Goal: Transaction & Acquisition: Purchase product/service

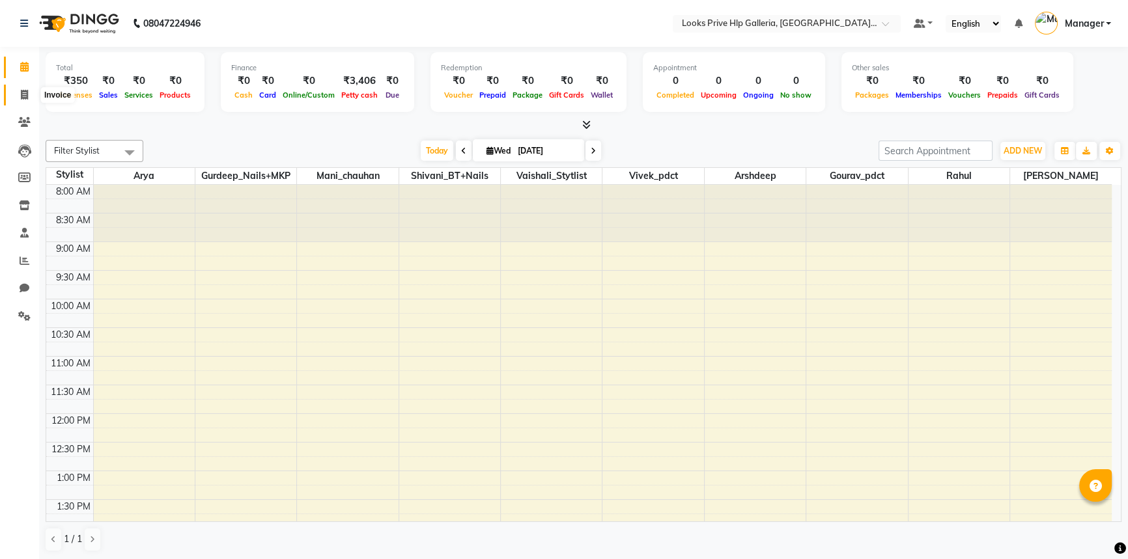
click at [34, 95] on span at bounding box center [24, 95] width 23 height 15
select select "service"
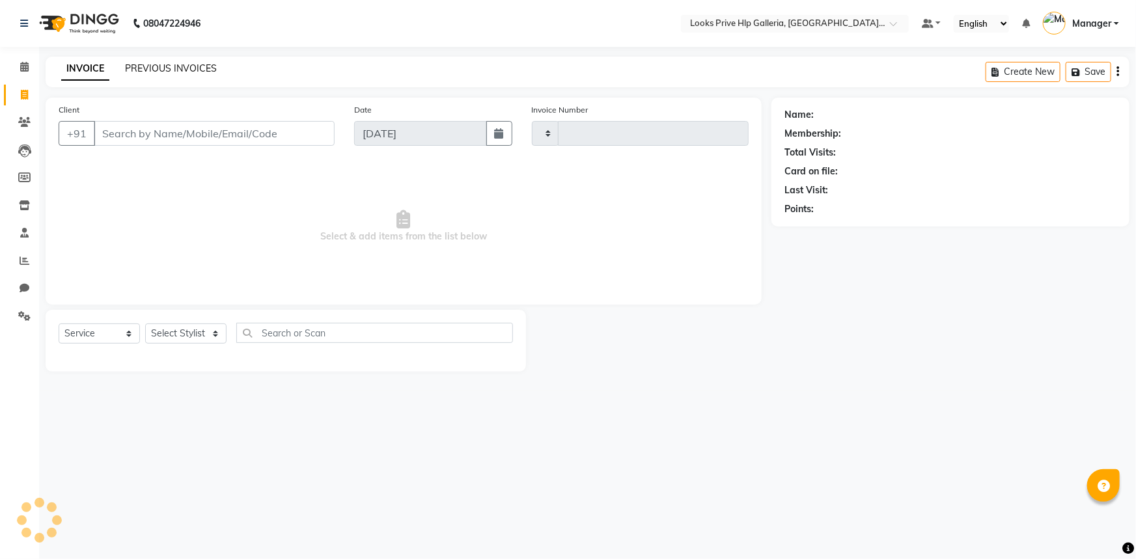
click at [162, 74] on link "PREVIOUS INVOICES" at bounding box center [171, 69] width 92 height 12
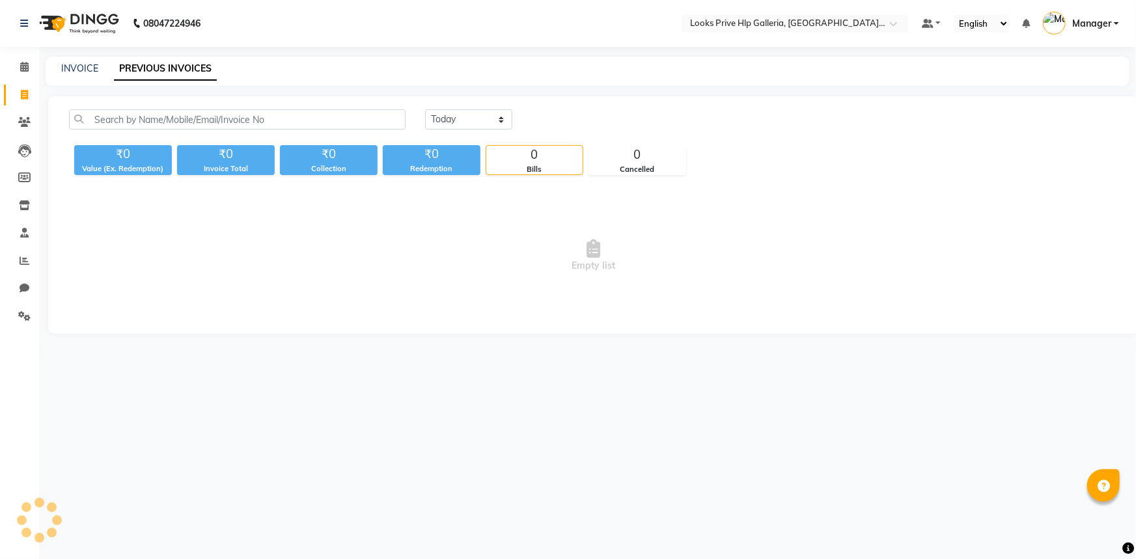
click at [221, 225] on span "Empty list" at bounding box center [594, 256] width 1050 height 130
click at [231, 234] on span "Empty list" at bounding box center [594, 256] width 1050 height 130
click at [231, 231] on span "Empty list" at bounding box center [594, 256] width 1050 height 130
drag, startPoint x: 231, startPoint y: 231, endPoint x: 301, endPoint y: 541, distance: 317.7
drag, startPoint x: 301, startPoint y: 541, endPoint x: 448, endPoint y: 30, distance: 532.0
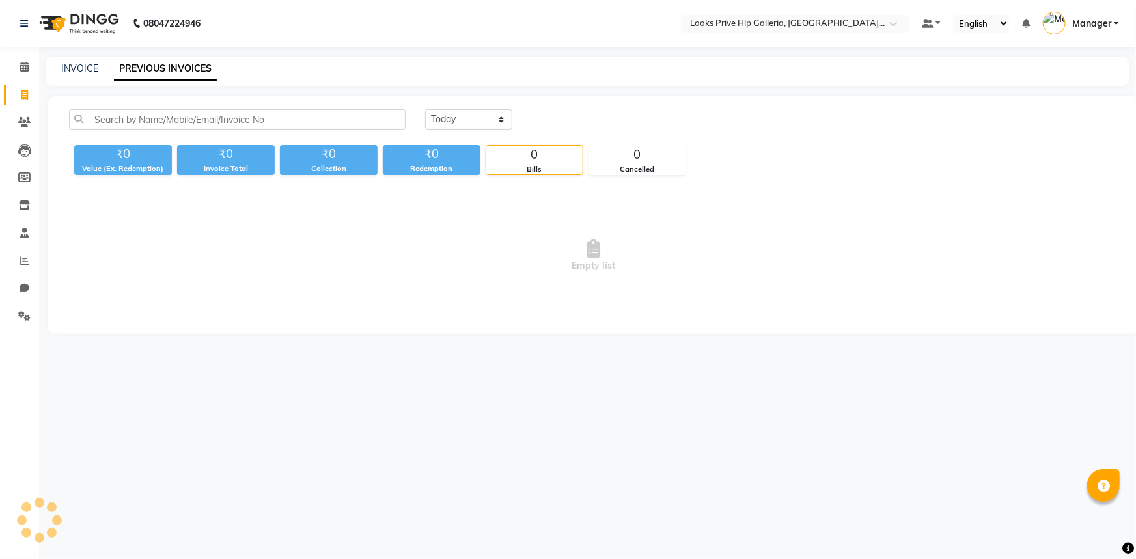
click at [448, 30] on nav "08047224946 Select Location × Looks Prive Hlp Galleria, Mohali, Punjab Default …" at bounding box center [568, 23] width 1136 height 47
click at [16, 68] on span at bounding box center [24, 67] width 23 height 15
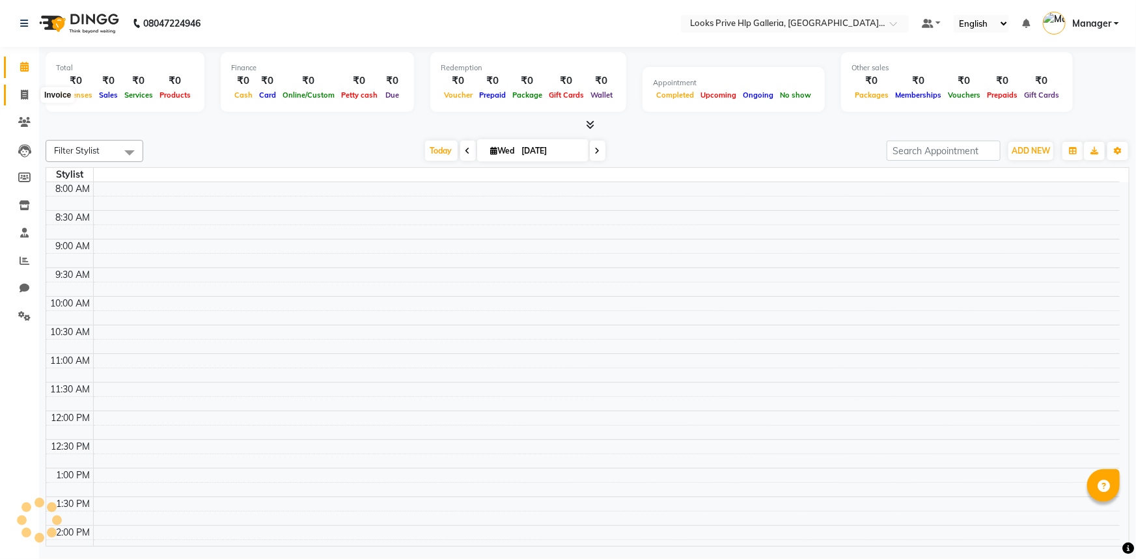
click at [21, 95] on icon at bounding box center [24, 95] width 7 height 10
select select "service"
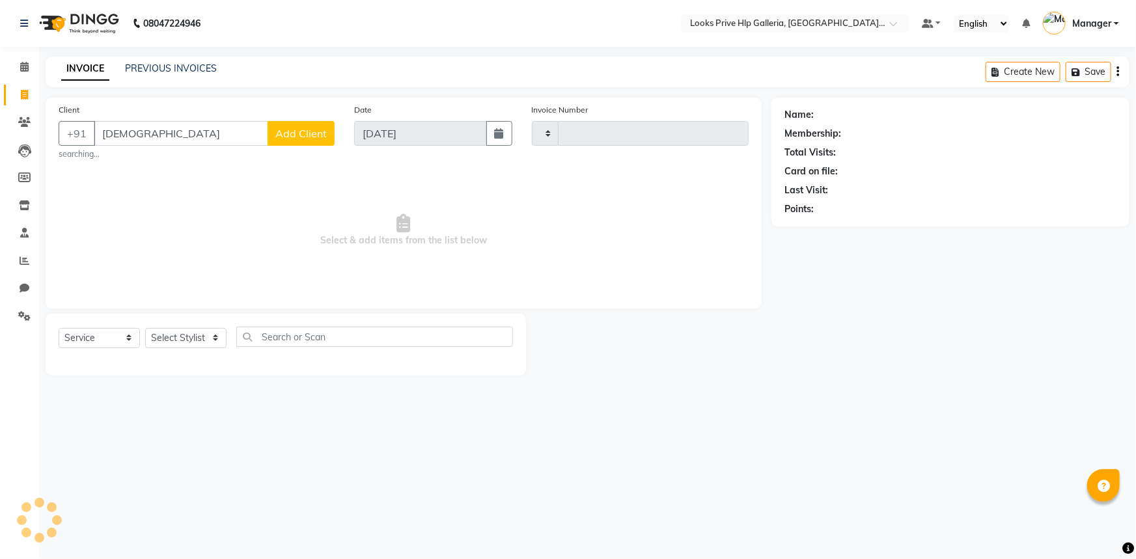
type input "[DEMOGRAPHIC_DATA]"
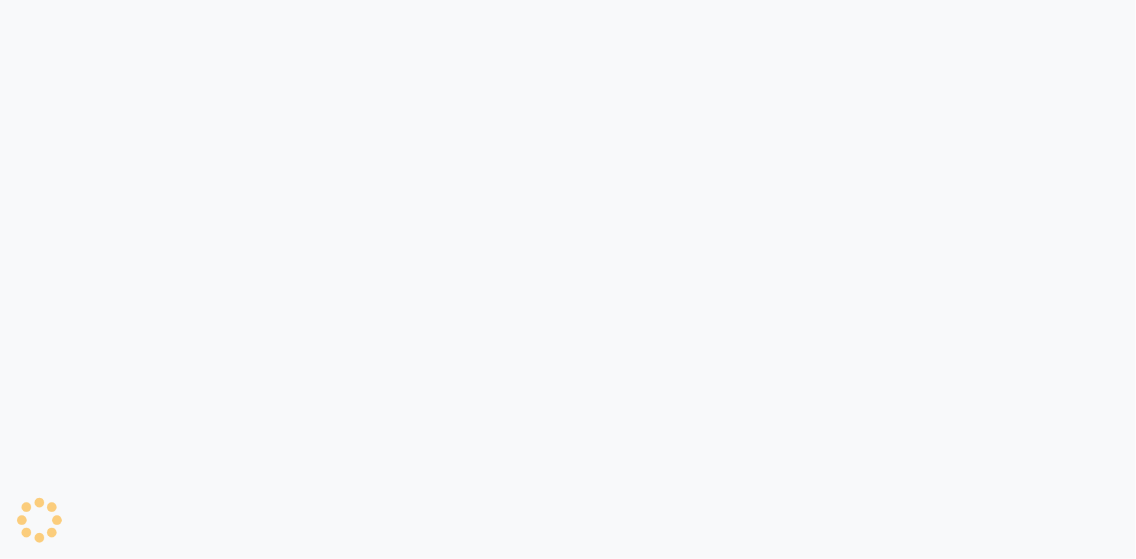
select select "service"
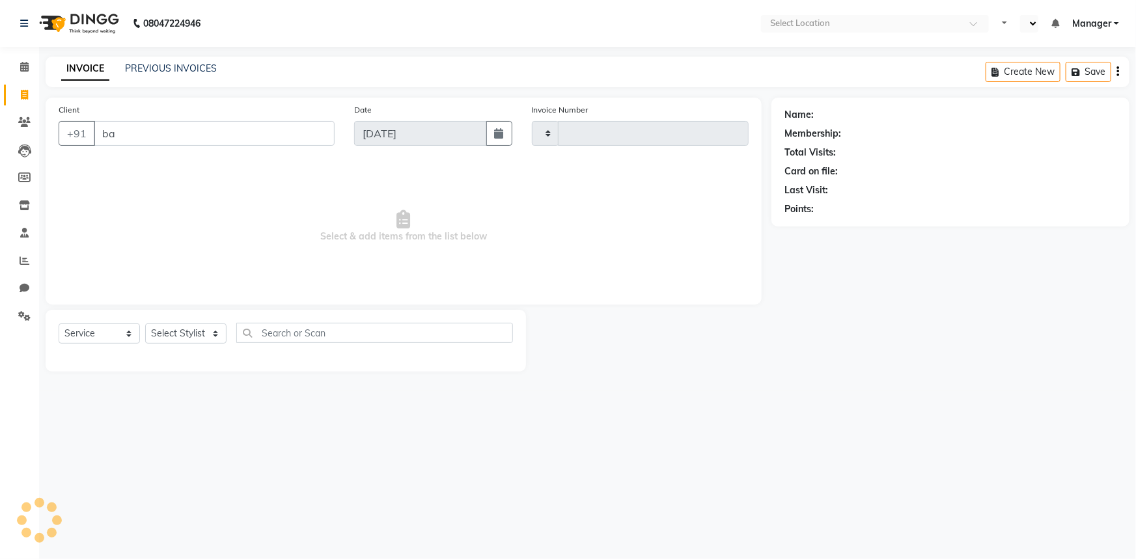
type input "baw"
select select "en"
select select "7937"
type input "0970"
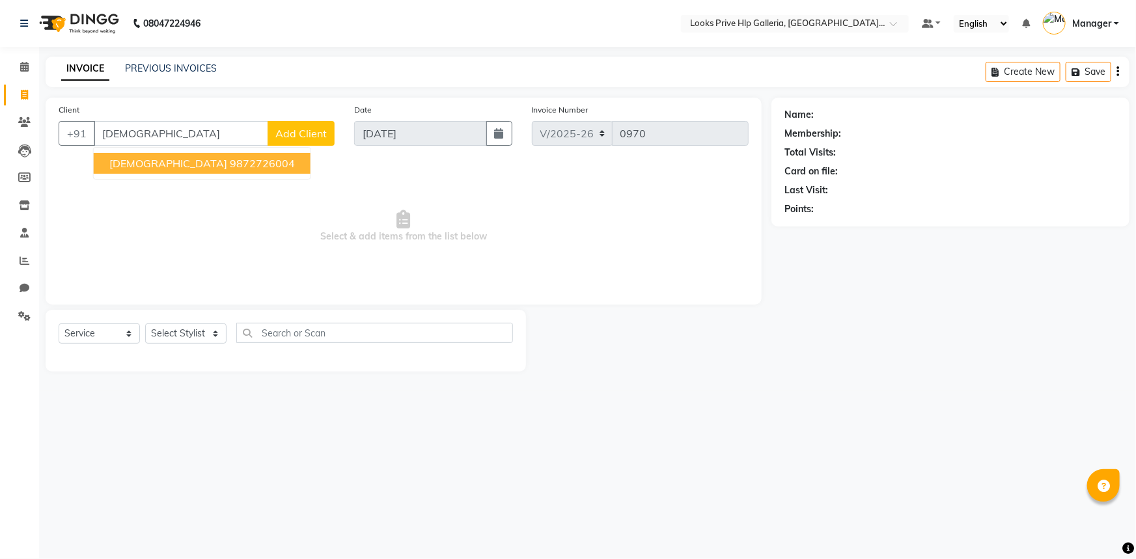
click at [230, 162] on ngb-highlight "9872726004" at bounding box center [262, 163] width 65 height 13
type input "9872726004"
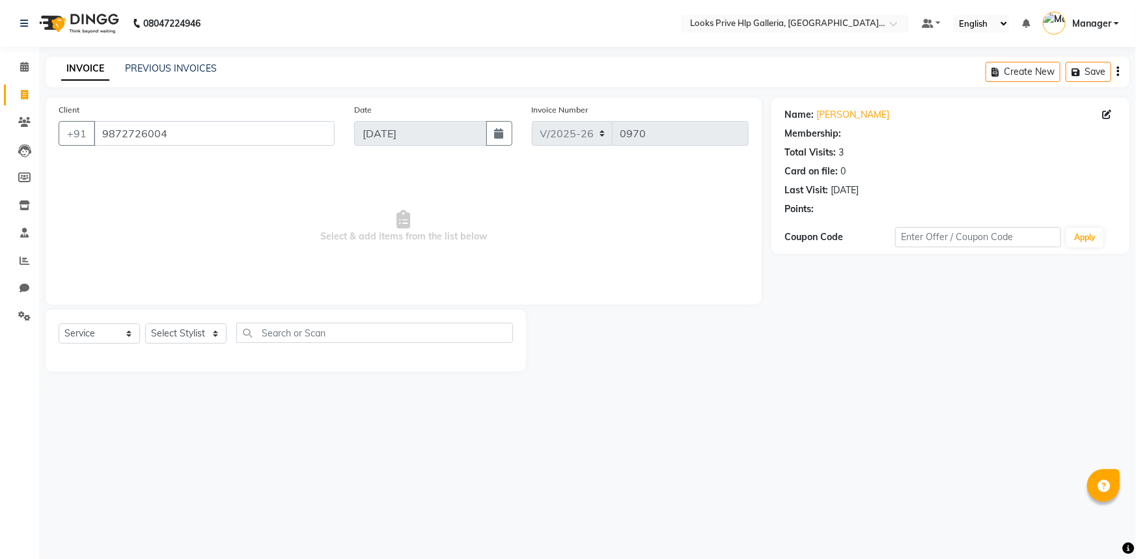
select select "1: Object"
click at [191, 335] on select "Select Stylist Arshdeep Arya Counter_Sales Gourav_pdct Gurdeep_Nails+MKP Manage…" at bounding box center [185, 334] width 81 height 20
select select "74725"
click at [145, 324] on select "Select Stylist Arshdeep Arya Counter_Sales Gourav_pdct Gurdeep_Nails+MKP Manage…" at bounding box center [185, 334] width 81 height 20
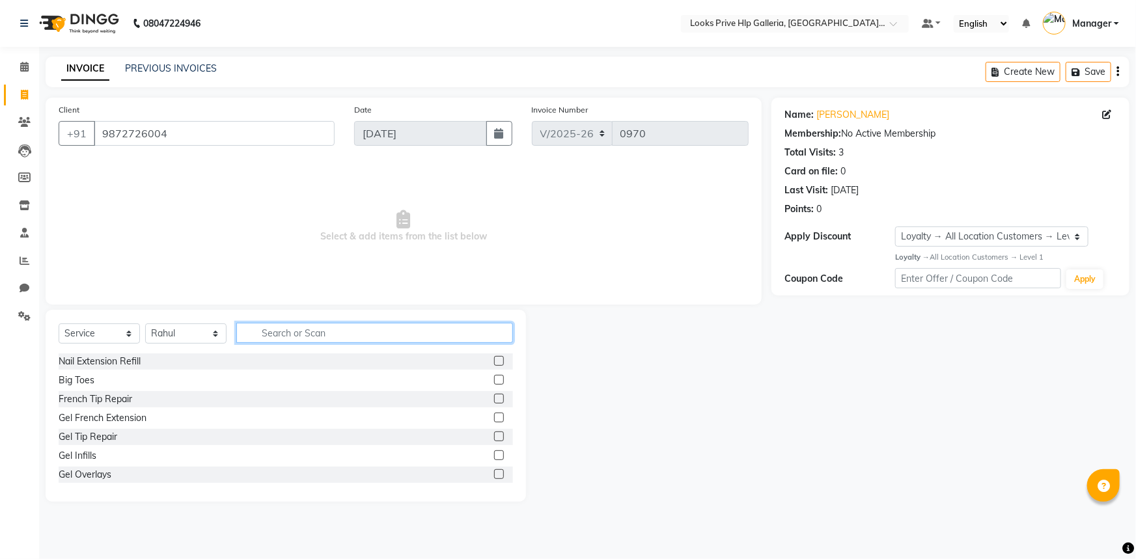
click at [298, 327] on input "text" at bounding box center [374, 333] width 277 height 20
type input "colo"
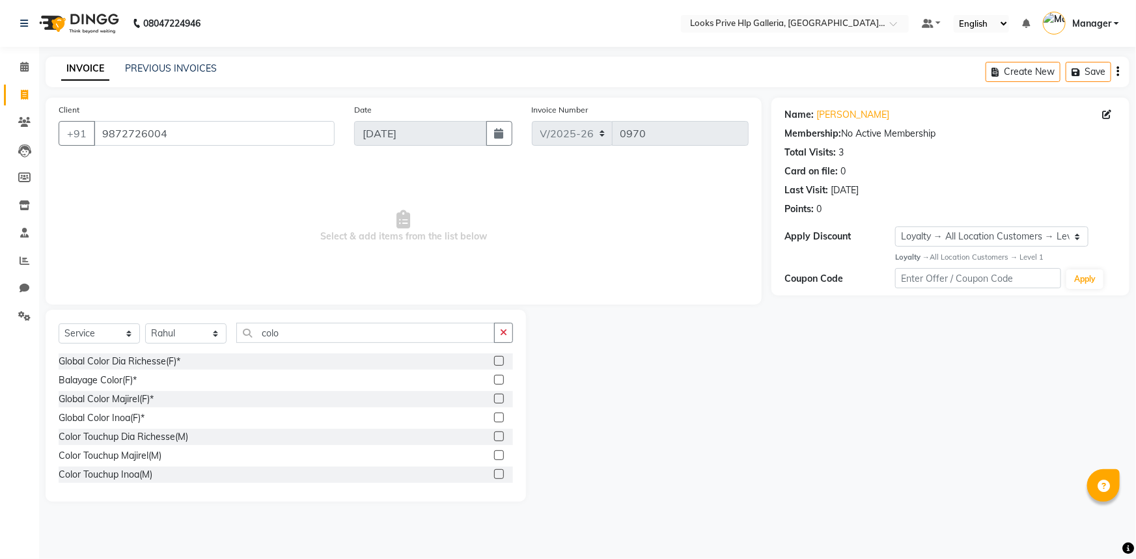
click at [494, 399] on label at bounding box center [499, 399] width 10 height 10
click at [494, 399] on input "checkbox" at bounding box center [498, 399] width 8 height 8
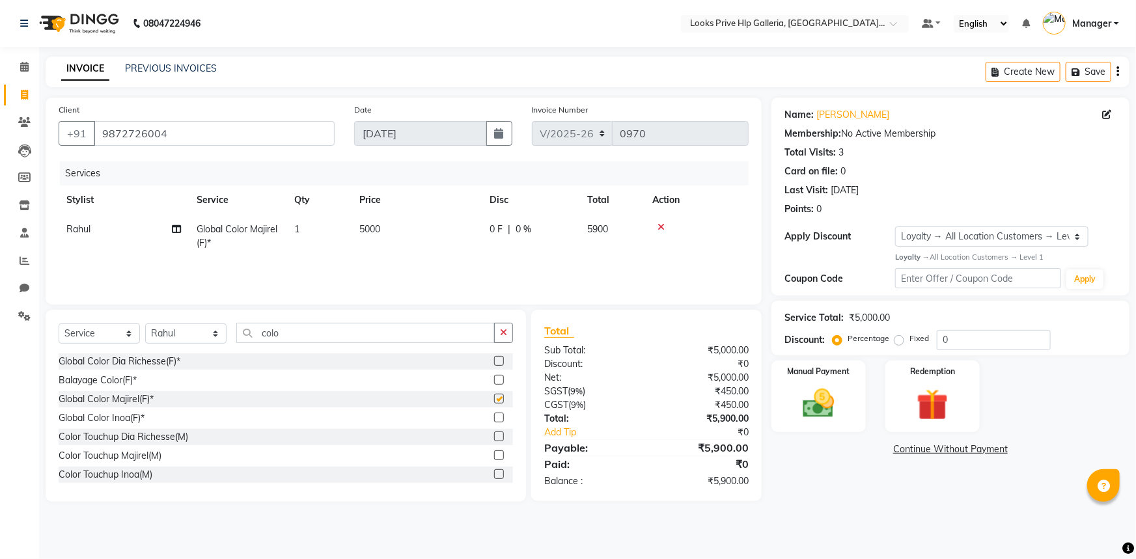
checkbox input "false"
click at [389, 236] on td "5000" at bounding box center [417, 236] width 130 height 43
select select "74725"
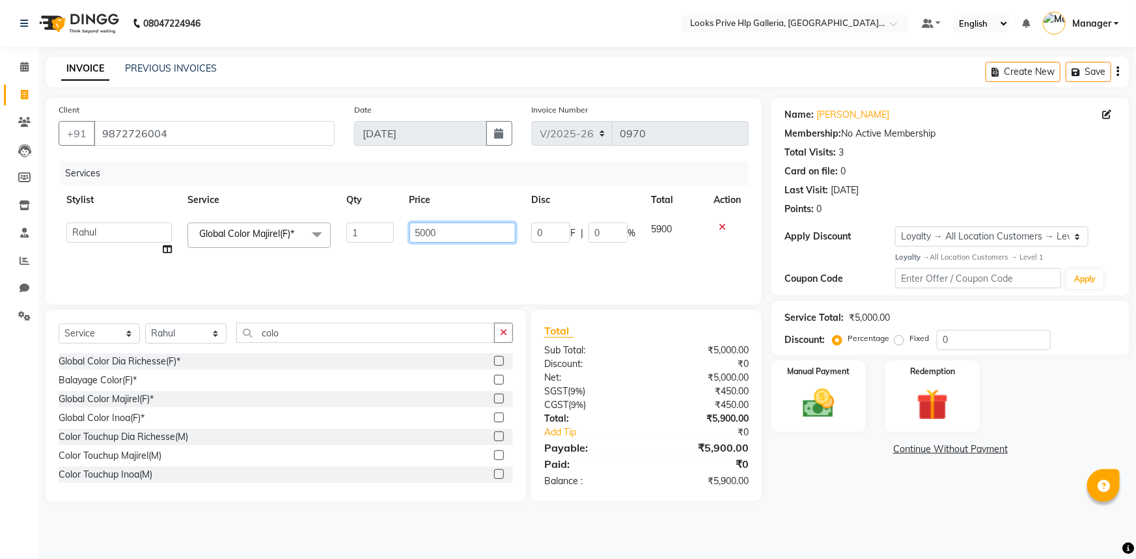
click at [473, 228] on input "5000" at bounding box center [463, 233] width 107 height 20
type input "5"
type input "8000"
click at [505, 330] on icon "button" at bounding box center [503, 332] width 7 height 9
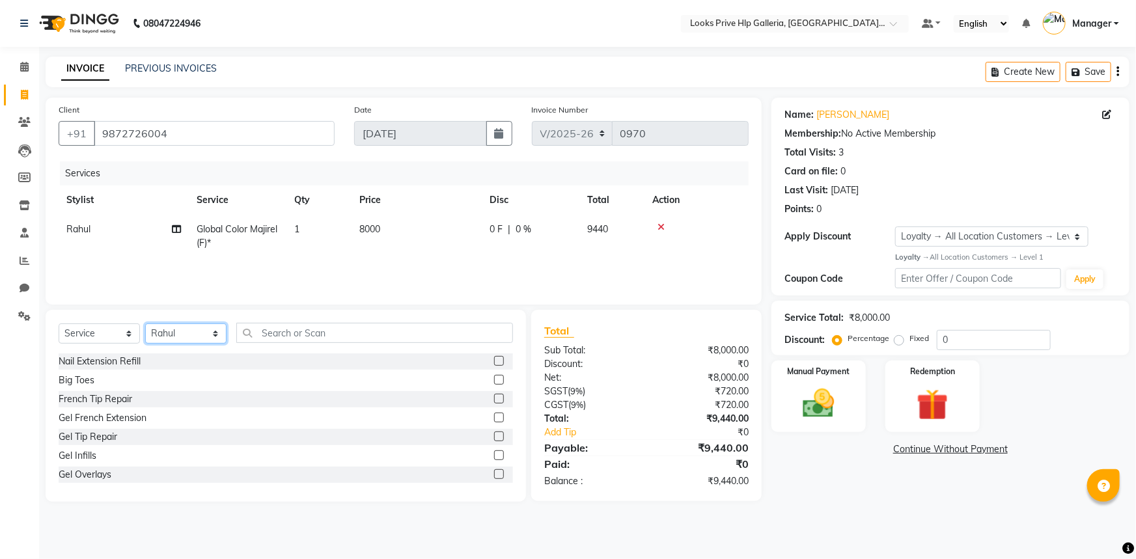
click at [157, 333] on select "Select Stylist Arshdeep Arya Counter_Sales Gourav_pdct Gurdeep_Nails+MKP Manage…" at bounding box center [185, 334] width 81 height 20
drag, startPoint x: 325, startPoint y: 319, endPoint x: 324, endPoint y: 326, distance: 7.2
click at [325, 323] on div "Select Service Product Membership Package Voucher Prepaid Gift Card Select Styl…" at bounding box center [286, 406] width 481 height 192
click at [323, 327] on input "text" at bounding box center [374, 333] width 277 height 20
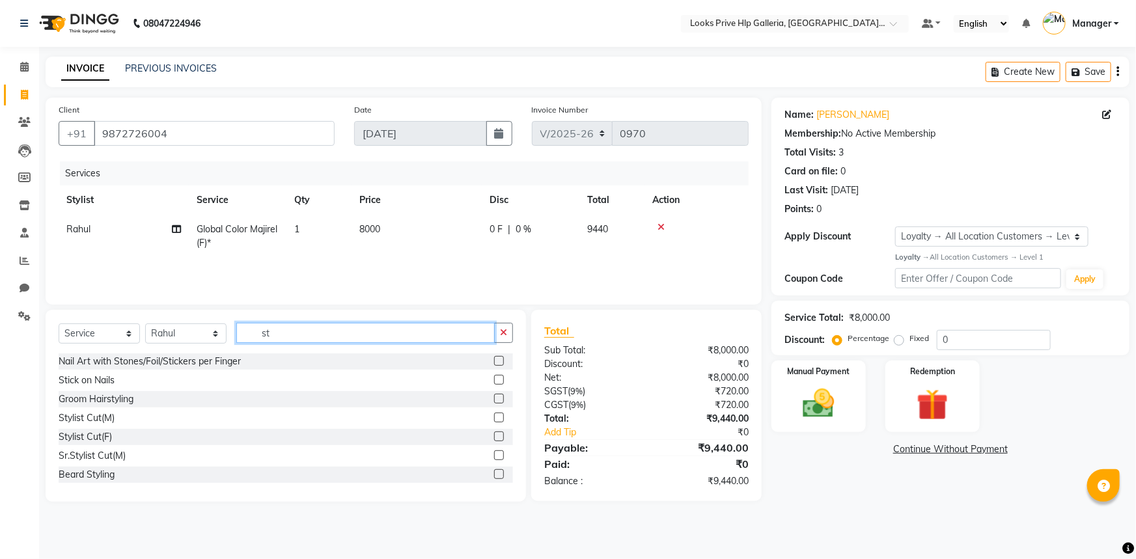
type input "s"
type input "i"
type input "str"
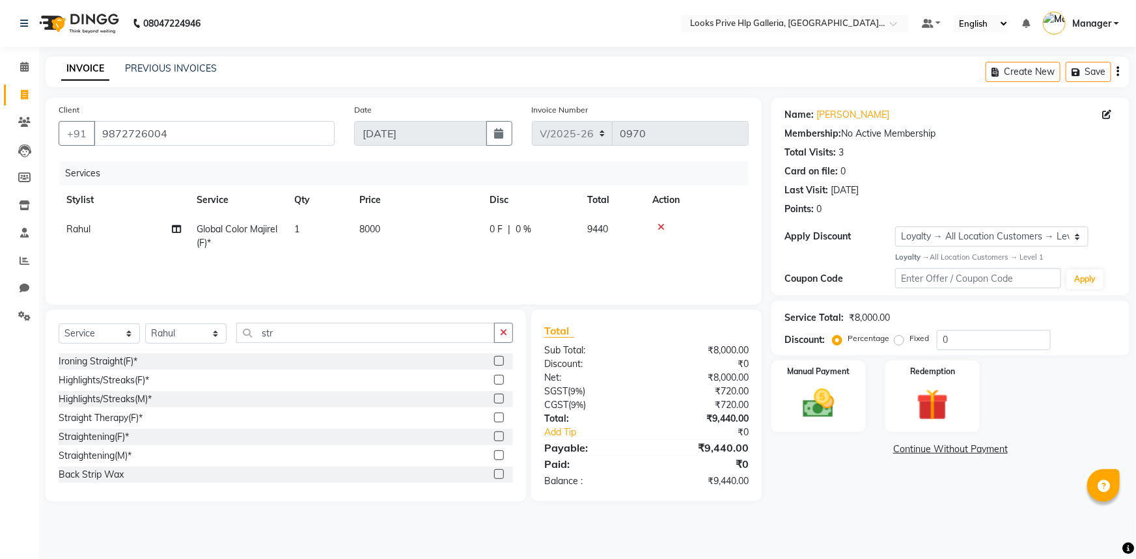
click at [494, 436] on label at bounding box center [499, 437] width 10 height 10
click at [494, 436] on input "checkbox" at bounding box center [498, 437] width 8 height 8
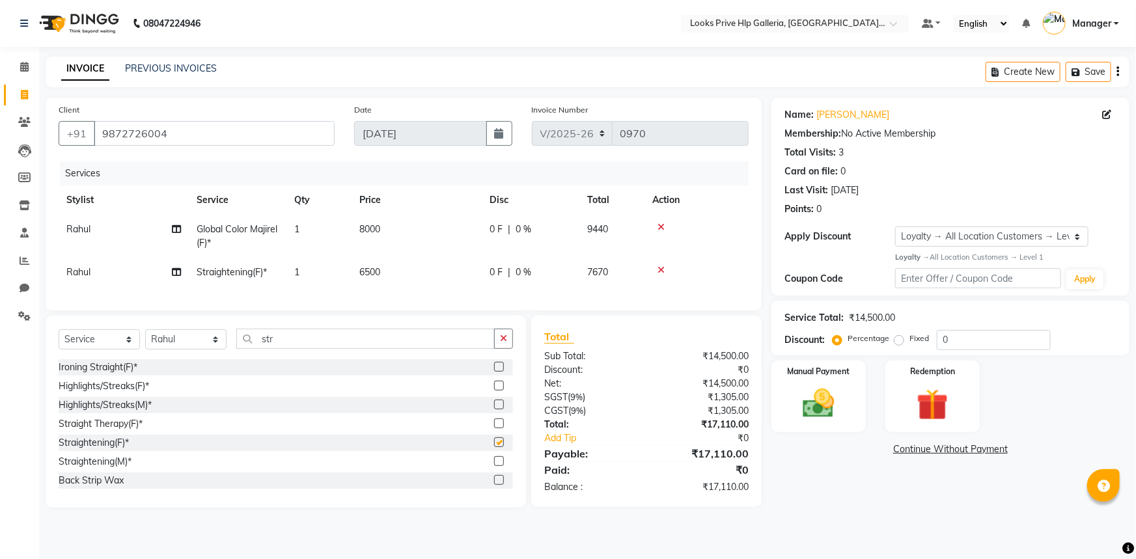
checkbox input "false"
click at [384, 277] on td "6500" at bounding box center [417, 272] width 130 height 29
select select "74725"
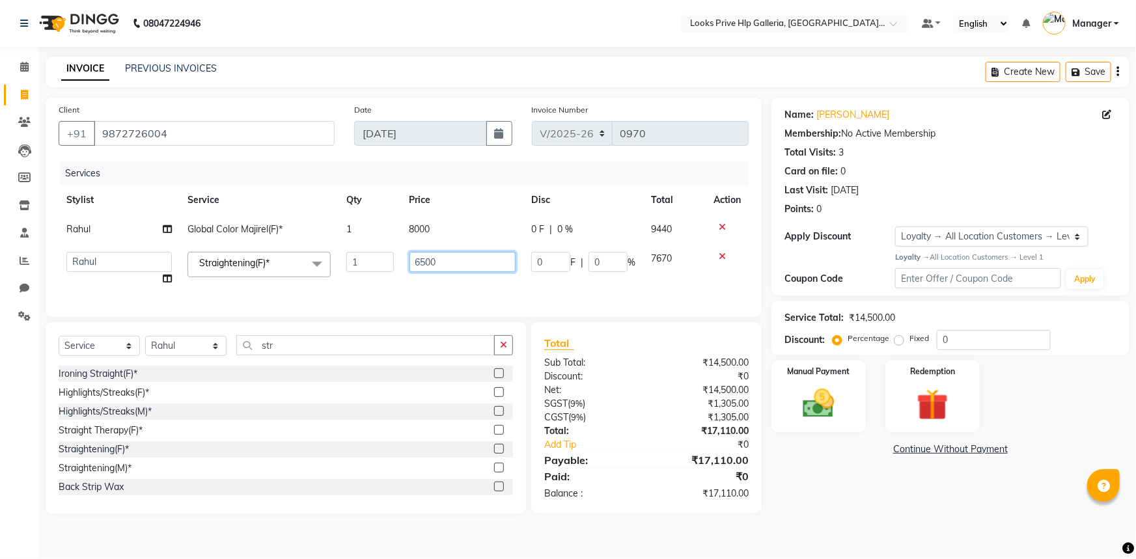
click at [438, 265] on input "6500" at bounding box center [463, 262] width 107 height 20
type input "6"
type input "1000"
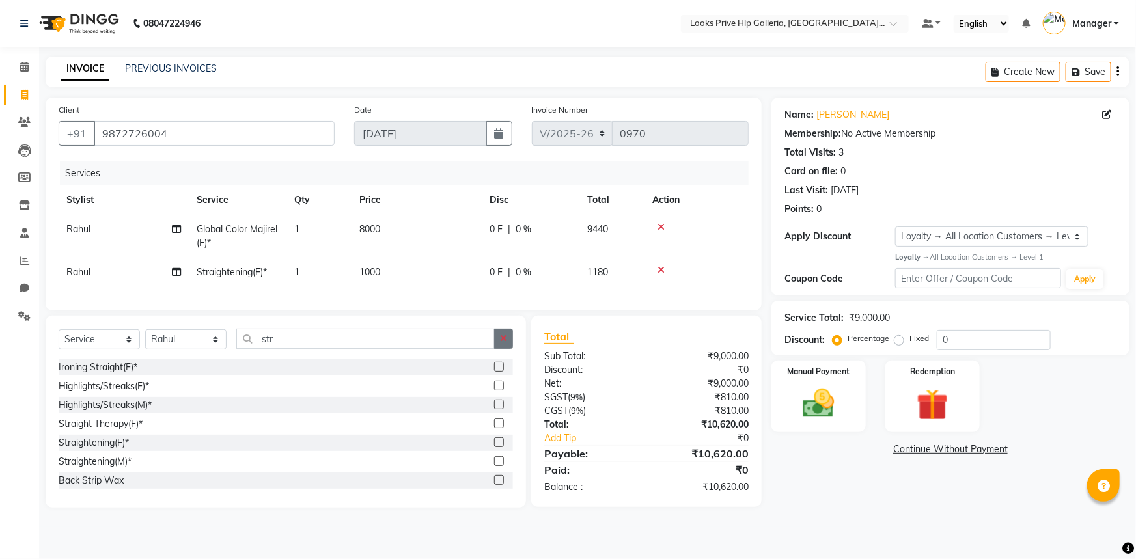
click at [500, 349] on button "button" at bounding box center [503, 339] width 19 height 20
click at [201, 347] on select "Select Stylist Arshdeep Arya Counter_Sales Gourav_pdct Gurdeep_Nails+MKP Manage…" at bounding box center [185, 340] width 81 height 20
select select "71866"
click at [145, 339] on select "Select Stylist Arshdeep Arya Counter_Sales Gourav_pdct Gurdeep_Nails+MKP Manage…" at bounding box center [185, 340] width 81 height 20
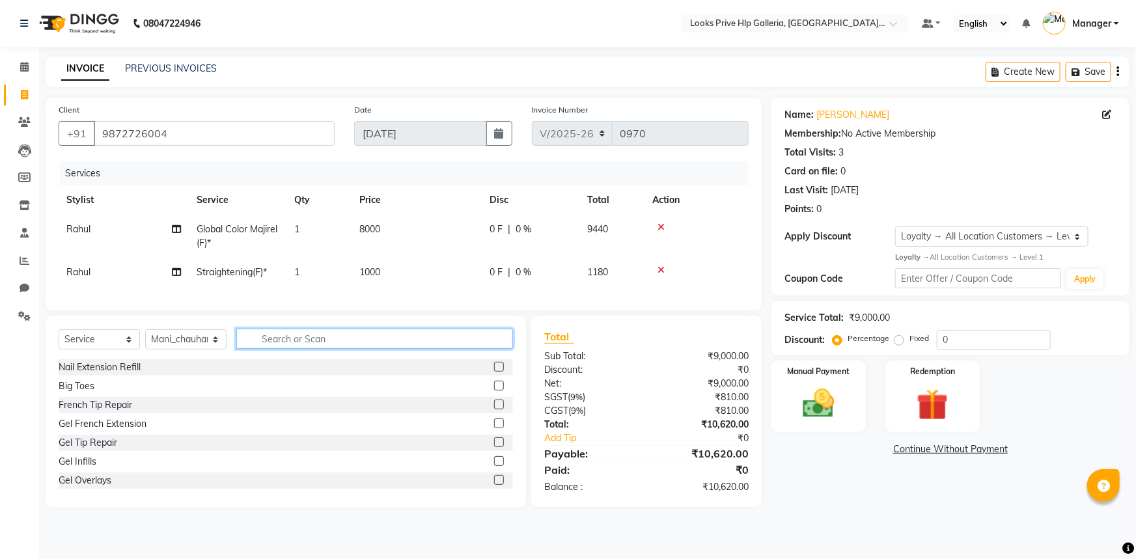
click at [322, 349] on input "text" at bounding box center [374, 339] width 277 height 20
type input "glo"
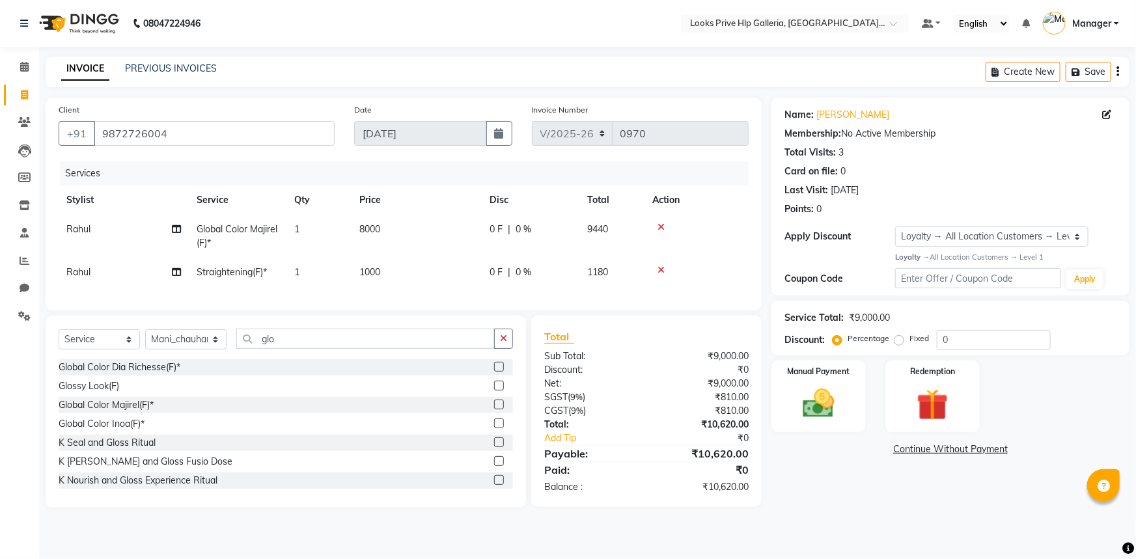
click at [494, 410] on label at bounding box center [499, 405] width 10 height 10
click at [494, 410] on input "checkbox" at bounding box center [498, 405] width 8 height 8
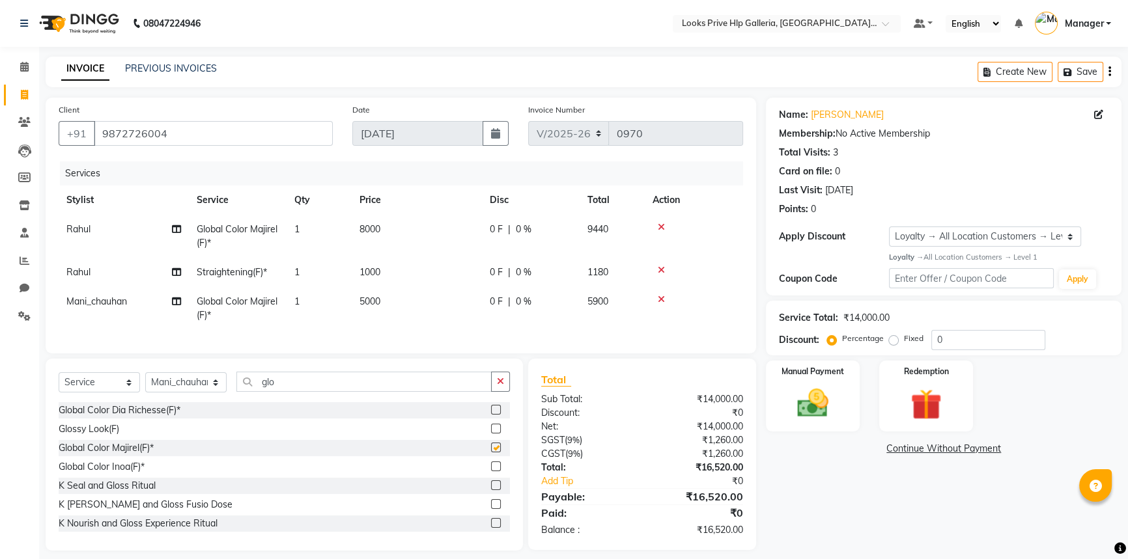
checkbox input "false"
click at [498, 386] on icon "button" at bounding box center [500, 381] width 7 height 9
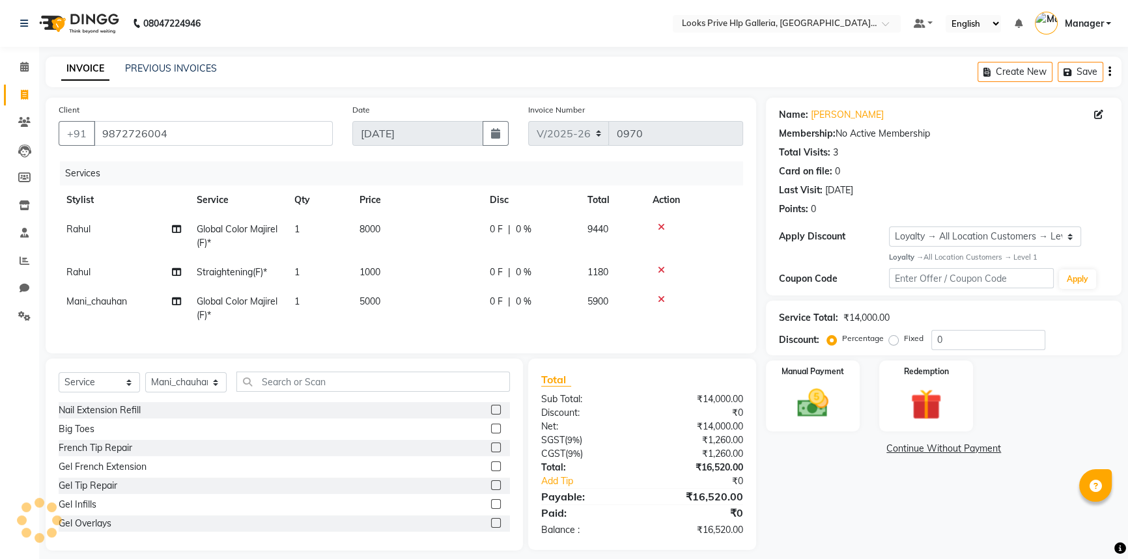
click at [365, 298] on span "5000" at bounding box center [369, 302] width 21 height 12
select select "71866"
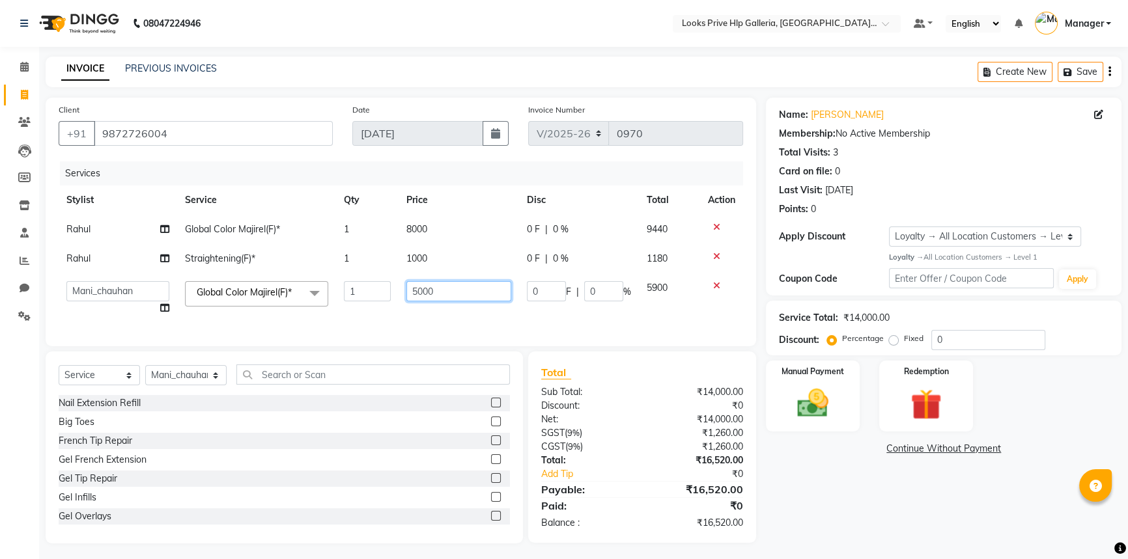
click at [469, 286] on input "5000" at bounding box center [458, 291] width 105 height 20
type input "5"
type input "10000"
click at [453, 372] on div "Select Service Product Membership Package Voucher Prepaid Gift Card Select Styl…" at bounding box center [284, 448] width 477 height 192
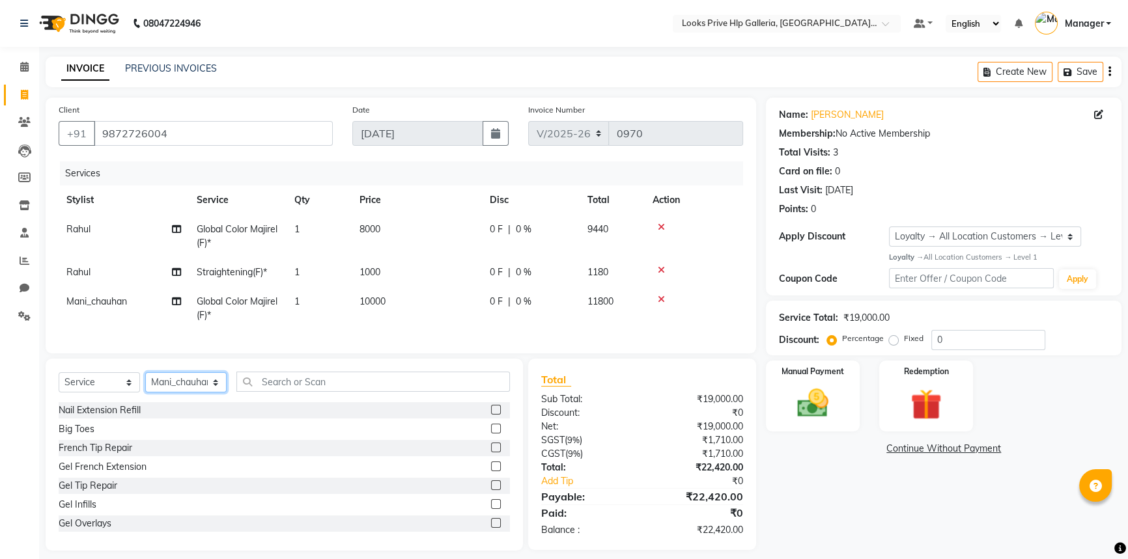
click at [200, 387] on select "Select Stylist Arshdeep Arya Counter_Sales Gourav_pdct Gurdeep_Nails+MKP Manage…" at bounding box center [185, 382] width 81 height 20
select select "71870"
click at [145, 382] on select "Select Stylist Arshdeep Arya Counter_Sales Gourav_pdct Gurdeep_Nails+MKP Manage…" at bounding box center [185, 382] width 81 height 20
click at [301, 402] on div "Select Service Product Membership Package Voucher Prepaid Gift Card Select Styl…" at bounding box center [284, 387] width 451 height 31
click at [303, 392] on input "text" at bounding box center [373, 382] width 274 height 20
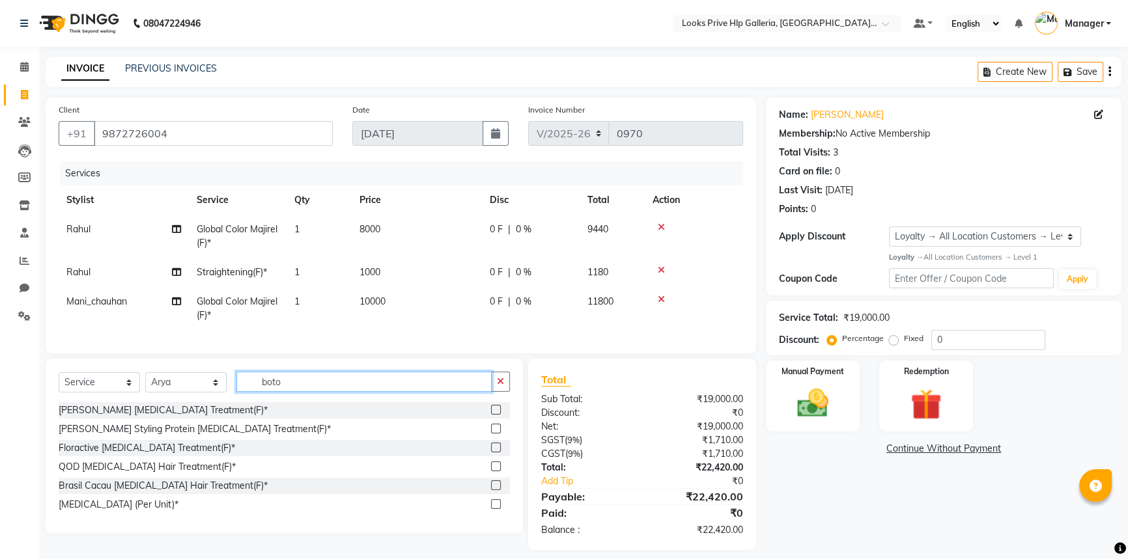
type input "boto"
click at [492, 415] on label at bounding box center [496, 410] width 10 height 10
click at [492, 415] on input "checkbox" at bounding box center [495, 410] width 8 height 8
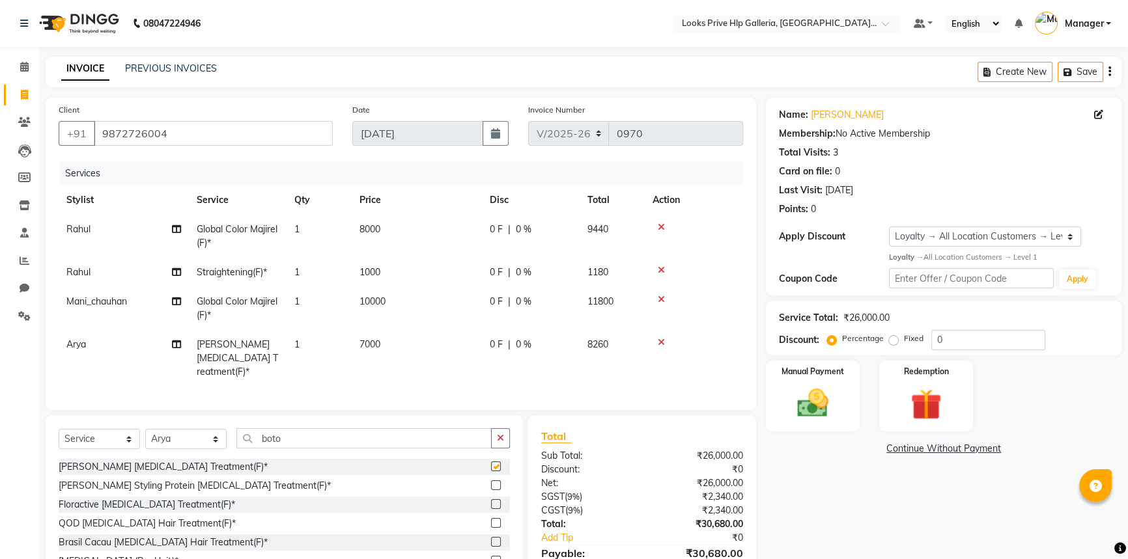
checkbox input "false"
click at [399, 354] on td "7000" at bounding box center [417, 358] width 130 height 57
select select "71870"
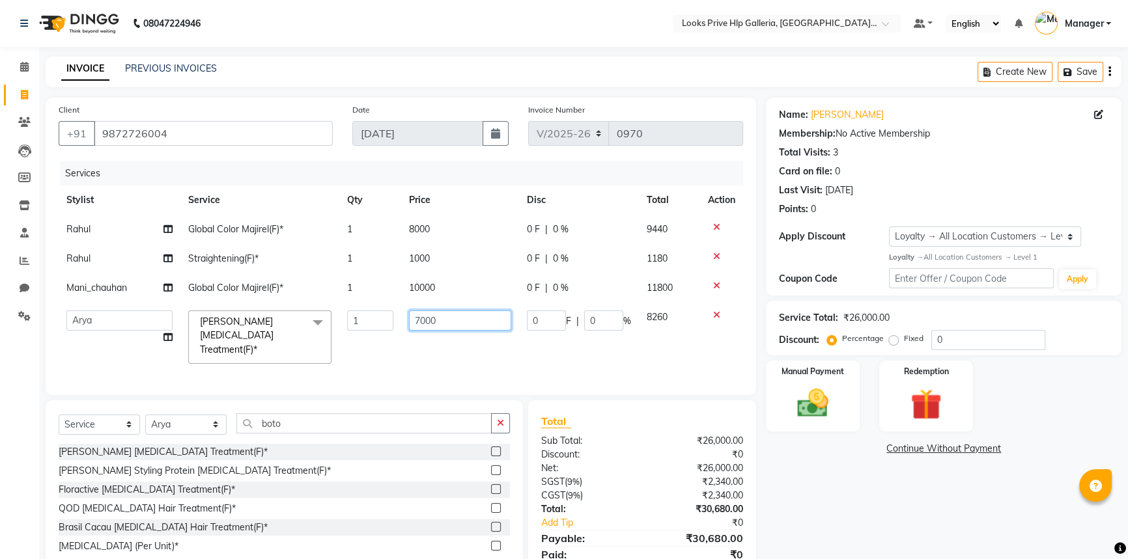
click at [495, 319] on input "7000" at bounding box center [460, 321] width 102 height 20
type input "7"
type input "8000"
click at [503, 421] on div "Select Service Product Membership Package Voucher Prepaid Gift Card Select Styl…" at bounding box center [284, 487] width 477 height 175
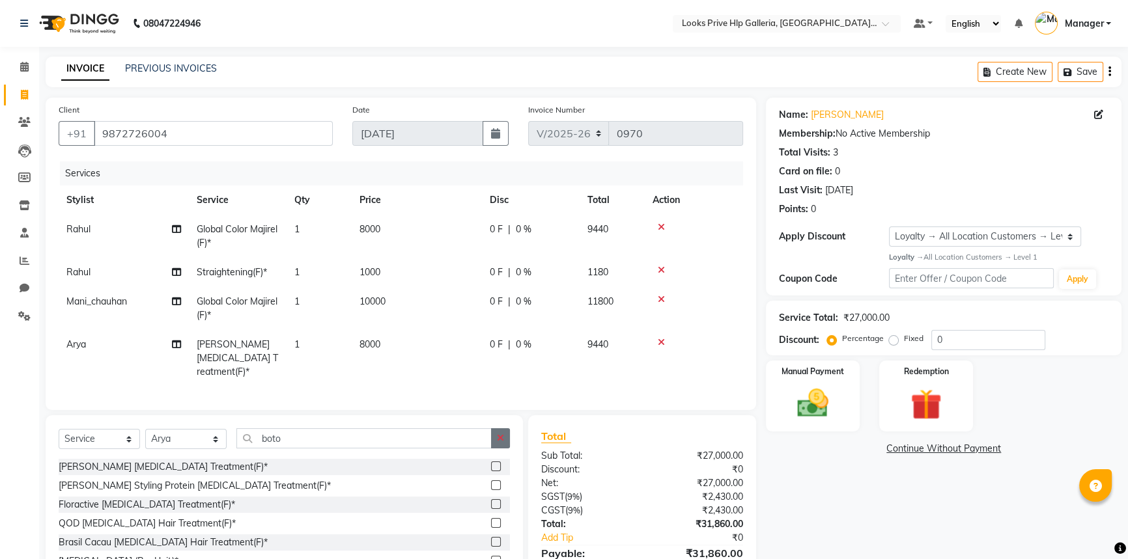
click at [494, 430] on button "button" at bounding box center [500, 438] width 19 height 20
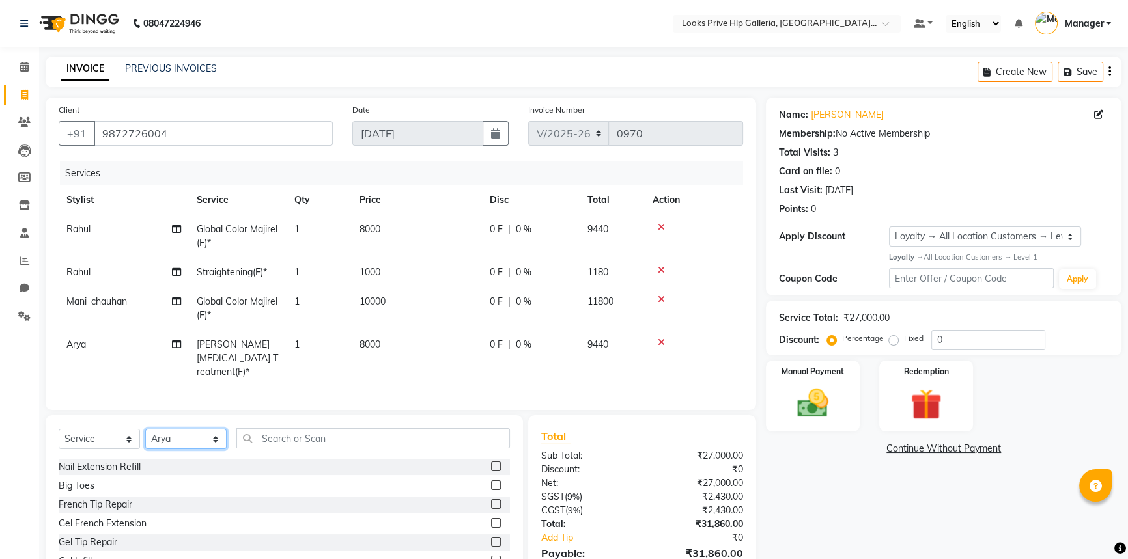
click at [178, 438] on select "Select Stylist Arshdeep Arya Counter_Sales Gourav_pdct Gurdeep_Nails+MKP Manage…" at bounding box center [185, 439] width 81 height 20
select select "71867"
click at [145, 429] on select "Select Stylist Arshdeep Arya Counter_Sales Gourav_pdct Gurdeep_Nails+MKP Manage…" at bounding box center [185, 439] width 81 height 20
click at [292, 434] on input "text" at bounding box center [373, 438] width 274 height 20
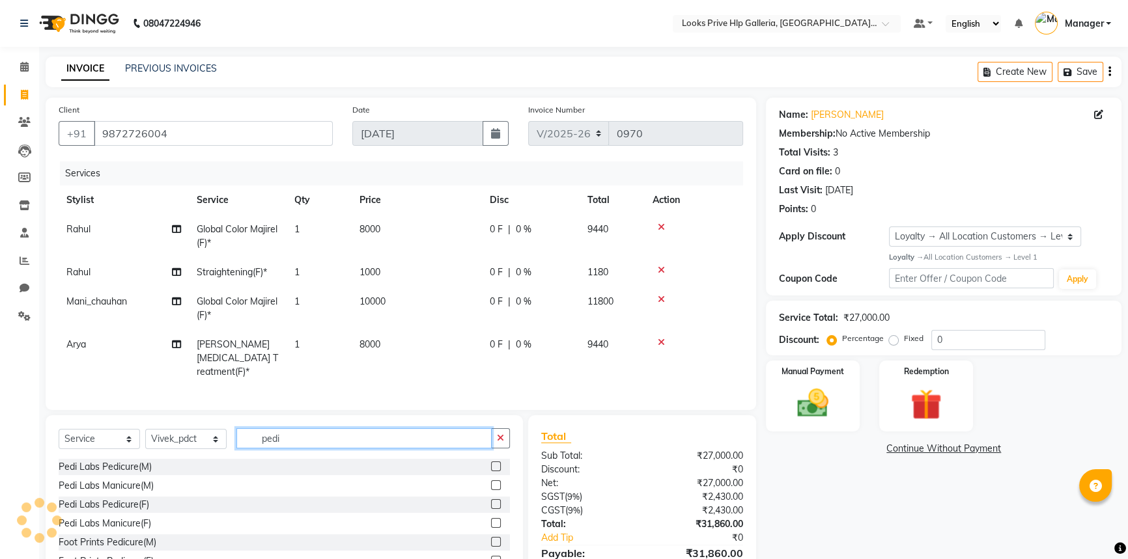
type input "pedi"
click at [491, 499] on label at bounding box center [496, 504] width 10 height 10
click at [491, 501] on input "checkbox" at bounding box center [495, 505] width 8 height 8
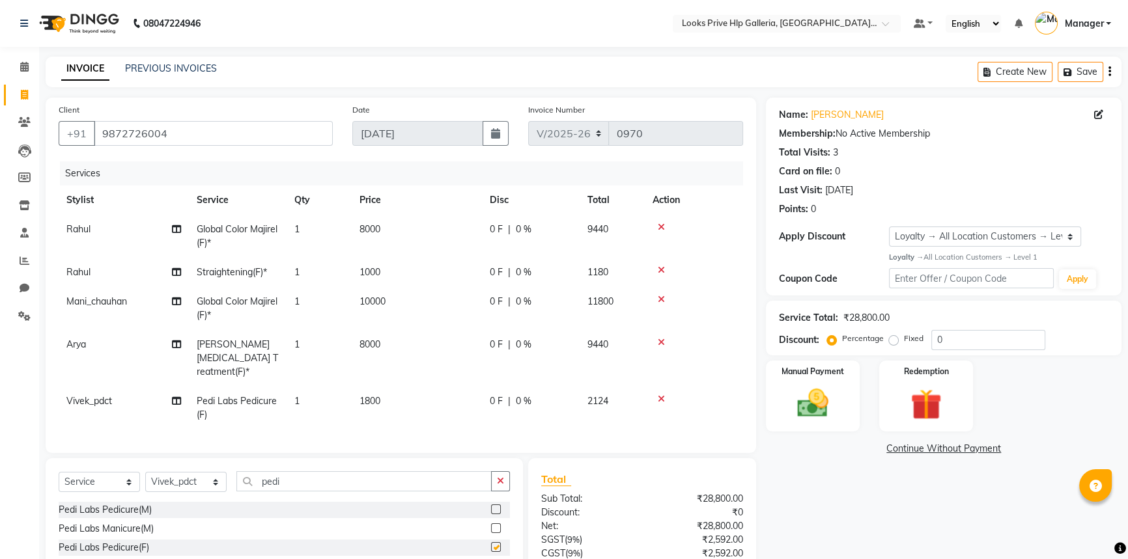
checkbox input "false"
click at [677, 341] on div at bounding box center [694, 342] width 83 height 9
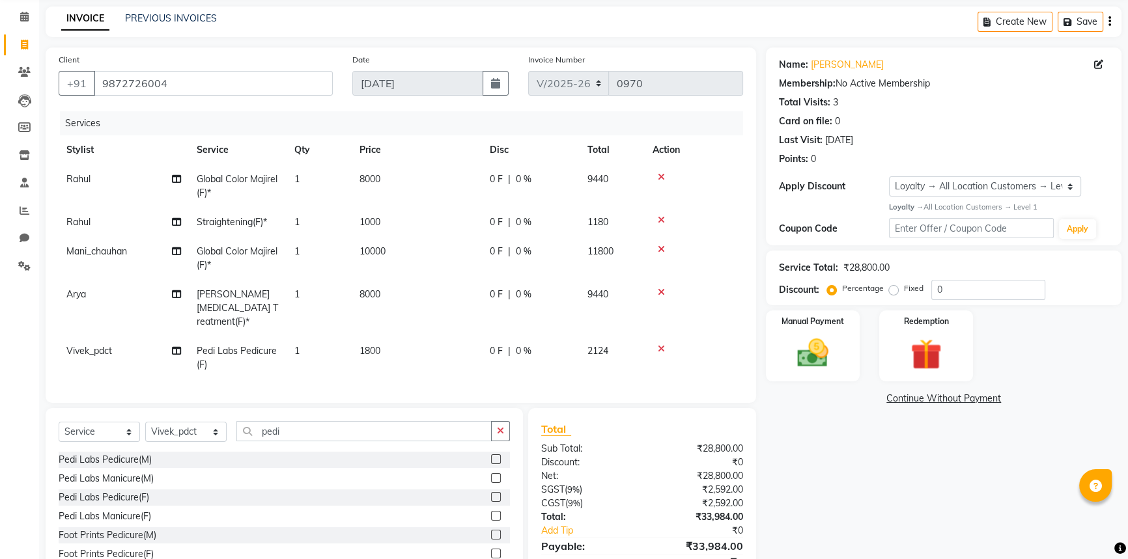
scroll to position [105, 0]
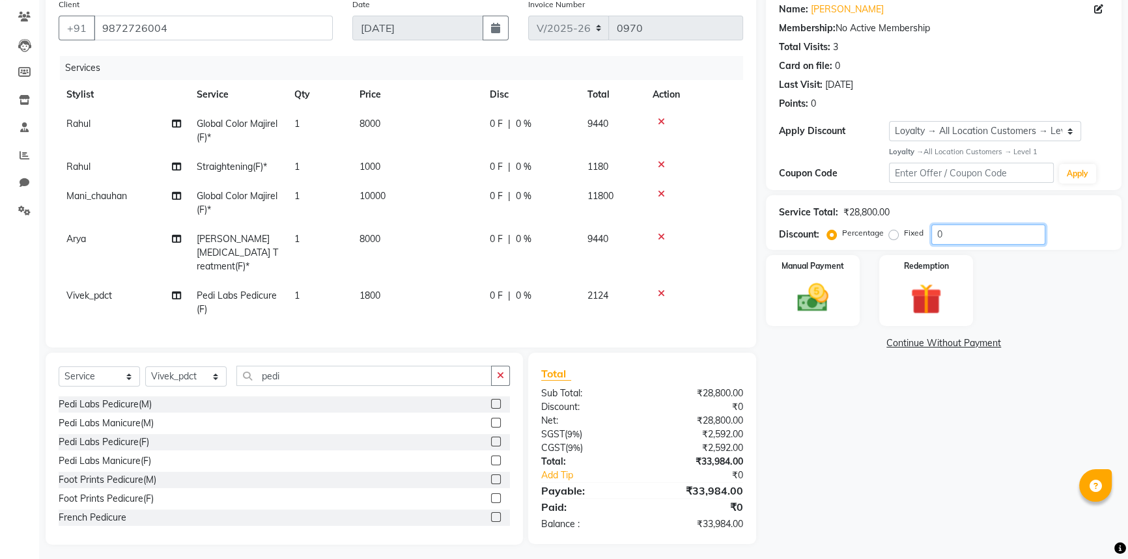
click at [982, 232] on input "0" at bounding box center [988, 235] width 114 height 20
type input "50"
drag, startPoint x: 522, startPoint y: 258, endPoint x: 527, endPoint y: 227, distance: 31.0
drag, startPoint x: 527, startPoint y: 227, endPoint x: 538, endPoint y: 206, distance: 23.6
drag, startPoint x: 868, startPoint y: 455, endPoint x: 656, endPoint y: 279, distance: 275.7
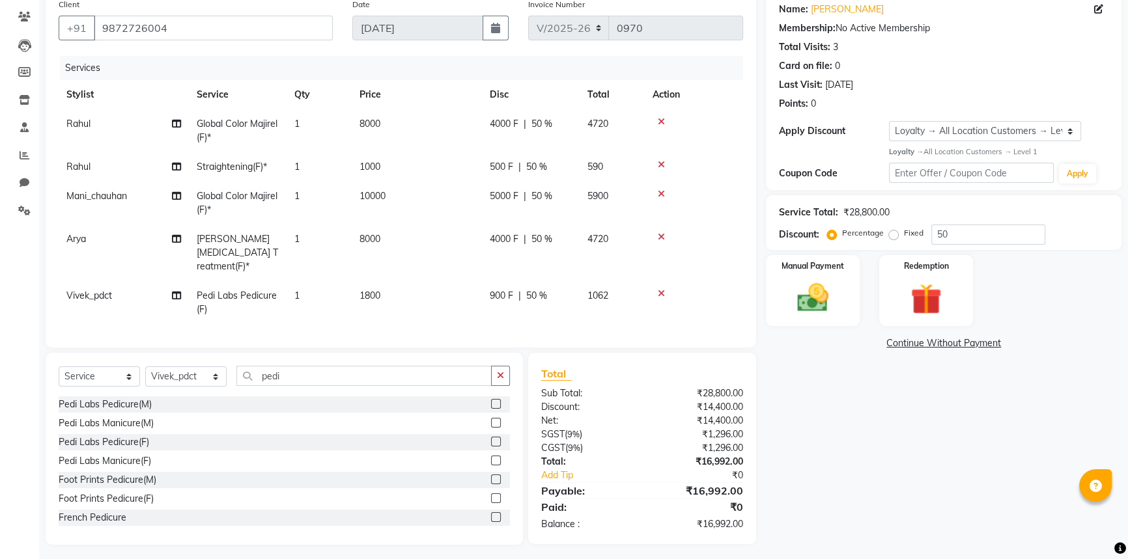
click at [656, 289] on div at bounding box center [694, 293] width 83 height 9
click at [658, 289] on icon at bounding box center [661, 293] width 7 height 9
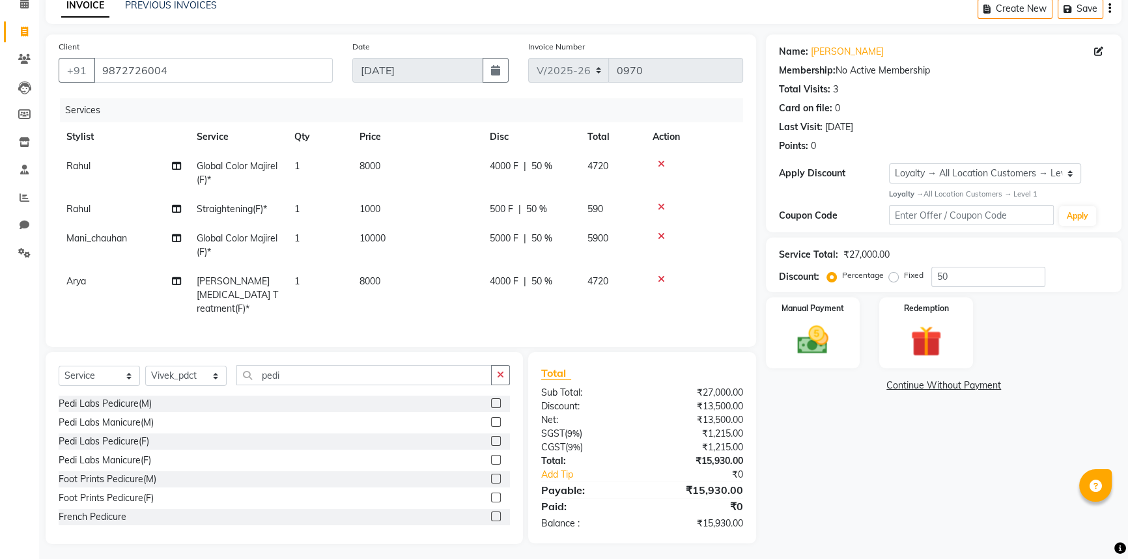
click at [509, 372] on div "Select Service Product Membership Package Voucher Prepaid Gift Card Select Styl…" at bounding box center [284, 448] width 477 height 192
click at [318, 369] on input "pedi" at bounding box center [363, 375] width 255 height 20
click at [509, 363] on div "Select Service Product Membership Package Voucher Prepaid Gift Card Select Styl…" at bounding box center [284, 448] width 477 height 192
click at [495, 369] on button "button" at bounding box center [500, 375] width 19 height 20
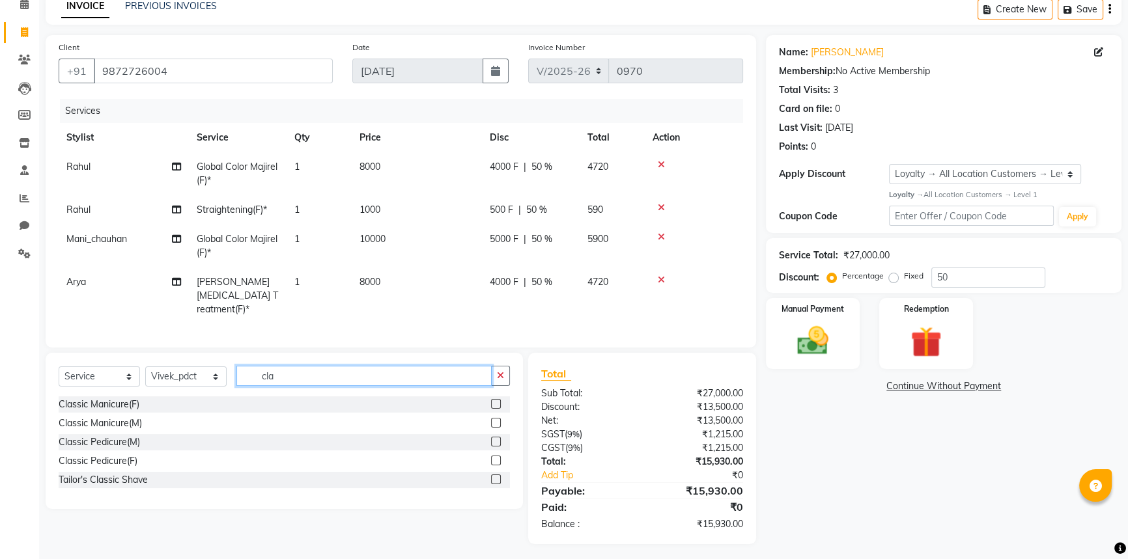
type input "cla"
click at [494, 456] on label at bounding box center [496, 461] width 10 height 10
click at [494, 457] on input "checkbox" at bounding box center [495, 461] width 8 height 8
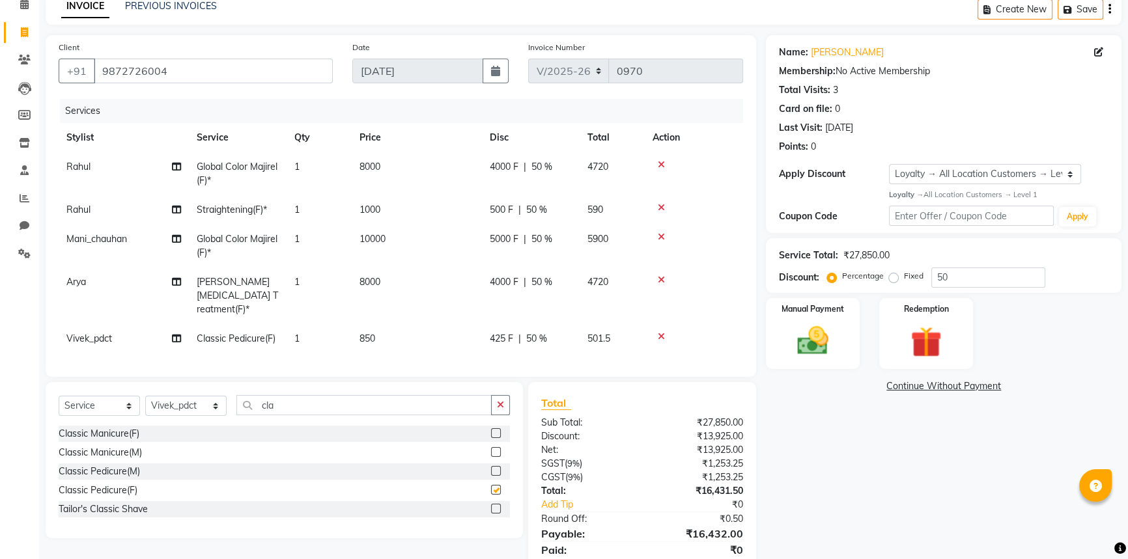
checkbox input "false"
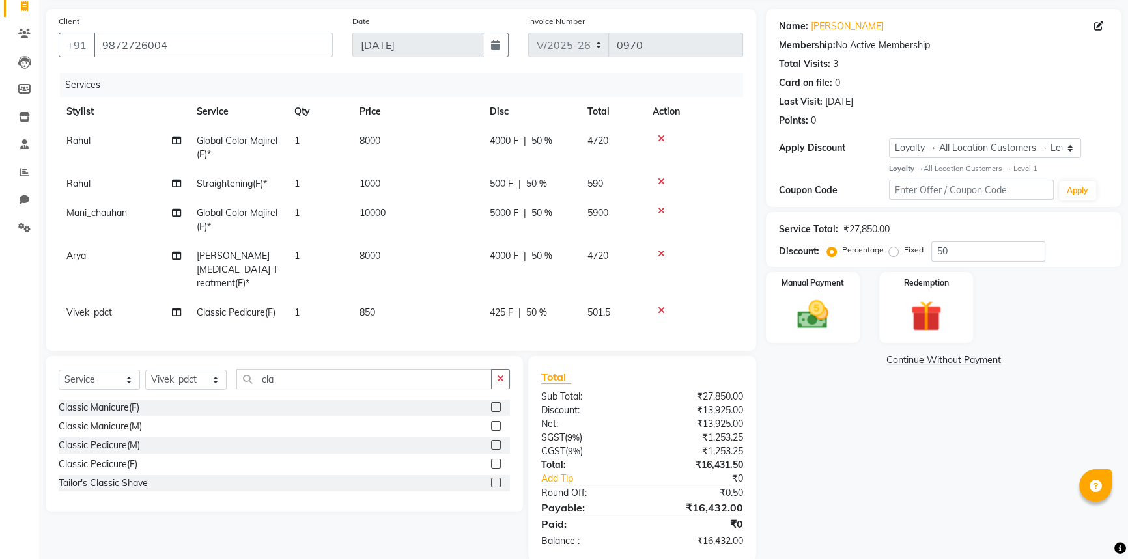
scroll to position [105, 0]
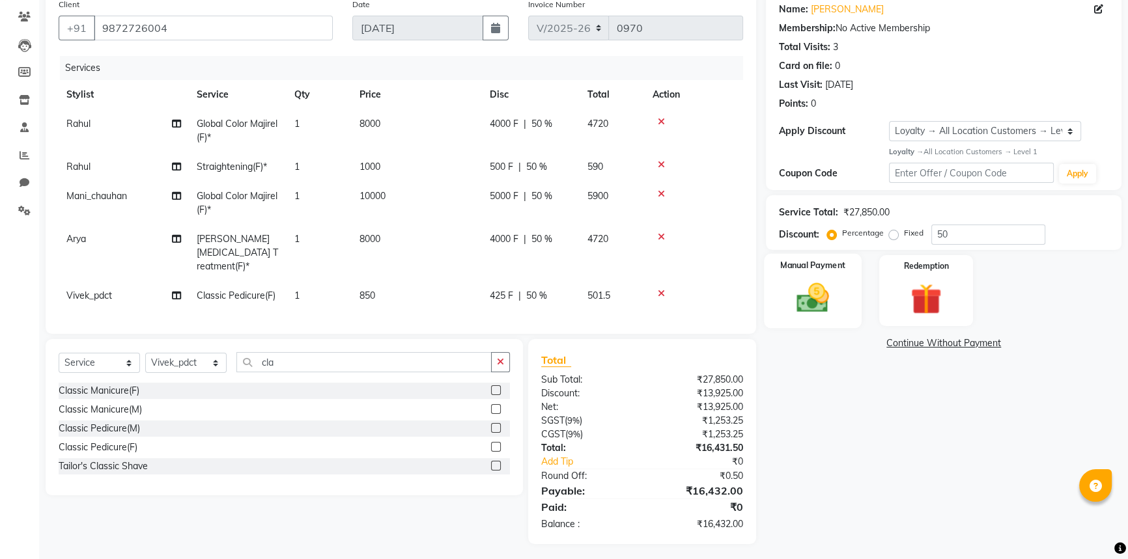
click at [824, 309] on img at bounding box center [813, 297] width 53 height 37
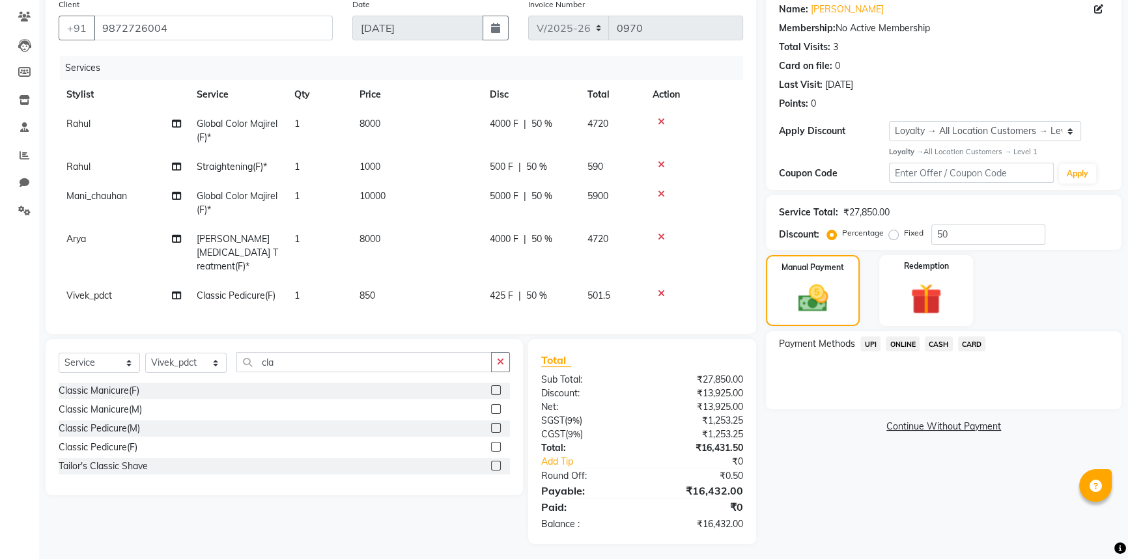
click at [863, 344] on span "UPI" at bounding box center [870, 344] width 20 height 15
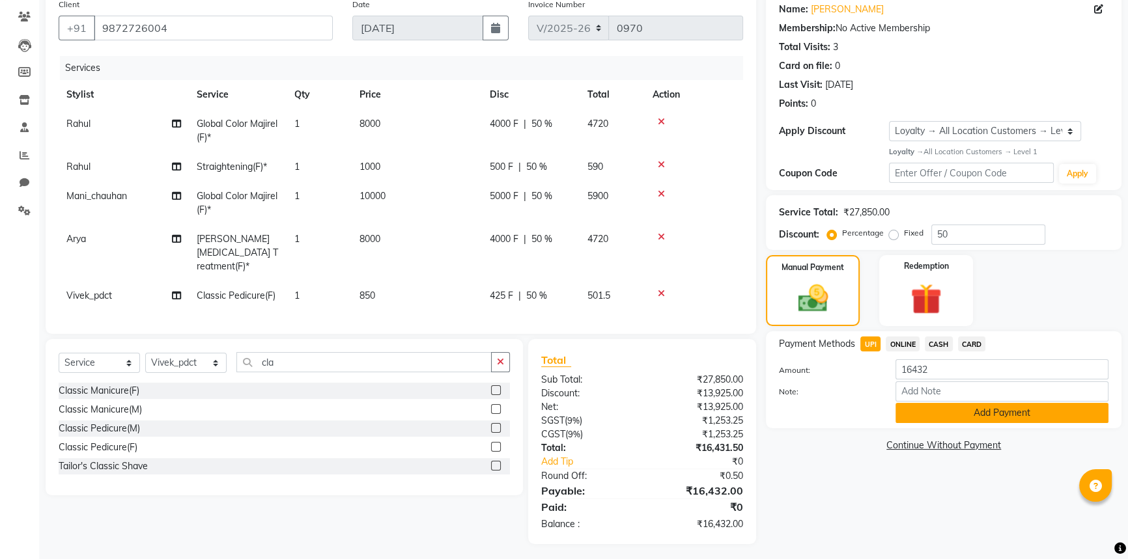
click at [931, 411] on button "Add Payment" at bounding box center [1001, 413] width 213 height 20
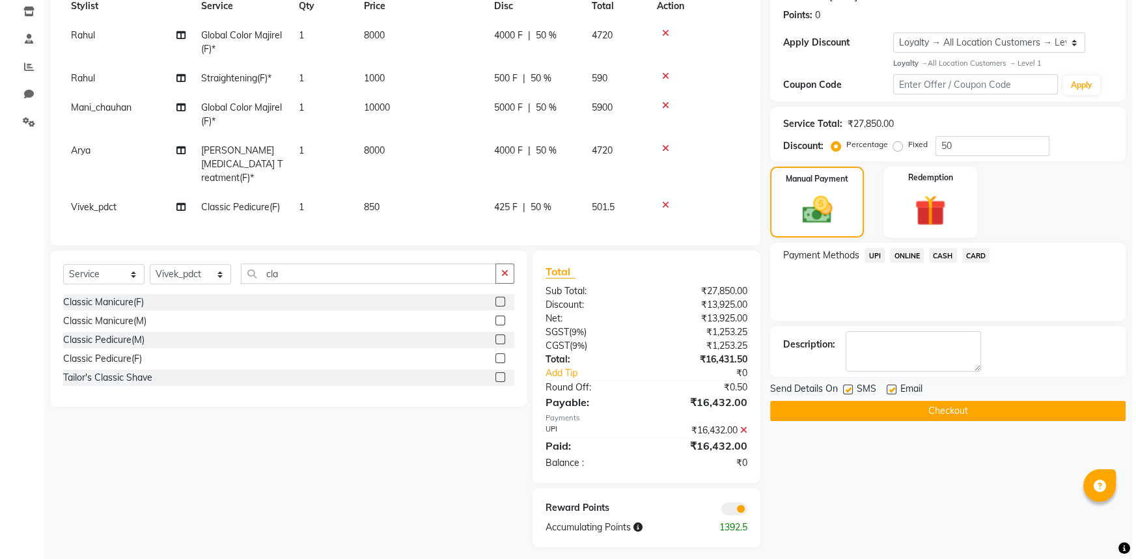
scroll to position [197, 0]
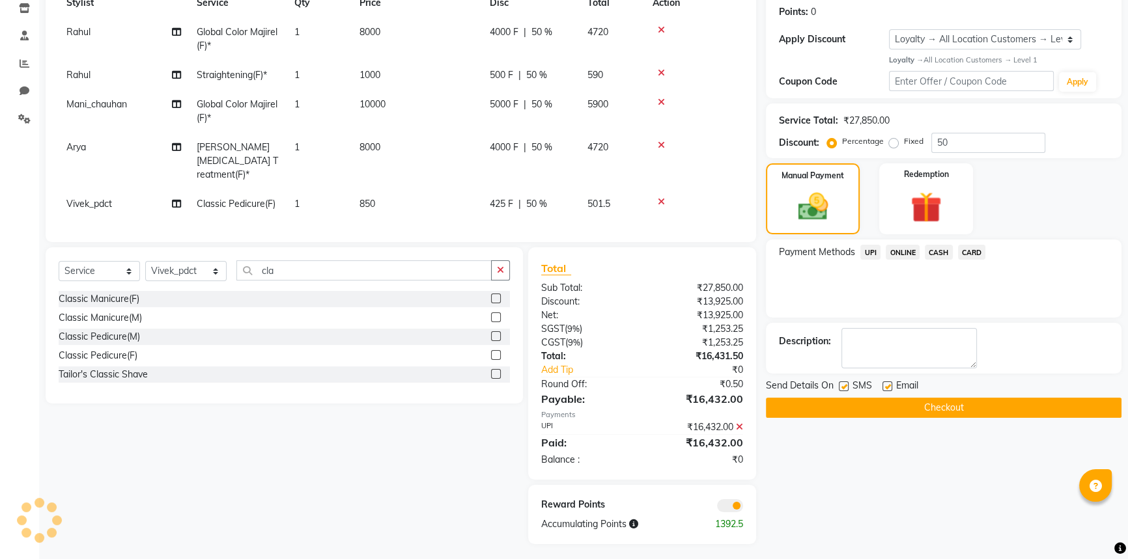
click at [730, 511] on div "Reward Points Accumulating Points 1392.5" at bounding box center [642, 514] width 229 height 59
click at [726, 502] on span at bounding box center [730, 505] width 26 height 13
click at [743, 508] on input "checkbox" at bounding box center [743, 508] width 0 height 0
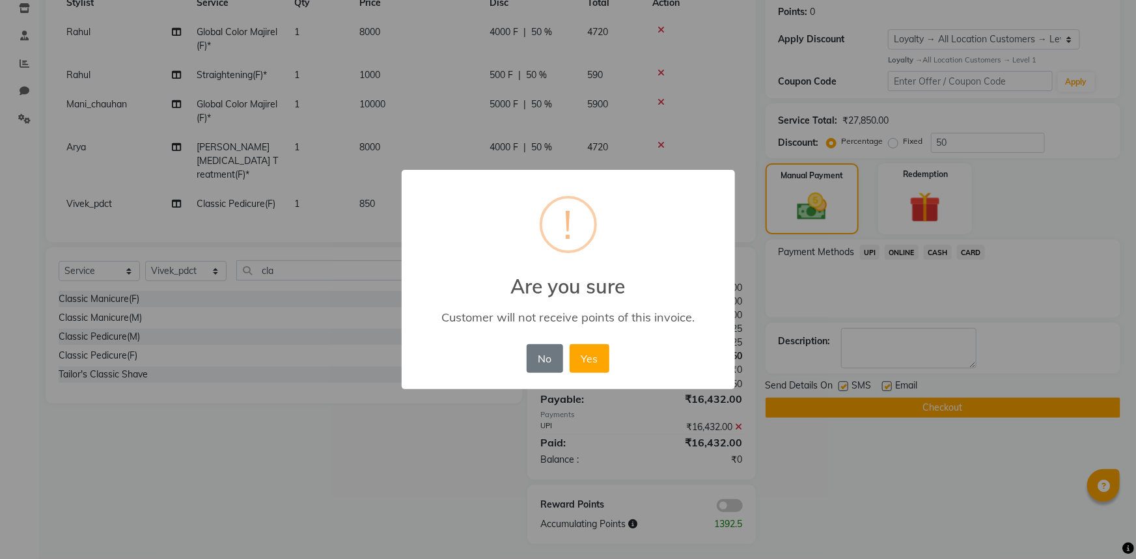
click at [596, 373] on div "No No Yes" at bounding box center [568, 358] width 89 height 35
click at [592, 365] on button "Yes" at bounding box center [590, 358] width 40 height 29
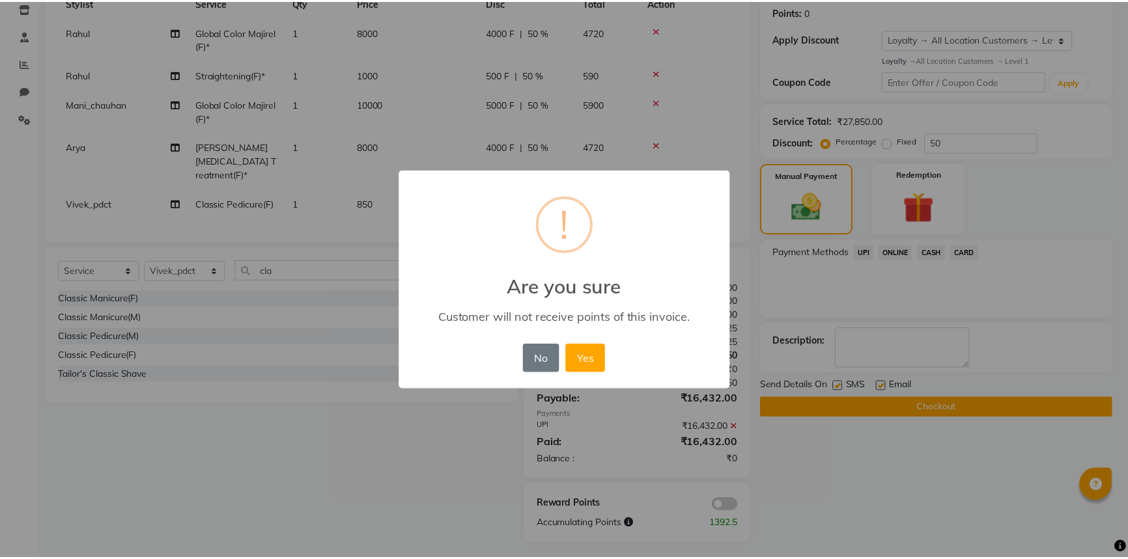
scroll to position [178, 0]
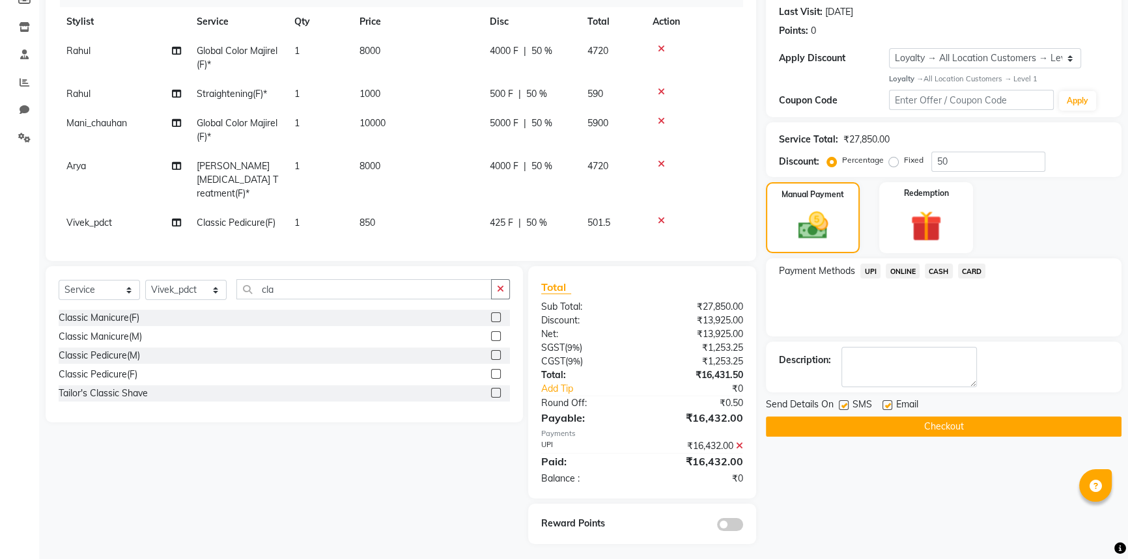
click at [899, 423] on button "Checkout" at bounding box center [944, 427] width 356 height 20
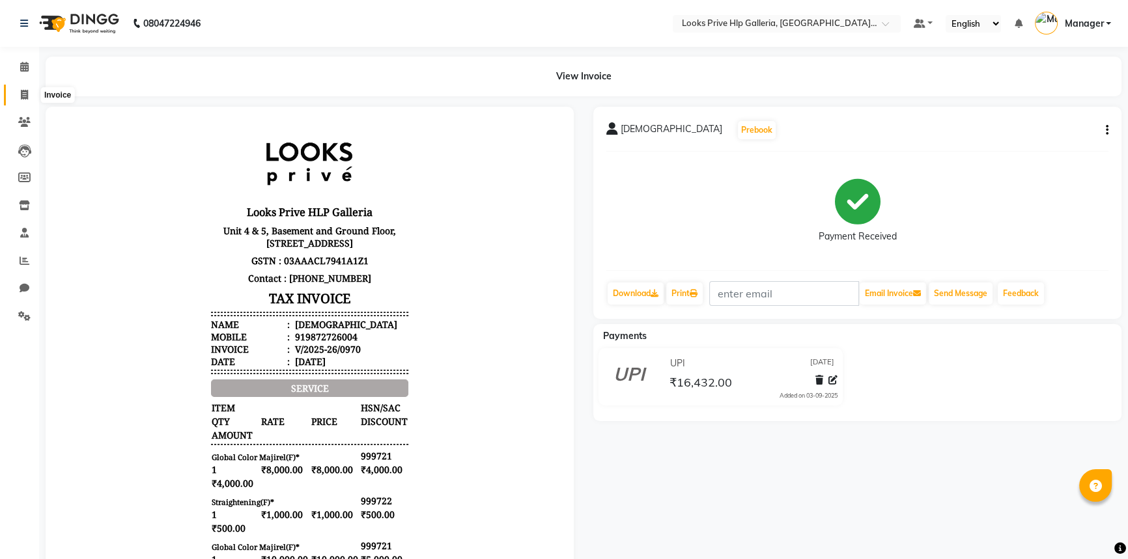
click at [22, 91] on icon at bounding box center [24, 95] width 7 height 10
select select "service"
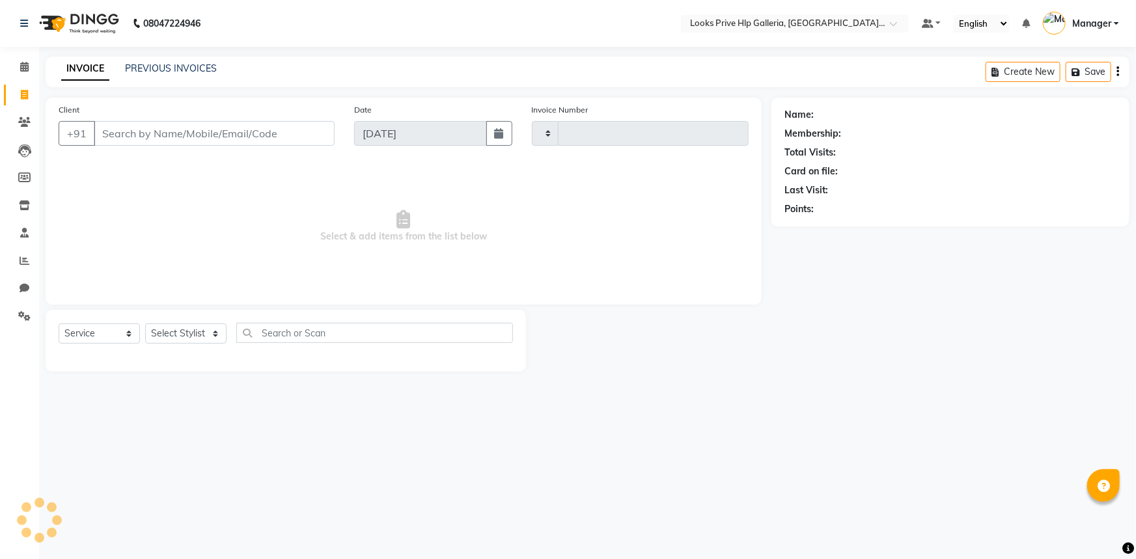
type input "0971"
select select "7937"
type input "9780855950"
click at [297, 130] on span "Add Client" at bounding box center [300, 133] width 51 height 13
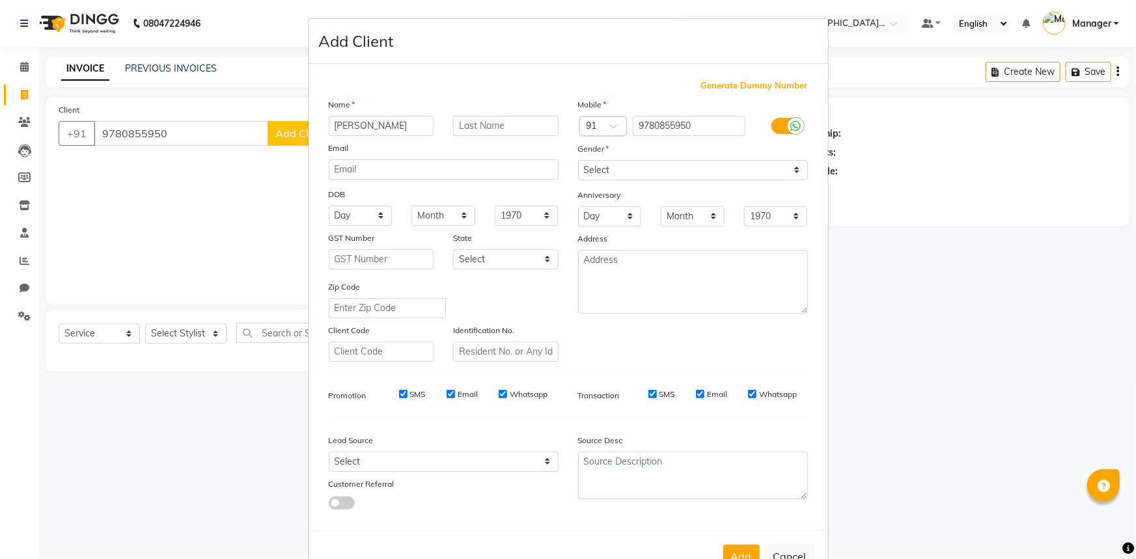
type input "[PERSON_NAME]"
click at [498, 124] on input "text" at bounding box center [505, 126] width 105 height 20
type input "singh"
click at [664, 169] on select "Select Male Female Other Prefer Not To Say" at bounding box center [693, 170] width 230 height 20
select select "male"
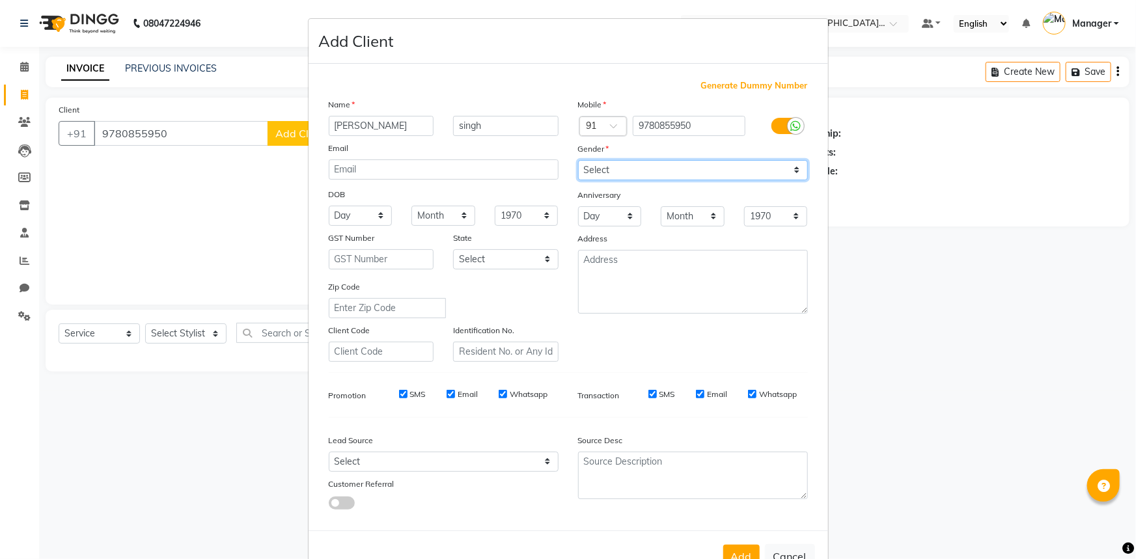
click at [578, 160] on select "Select Male Female Other Prefer Not To Say" at bounding box center [693, 170] width 230 height 20
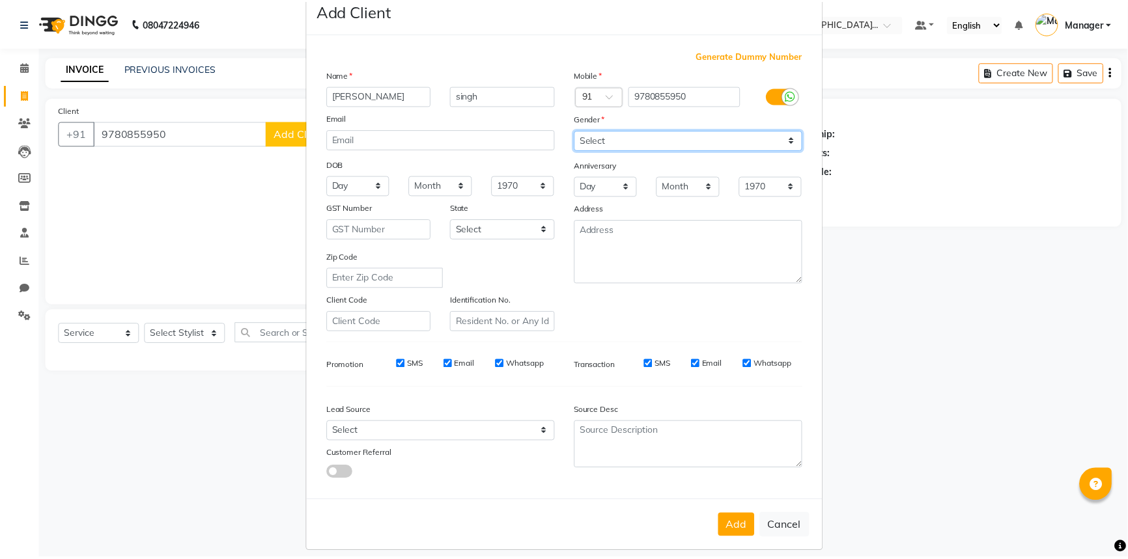
scroll to position [46, 0]
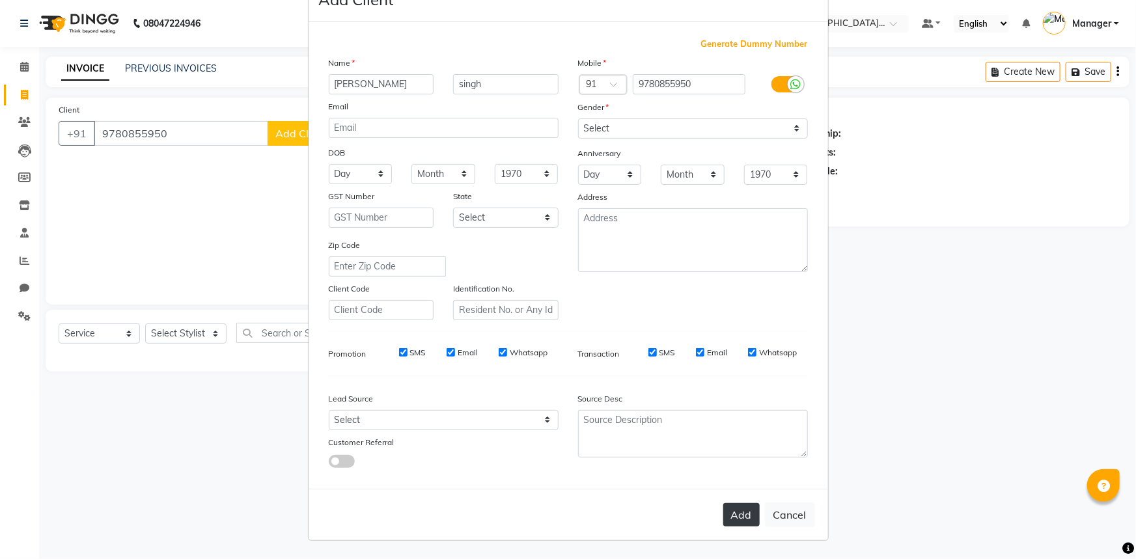
click at [735, 510] on button "Add" at bounding box center [741, 514] width 36 height 23
select select
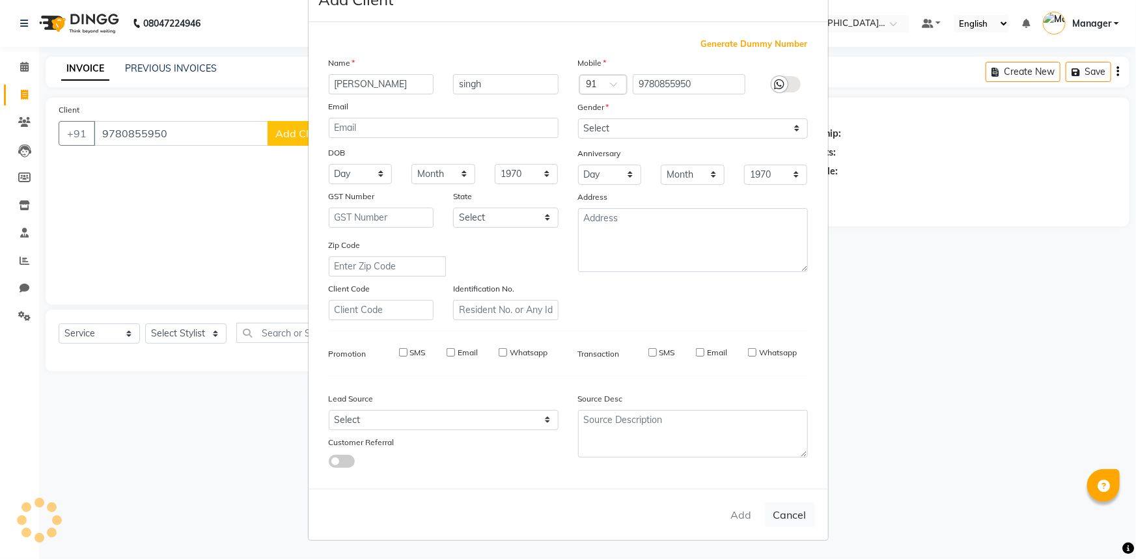
select select
checkbox input "false"
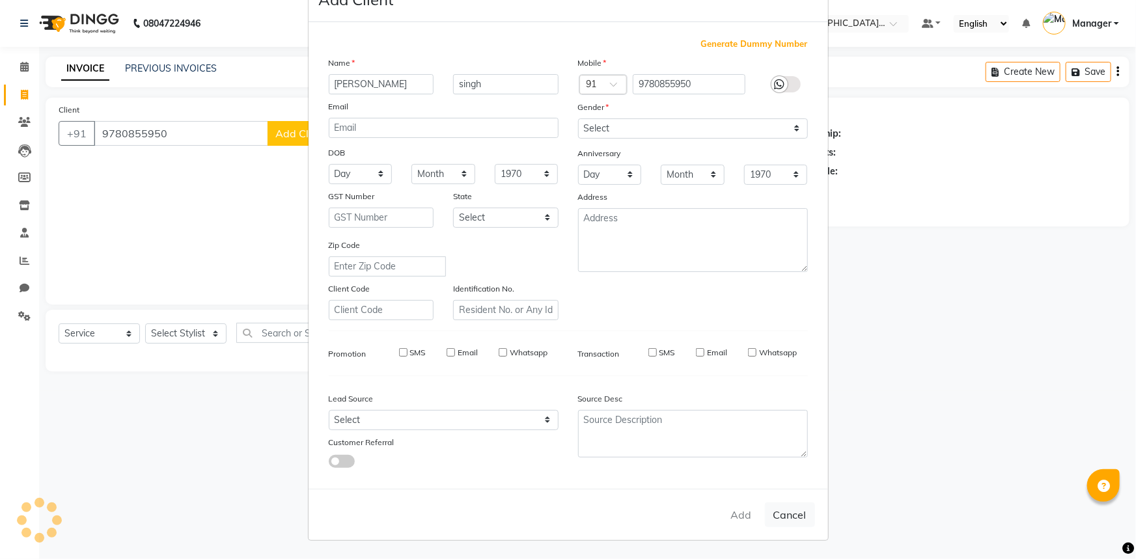
checkbox input "false"
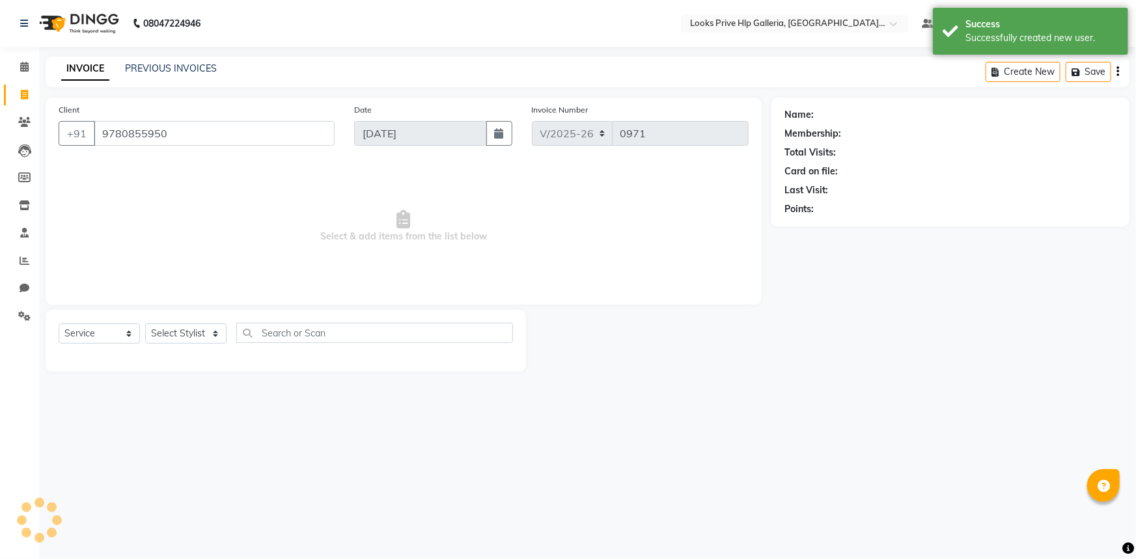
click at [967, 292] on ngb-modal-window "Add Client Generate Dummy Number Name Email DOB Day 01 02 03 04 05 06 07 08 09 …" at bounding box center [568, 279] width 1136 height 559
select select "1: Object"
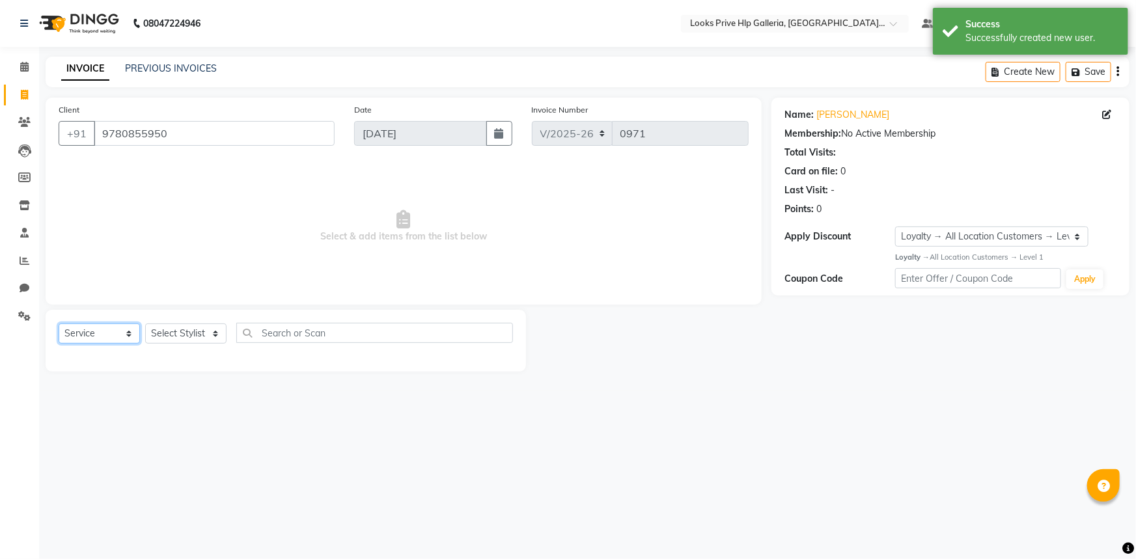
click at [116, 333] on select "Select Service Product Membership Package Voucher Prepaid Gift Card" at bounding box center [99, 334] width 81 height 20
select select "membership"
click at [59, 324] on select "Select Service Product Membership Package Voucher Prepaid Gift Card" at bounding box center [99, 334] width 81 height 20
click at [199, 340] on select "Select Stylist Arshdeep Arya Counter_Sales Gourav_pdct Gurdeep_Nails+MKP Manage…" at bounding box center [185, 334] width 81 height 20
select select "71866"
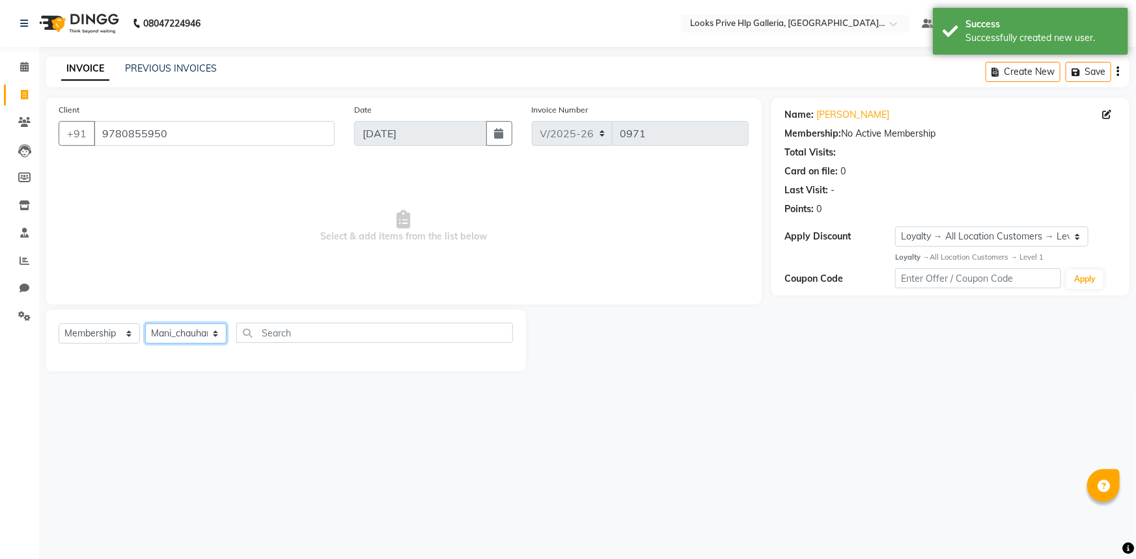
click at [145, 324] on select "Select Stylist Arshdeep Arya Counter_Sales Gourav_pdct Gurdeep_Nails+MKP Manage…" at bounding box center [185, 334] width 81 height 20
click at [300, 331] on input "text" at bounding box center [374, 333] width 277 height 20
click at [126, 331] on select "Select Service Product Membership Package Voucher Prepaid Gift Card" at bounding box center [99, 334] width 81 height 20
select select "P"
click at [59, 324] on select "Select Service Product Membership Package Voucher Prepaid Gift Card" at bounding box center [99, 334] width 81 height 20
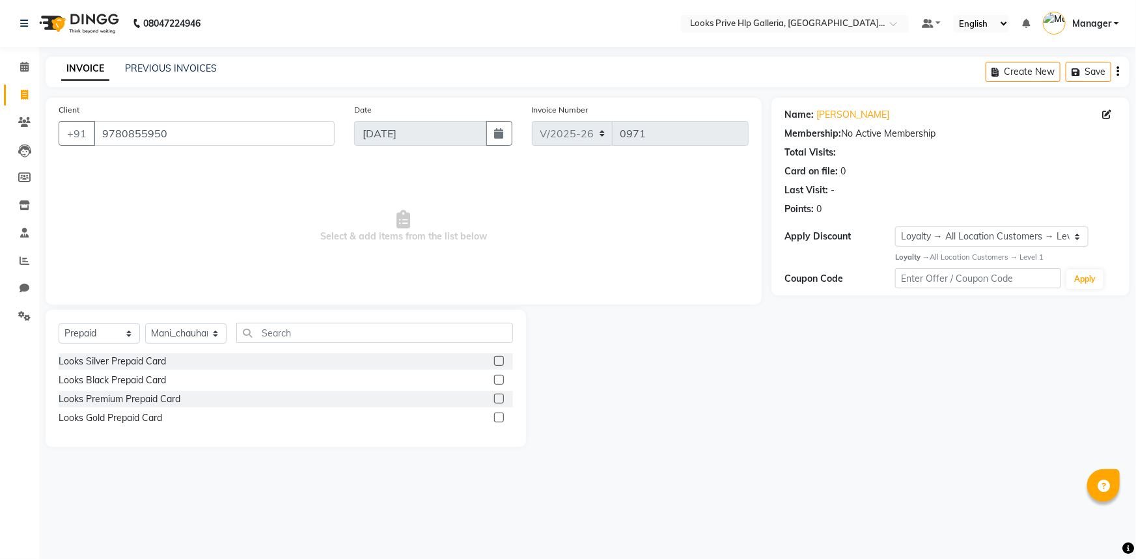
click at [501, 358] on label at bounding box center [499, 361] width 10 height 10
click at [501, 358] on input "checkbox" at bounding box center [498, 362] width 8 height 8
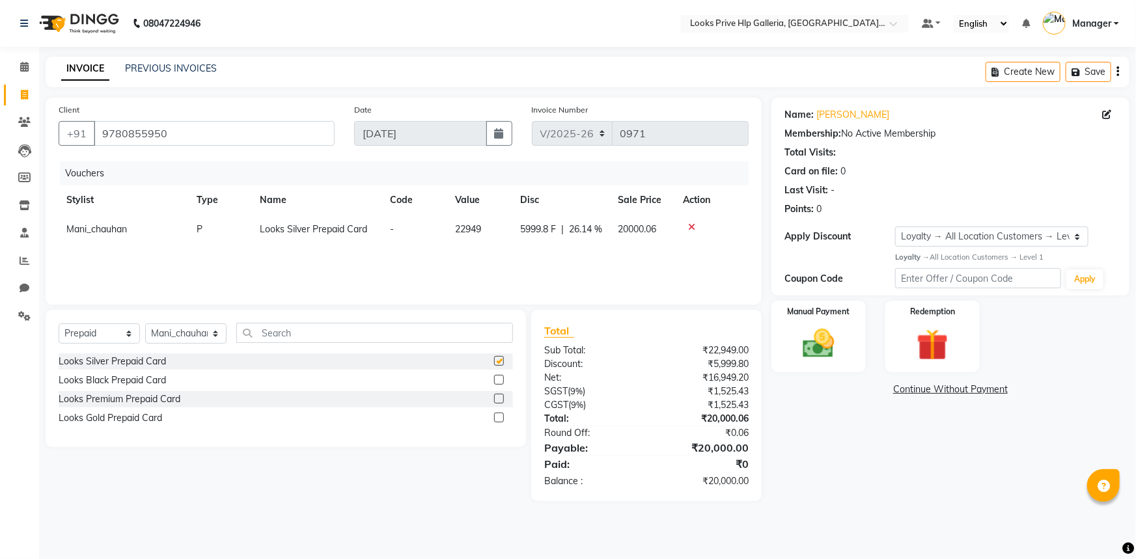
checkbox input "false"
click at [834, 335] on img at bounding box center [819, 344] width 53 height 38
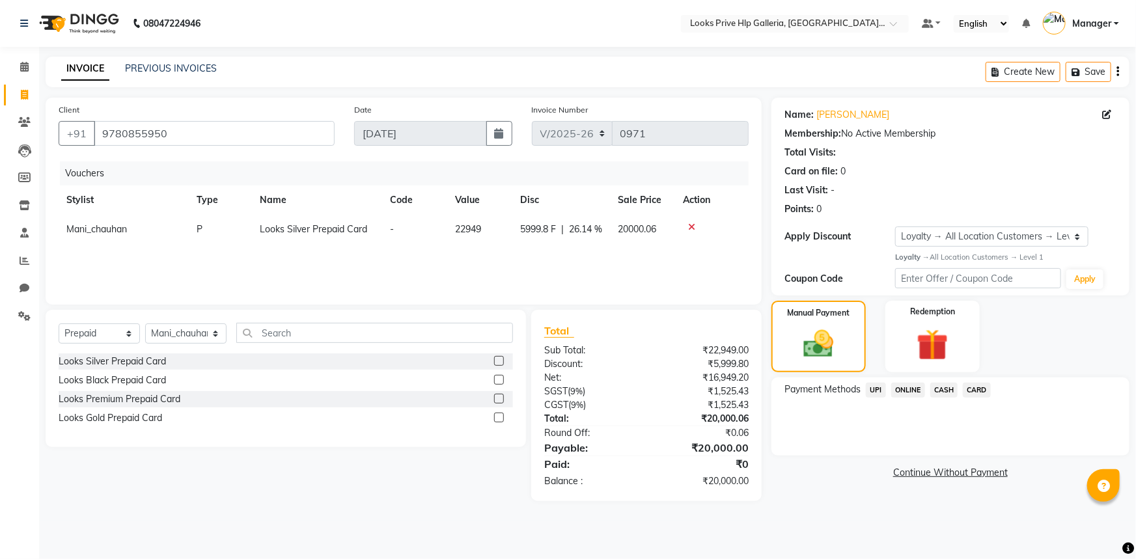
click at [877, 387] on span "UPI" at bounding box center [876, 390] width 20 height 15
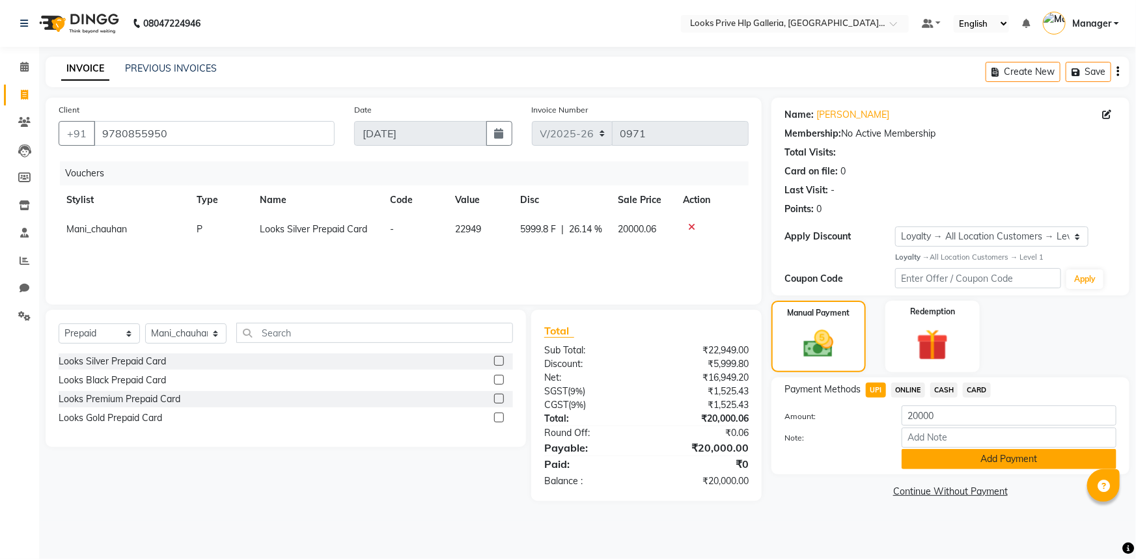
click at [941, 458] on button "Add Payment" at bounding box center [1009, 459] width 215 height 20
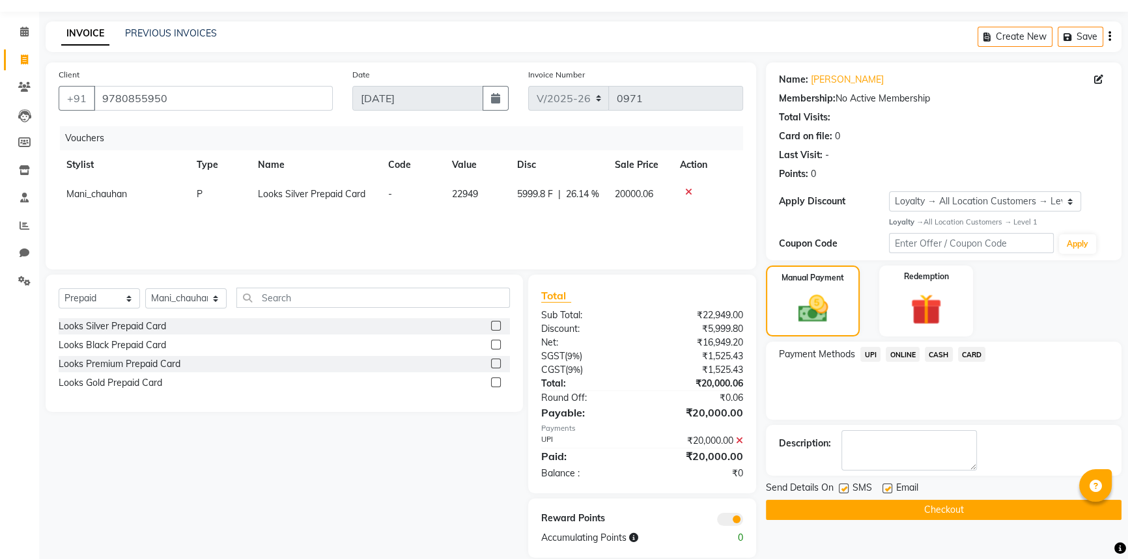
scroll to position [54, 0]
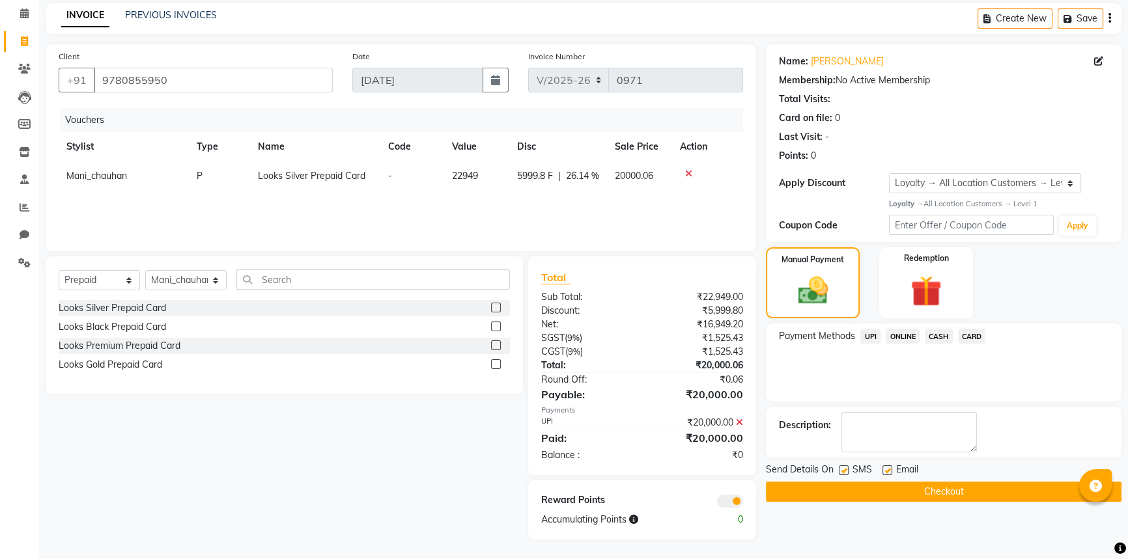
click at [874, 484] on button "Checkout" at bounding box center [944, 492] width 356 height 20
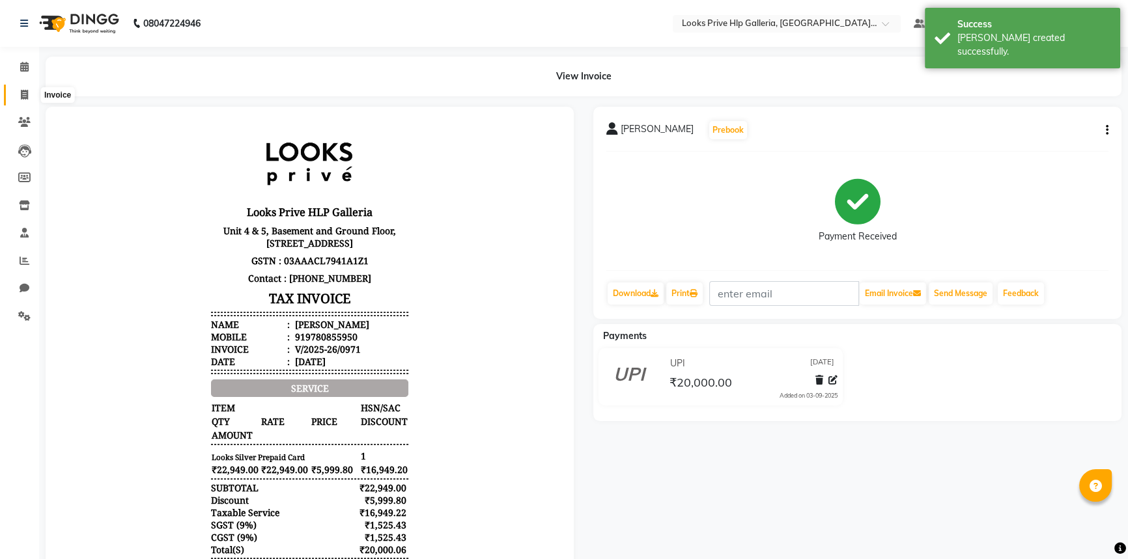
click at [21, 92] on icon at bounding box center [24, 95] width 7 height 10
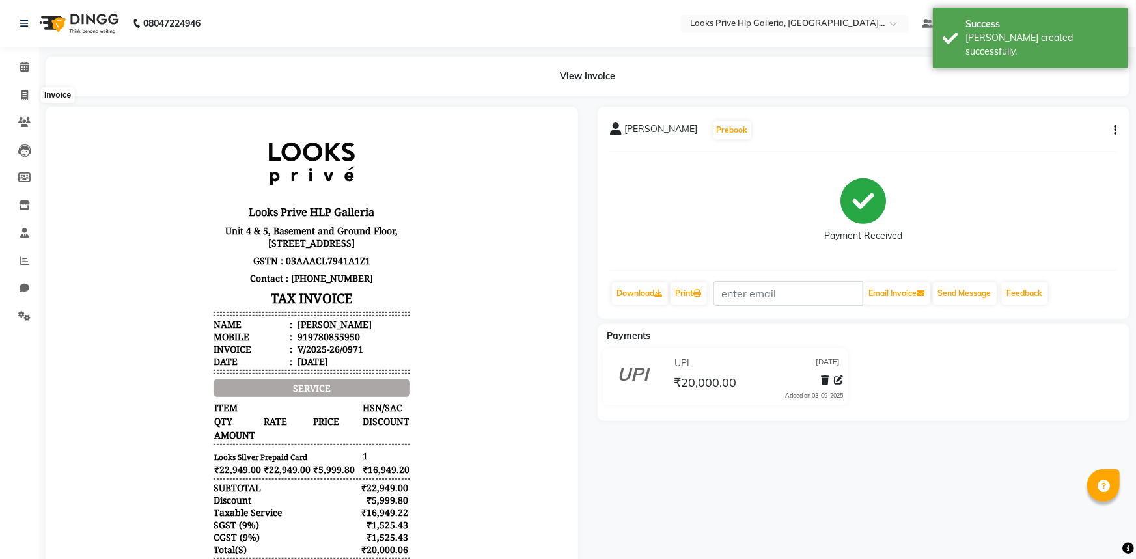
select select "service"
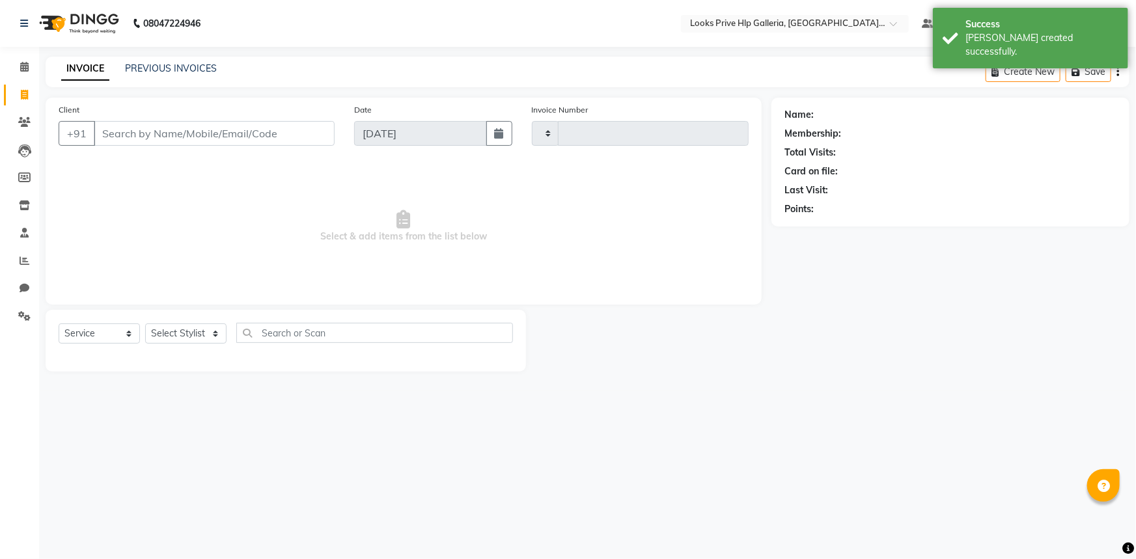
type input "0972"
select select "7937"
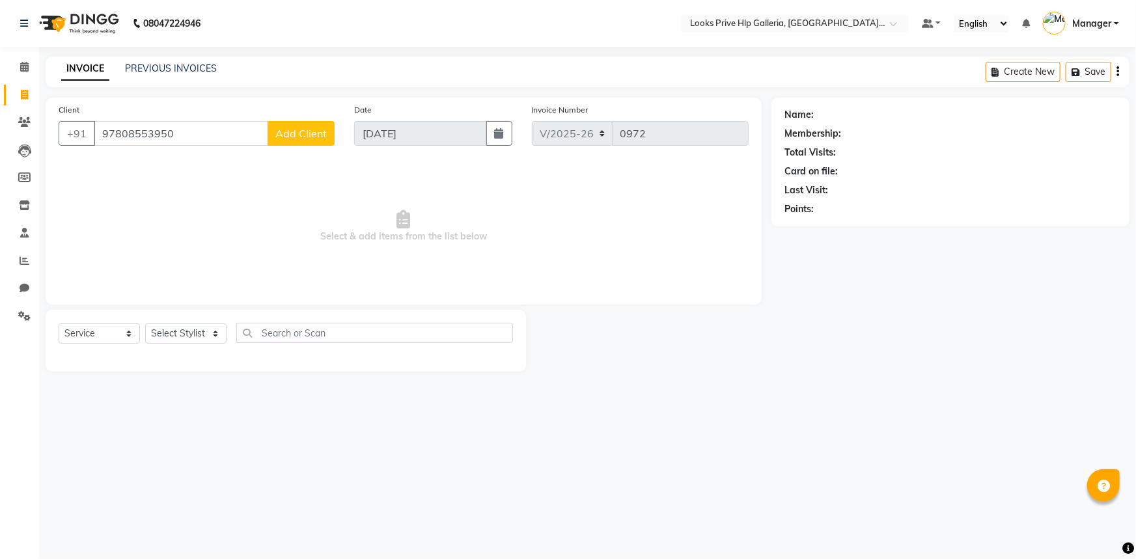
click at [151, 134] on input "97808553950" at bounding box center [181, 133] width 175 height 25
type input "9780855950"
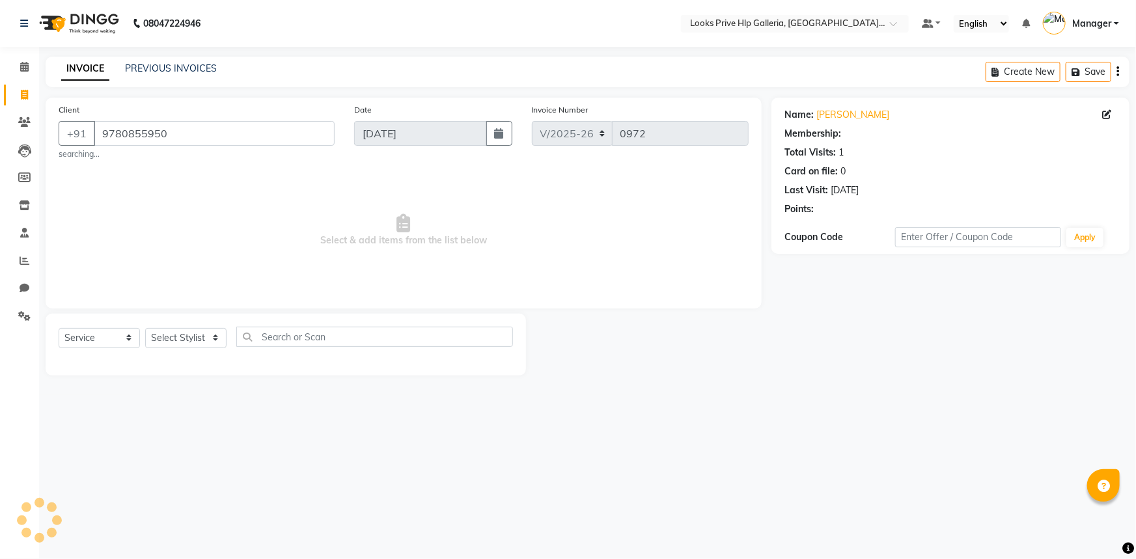
select select "1: Object"
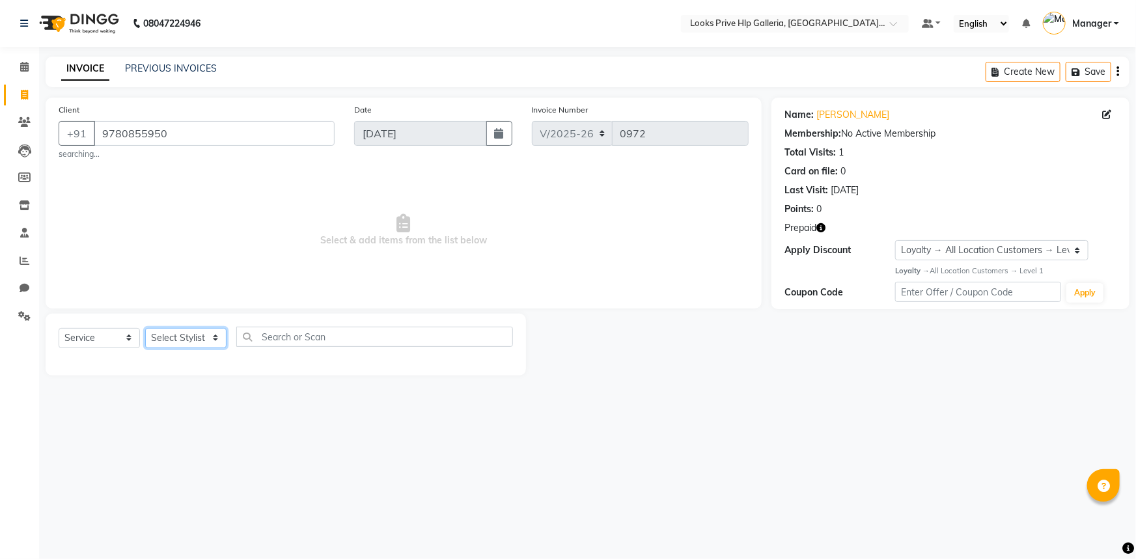
click at [169, 331] on select "Select Stylist Arshdeep Arya Counter_Sales Gourav_pdct Gurdeep_Nails+MKP Manage…" at bounding box center [185, 338] width 81 height 20
select select "71866"
click at [145, 328] on select "Select Stylist Arshdeep Arya Counter_Sales Gourav_pdct Gurdeep_Nails+MKP Manage…" at bounding box center [185, 338] width 81 height 20
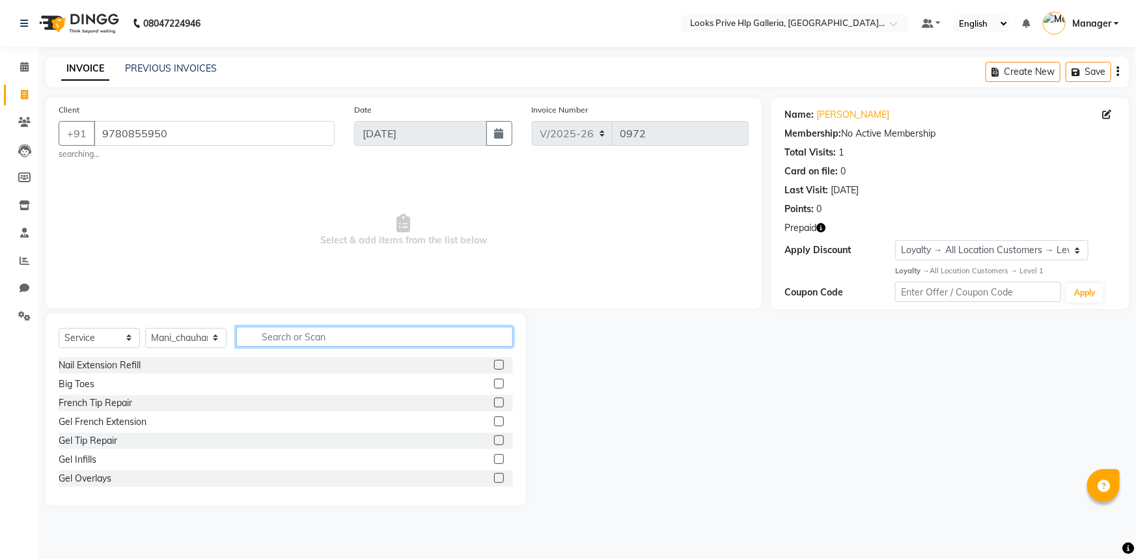
click at [255, 328] on input "text" at bounding box center [374, 337] width 277 height 20
type input "v"
type input "be"
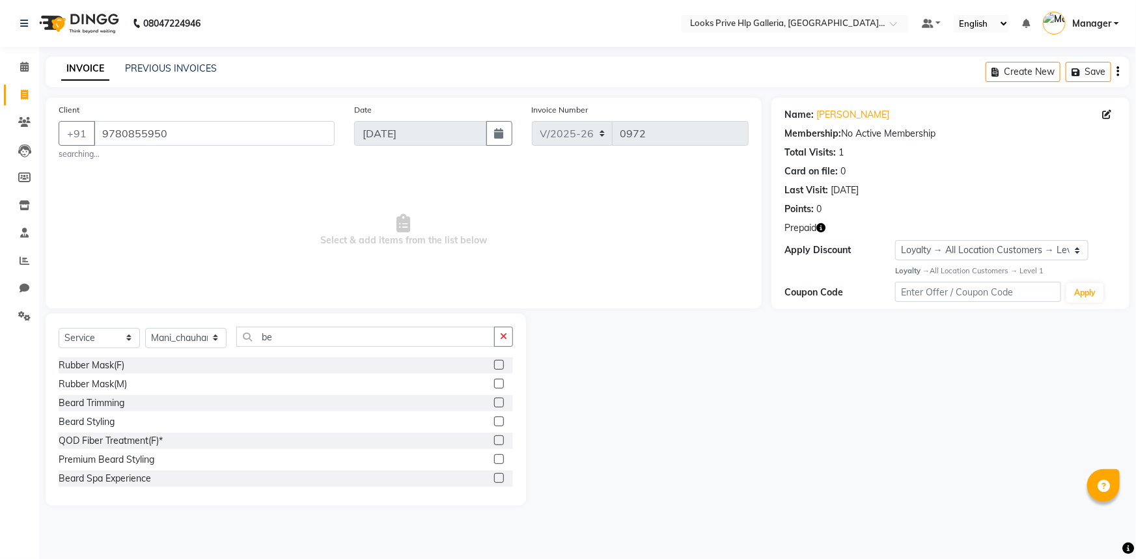
click at [494, 417] on label at bounding box center [499, 422] width 10 height 10
click at [494, 418] on input "checkbox" at bounding box center [498, 422] width 8 height 8
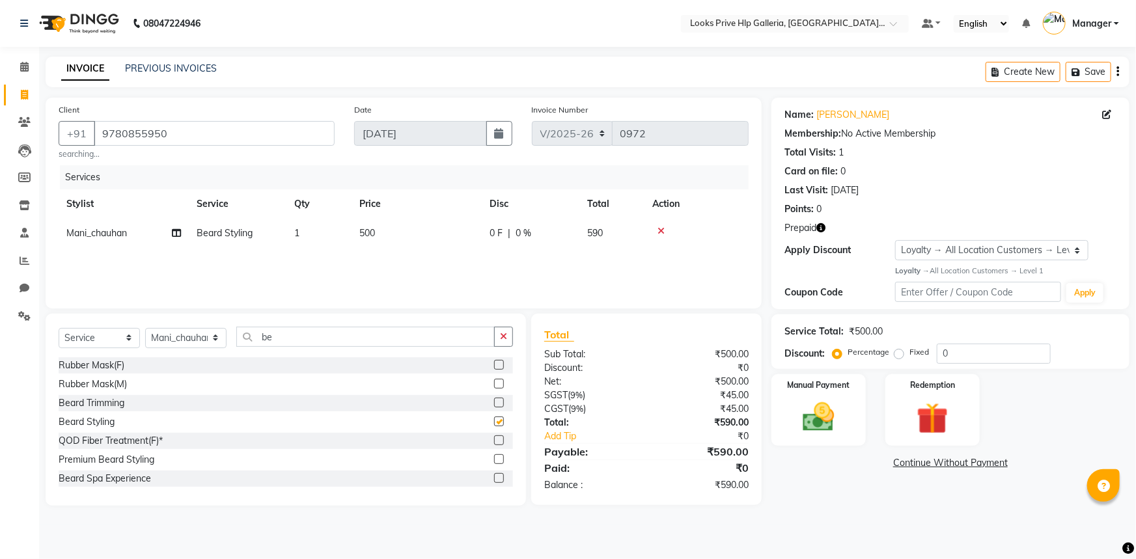
checkbox input "false"
click at [841, 410] on img at bounding box center [819, 418] width 53 height 38
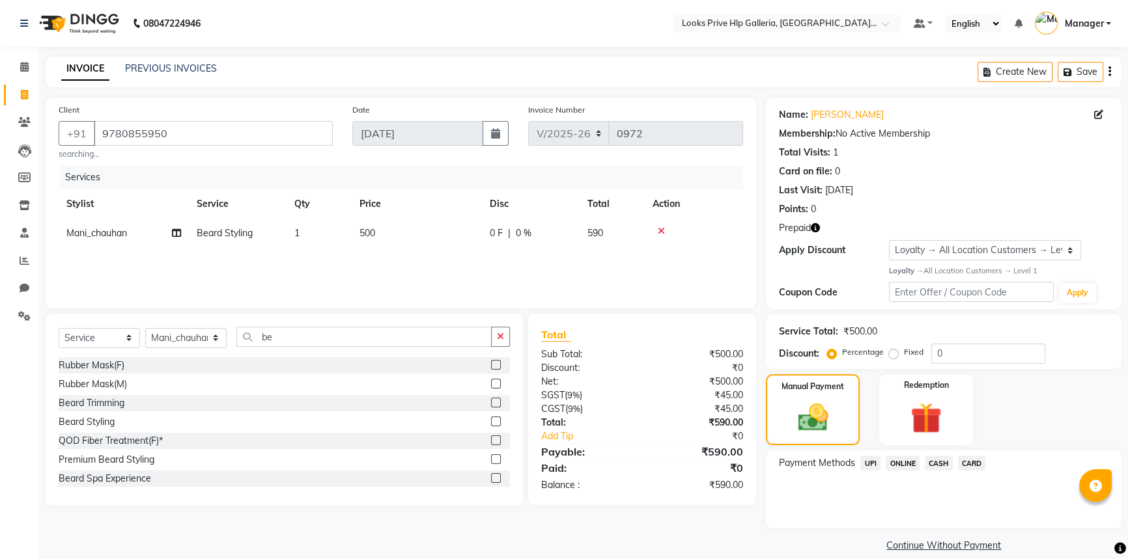
click at [877, 462] on span "UPI" at bounding box center [870, 463] width 20 height 15
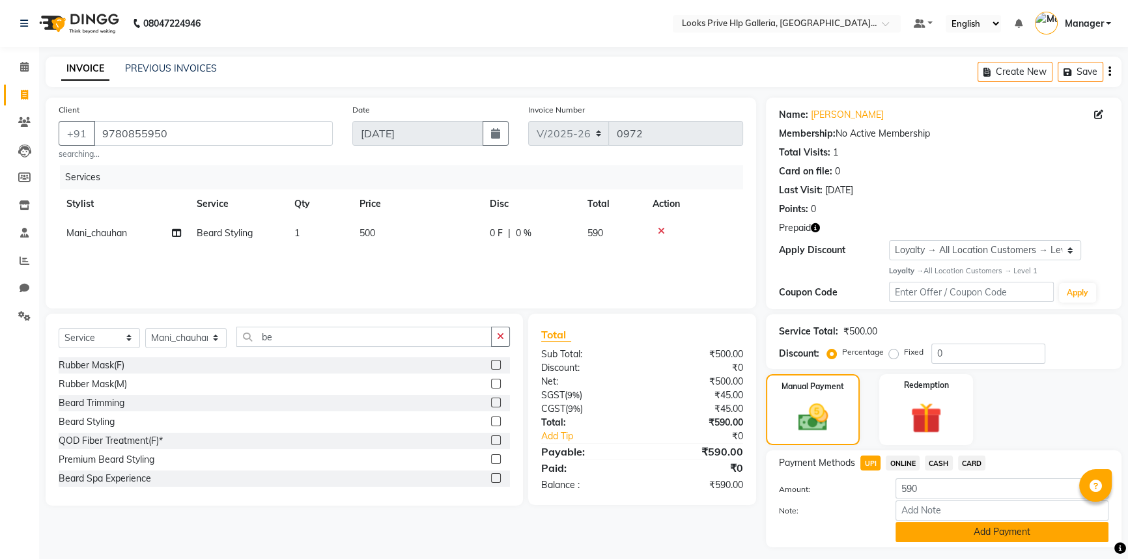
click at [951, 535] on button "Add Payment" at bounding box center [1001, 532] width 213 height 20
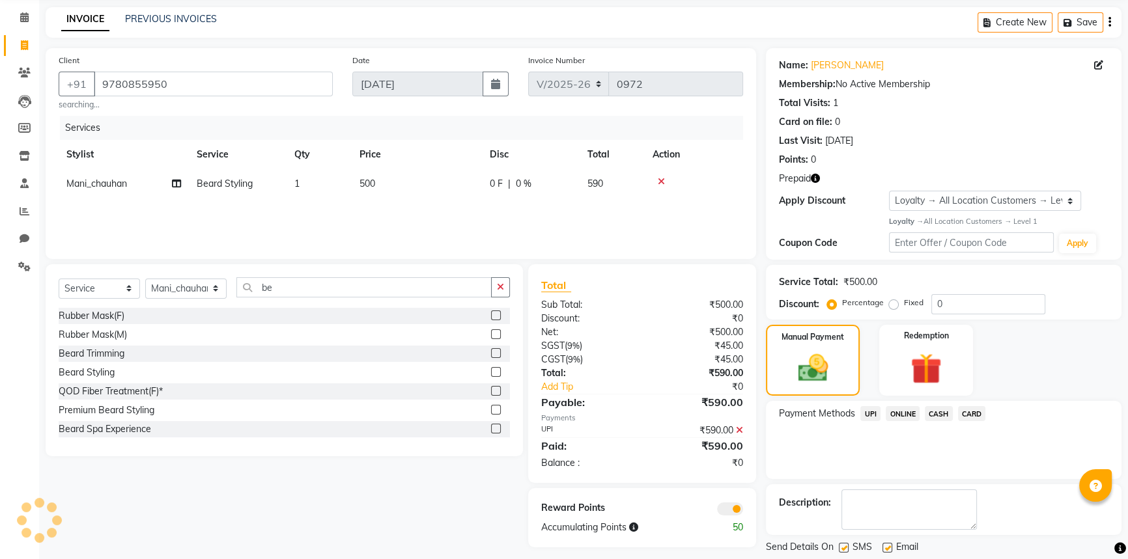
scroll to position [89, 0]
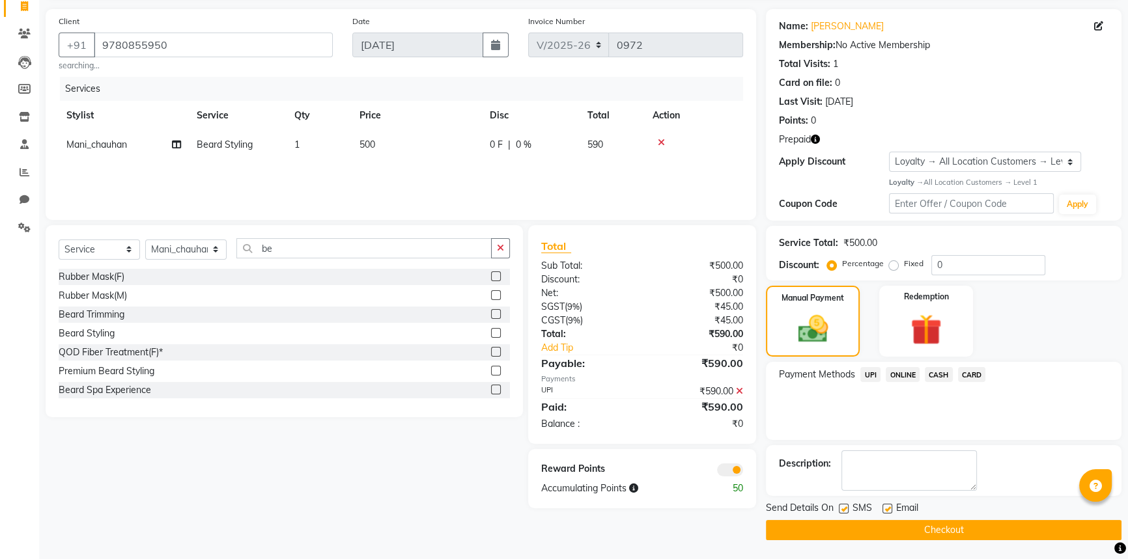
click at [855, 523] on button "Checkout" at bounding box center [944, 530] width 356 height 20
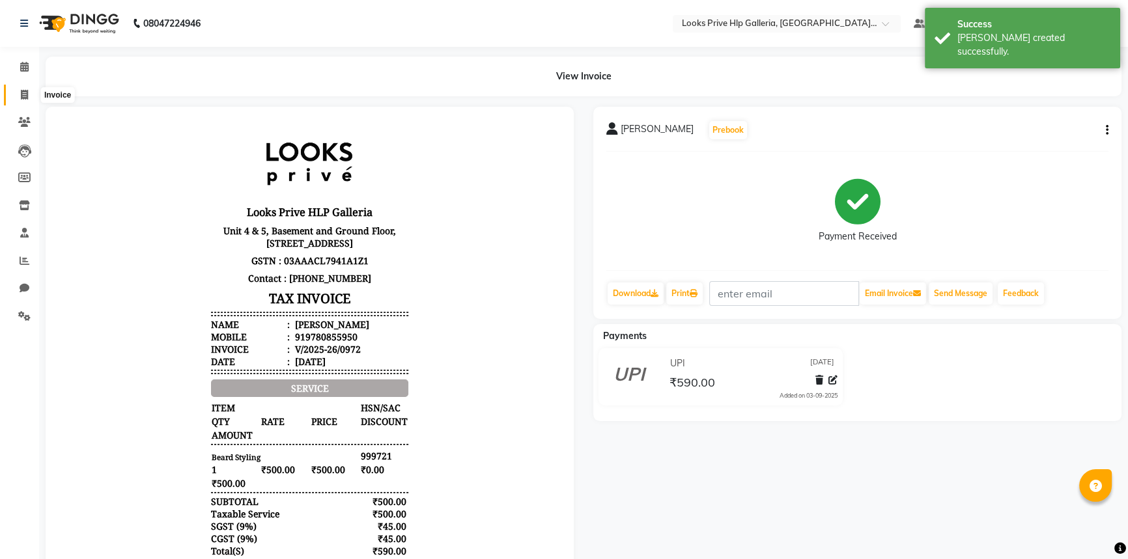
click at [17, 91] on span at bounding box center [24, 95] width 23 height 15
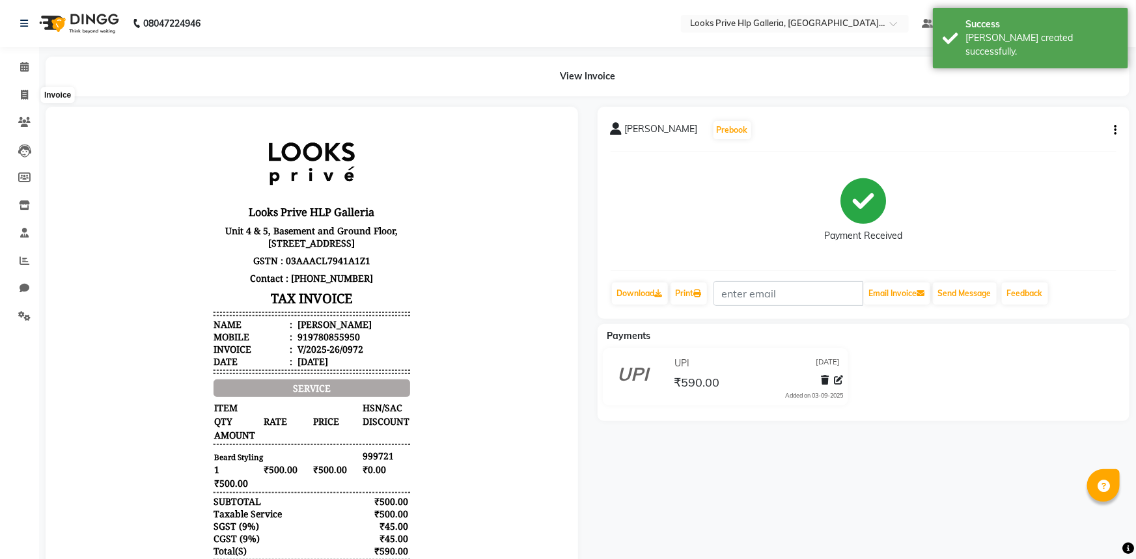
select select "7937"
select select "service"
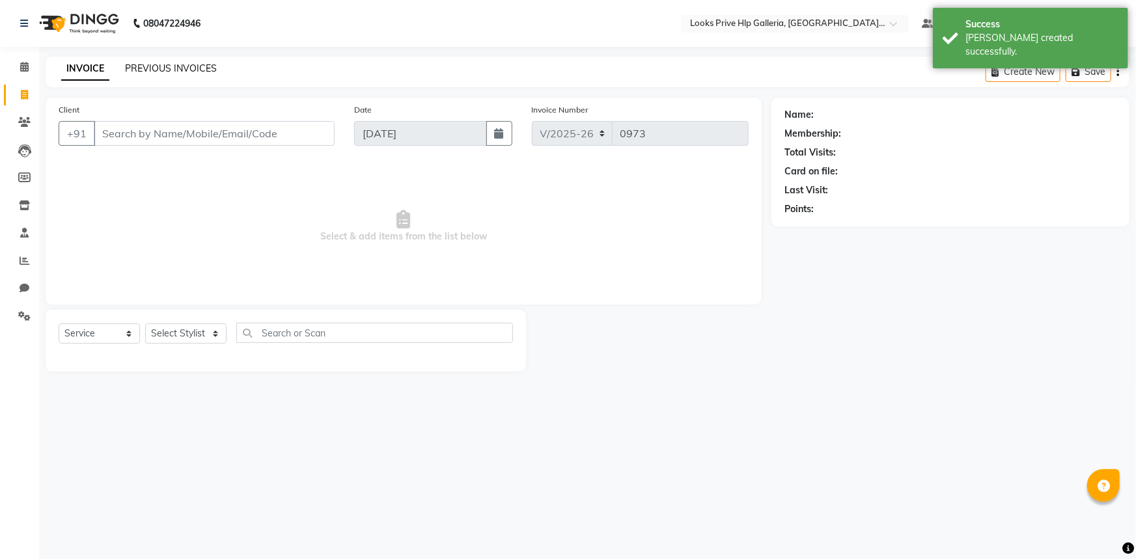
click at [148, 67] on link "PREVIOUS INVOICES" at bounding box center [171, 69] width 92 height 12
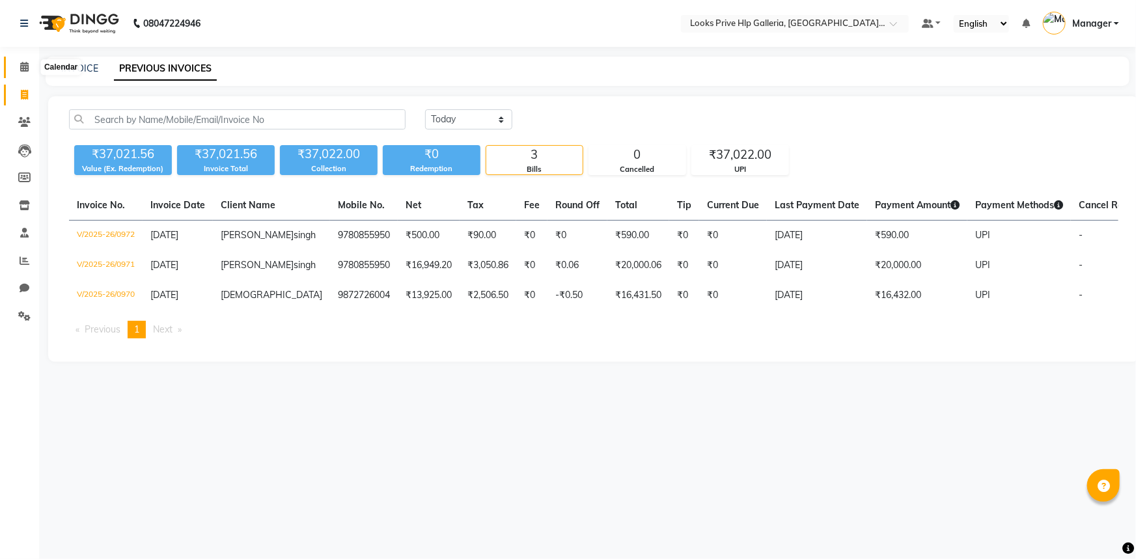
click at [20, 68] on icon at bounding box center [24, 67] width 8 height 10
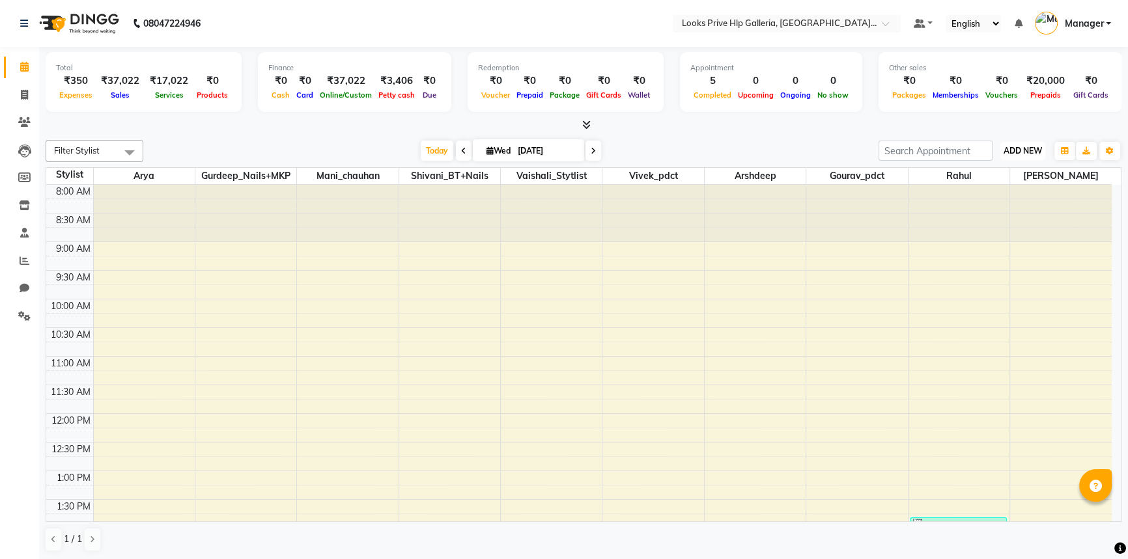
click at [1016, 157] on button "ADD NEW Toggle Dropdown" at bounding box center [1022, 151] width 45 height 18
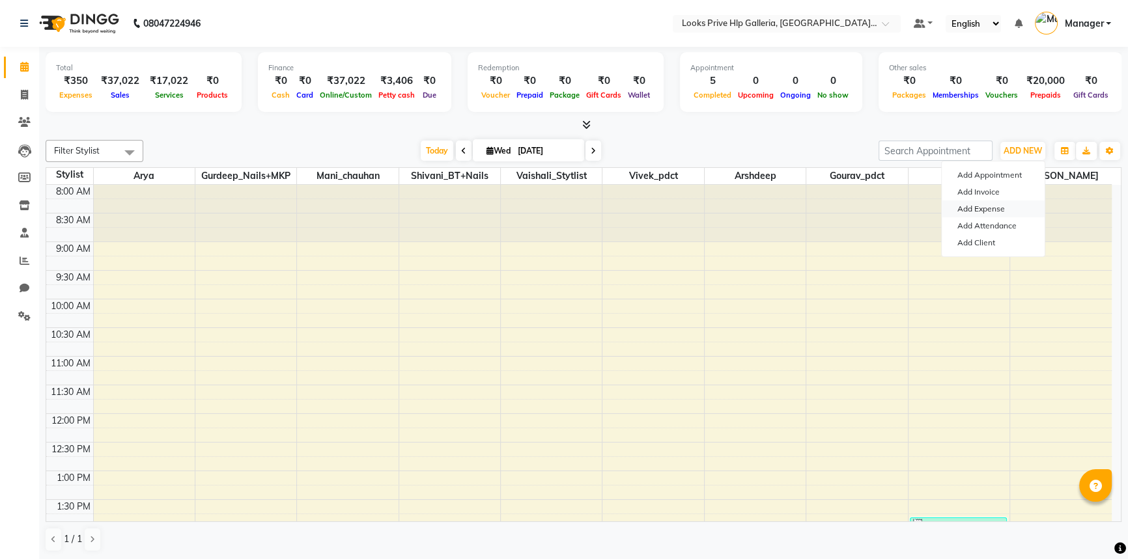
click at [976, 210] on link "Add Expense" at bounding box center [993, 209] width 103 height 17
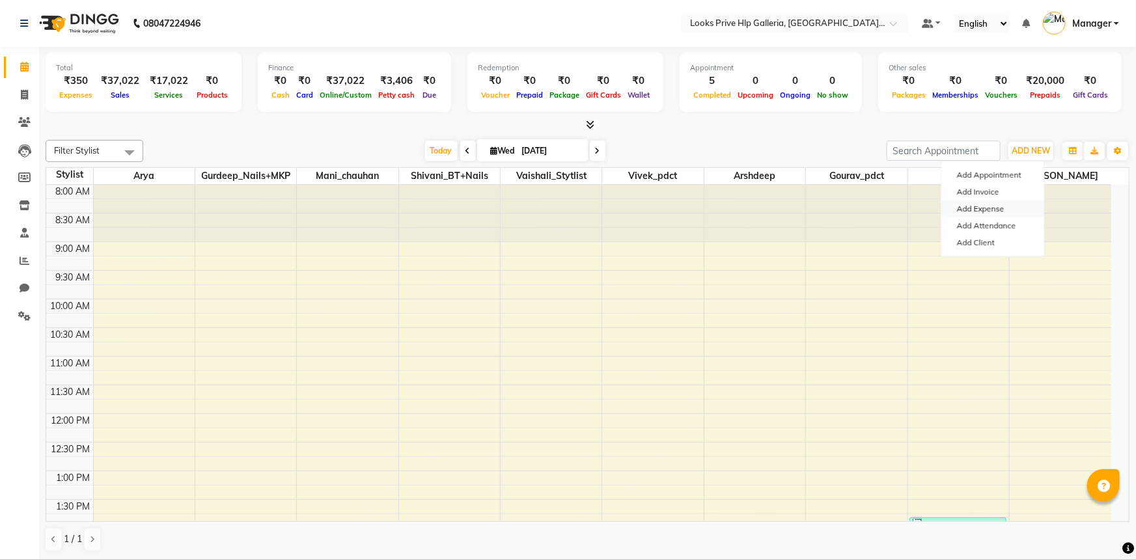
select select "1"
select select "7087"
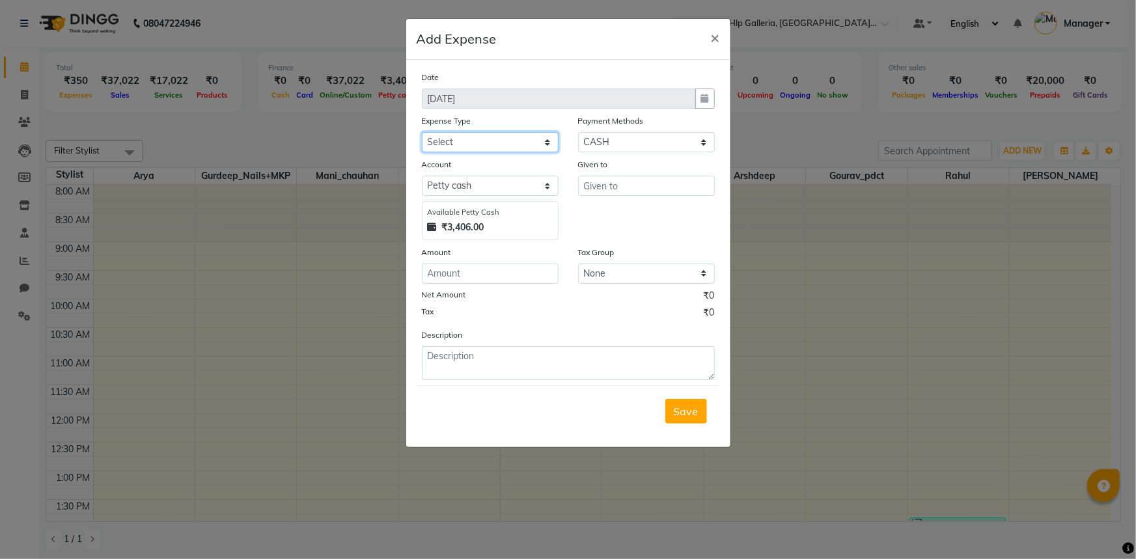
click at [511, 139] on select "Select Bank Deposit Blinkit Cash Handover CLIENT Client ordered food Client Ref…" at bounding box center [490, 142] width 137 height 20
select select "24170"
drag, startPoint x: 501, startPoint y: 145, endPoint x: 500, endPoint y: 158, distance: 12.4
click at [501, 147] on select "Select Bank Deposit Blinkit Cash Handover CLIENT Client ordered food Client Ref…" at bounding box center [490, 142] width 137 height 20
click at [523, 274] on input "number" at bounding box center [490, 274] width 137 height 20
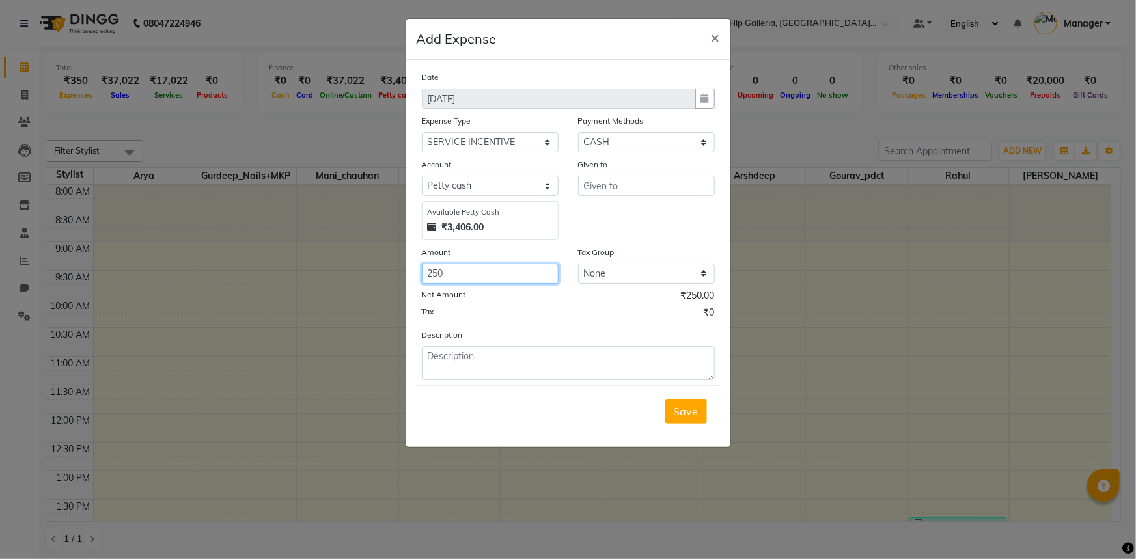
type input "250"
click at [613, 192] on input "text" at bounding box center [646, 186] width 137 height 20
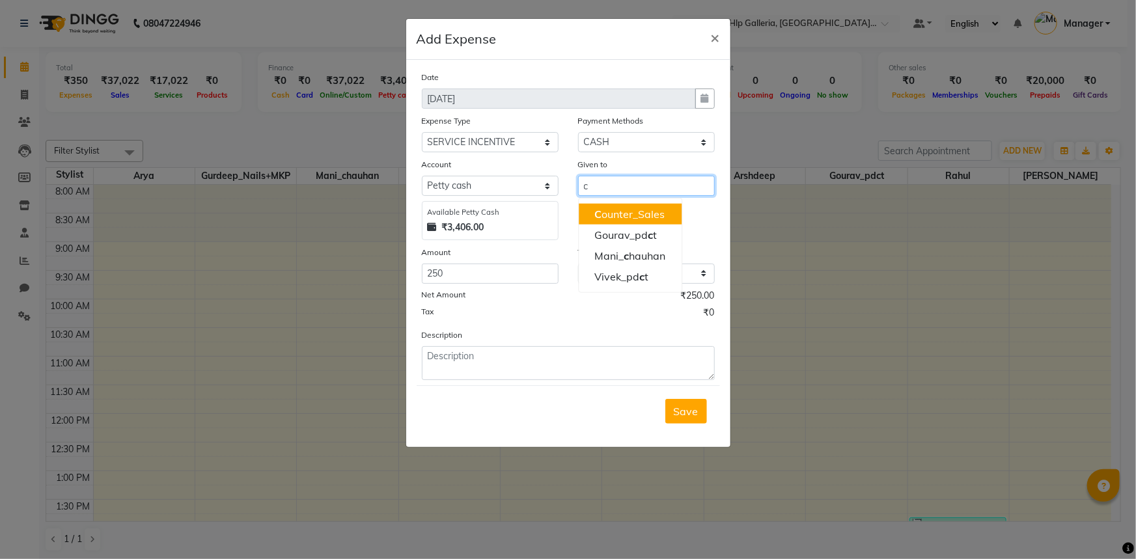
click at [621, 223] on button "C ounter_Sales" at bounding box center [630, 214] width 103 height 21
type input "Counter_Sales"
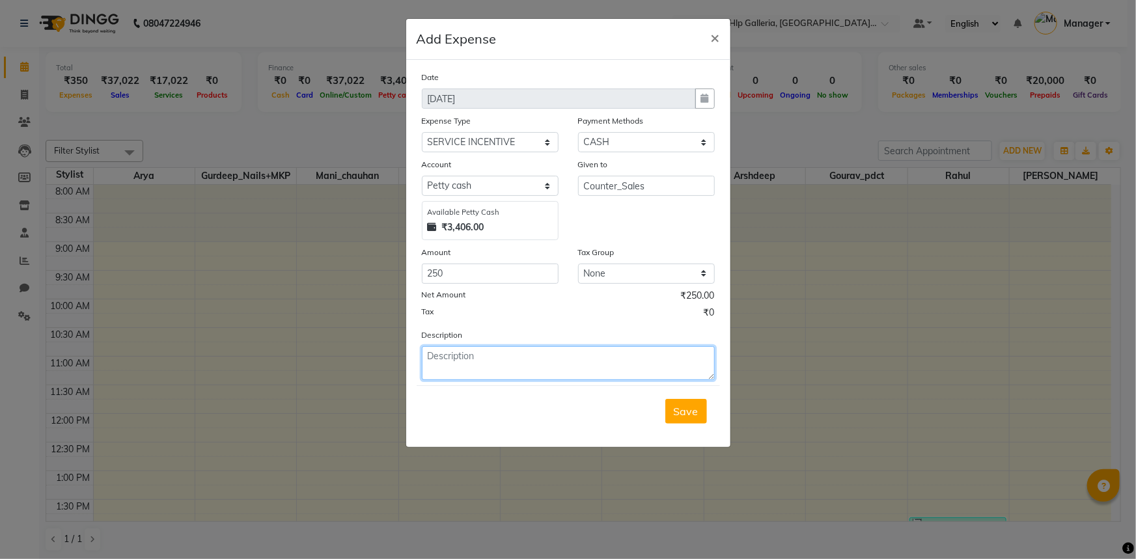
click at [473, 364] on textarea at bounding box center [568, 363] width 293 height 34
type textarea "Incentive to mani"
click at [690, 413] on span "Save" at bounding box center [686, 411] width 25 height 13
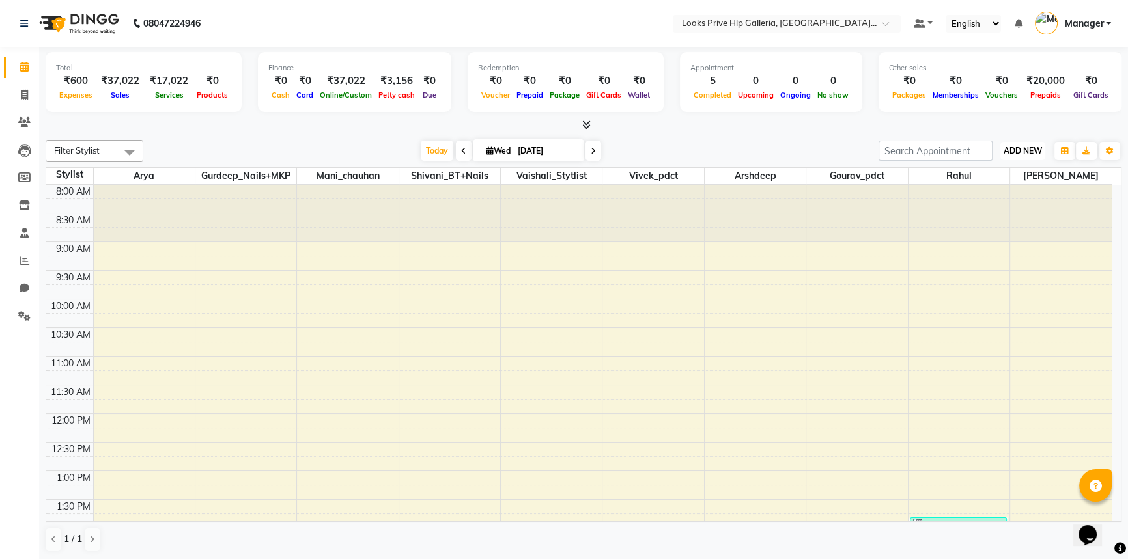
click at [1023, 144] on button "ADD NEW Toggle Dropdown" at bounding box center [1022, 151] width 45 height 18
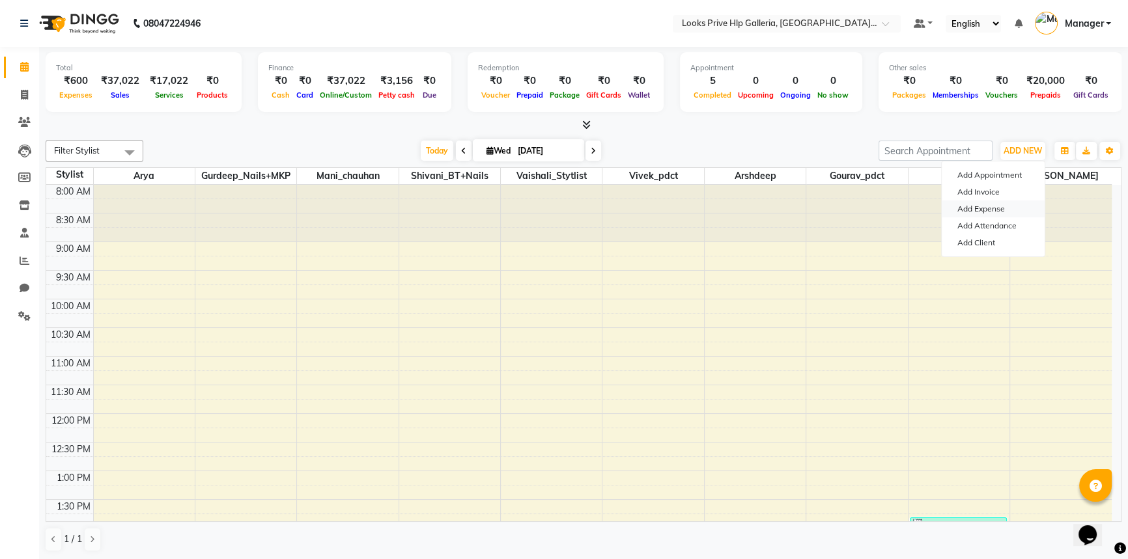
click at [966, 204] on link "Add Expense" at bounding box center [993, 209] width 103 height 17
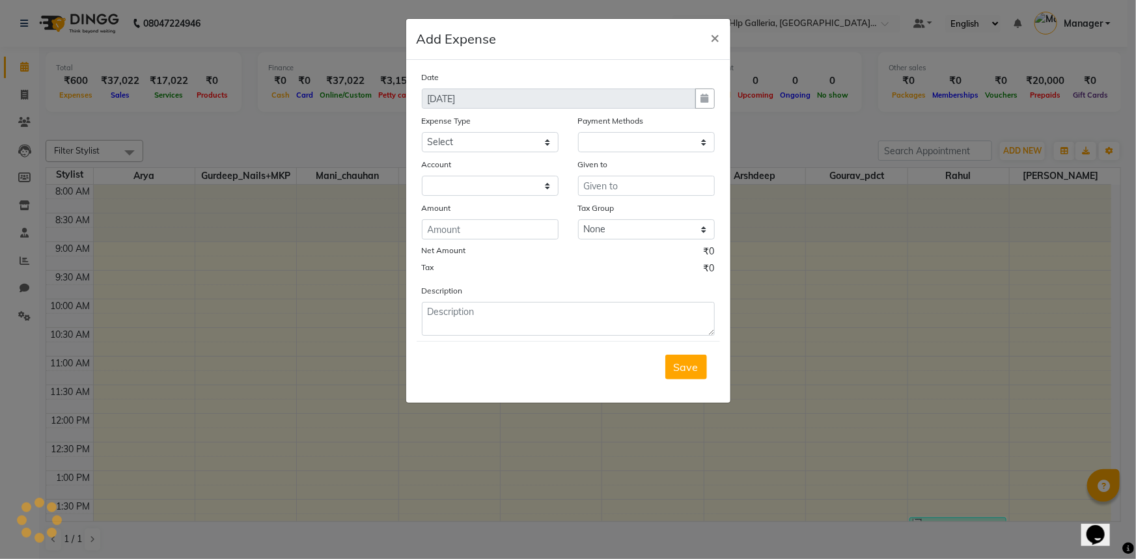
select select "1"
select select "7087"
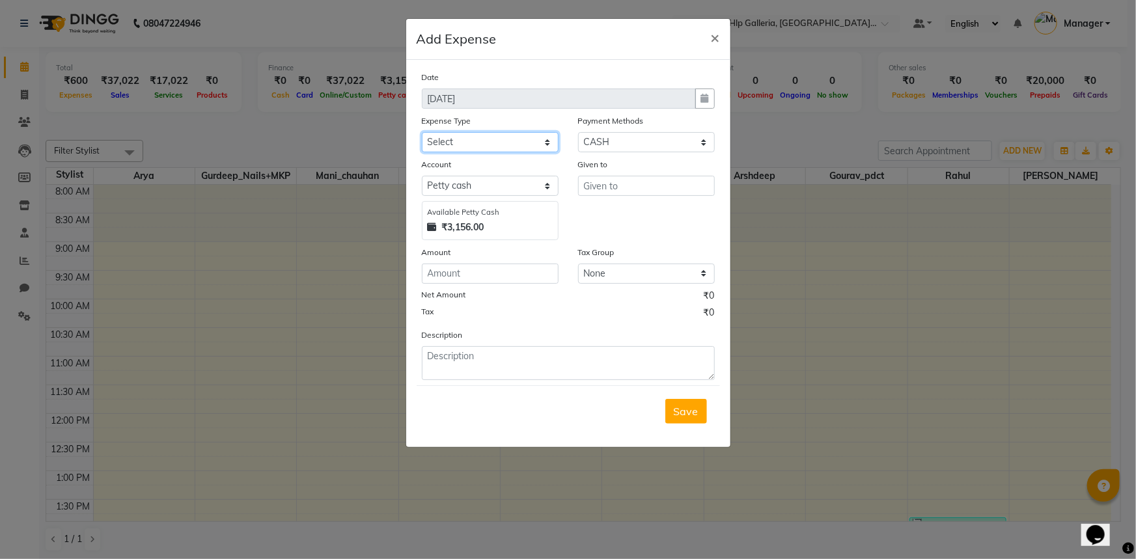
click at [484, 148] on select "Select Bank Deposit Blinkit Cash Handover CLIENT Client ordered food Client Ref…" at bounding box center [490, 142] width 137 height 20
select select "24169"
click at [422, 133] on select "Select Bank Deposit Blinkit Cash Handover CLIENT Client ordered food Client Ref…" at bounding box center [490, 142] width 137 height 20
click at [445, 274] on input "number" at bounding box center [490, 274] width 137 height 20
type input "500"
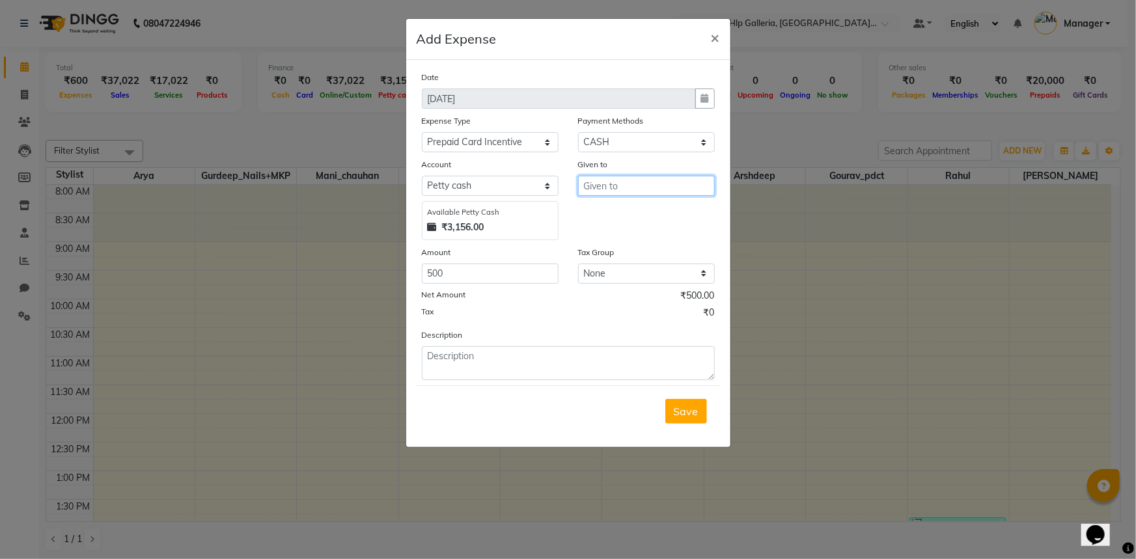
click at [594, 185] on input "text" at bounding box center [646, 186] width 137 height 20
click at [649, 217] on ngb-highlight "C ounter_Sales" at bounding box center [630, 214] width 70 height 13
type input "Counter_Sales"
click at [483, 358] on textarea at bounding box center [568, 363] width 293 height 34
type textarea "Incentive to mani"
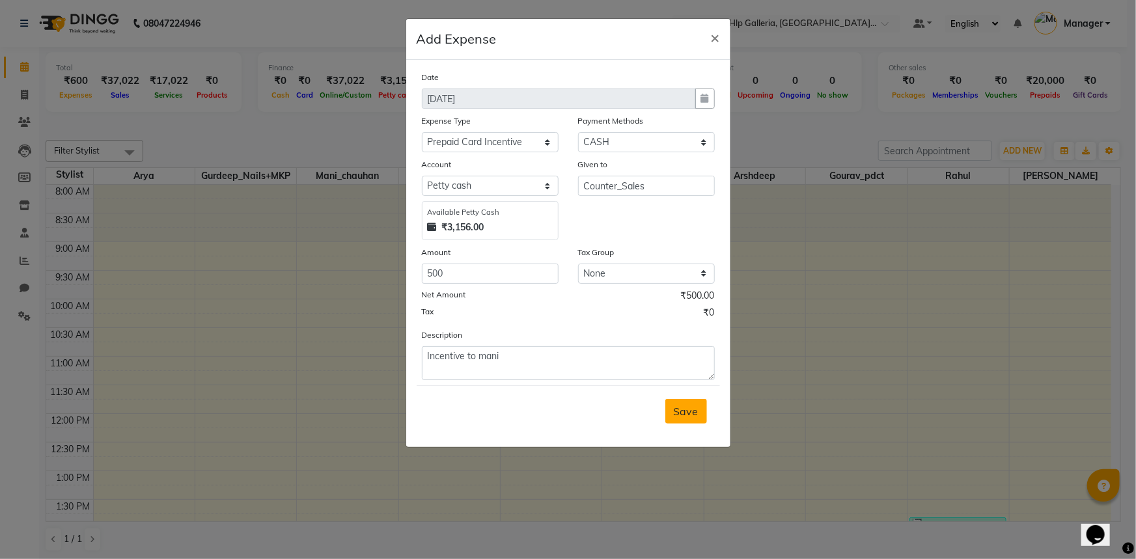
click at [692, 414] on span "Save" at bounding box center [686, 411] width 25 height 13
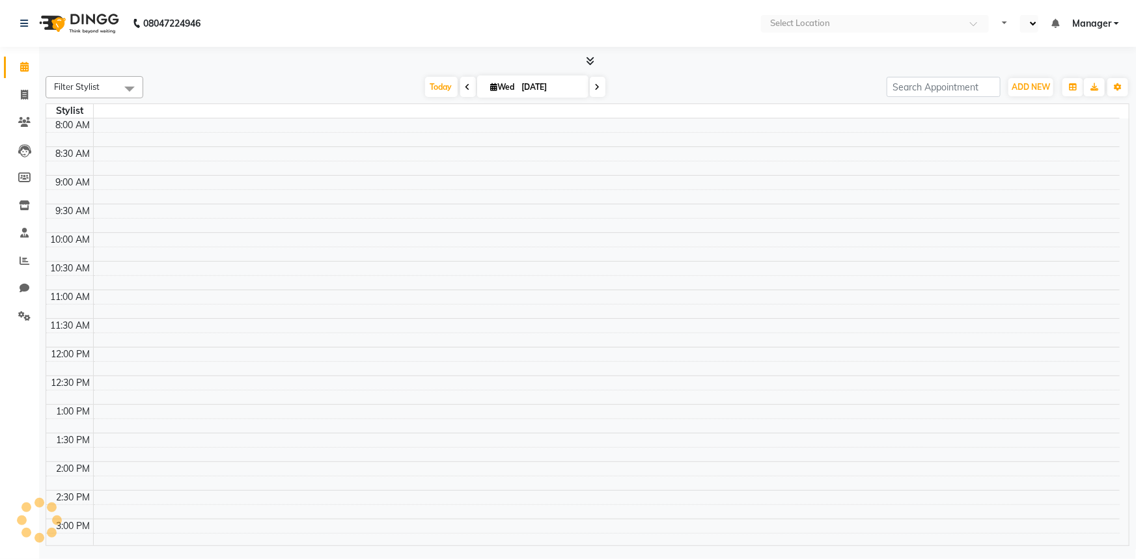
select select "en"
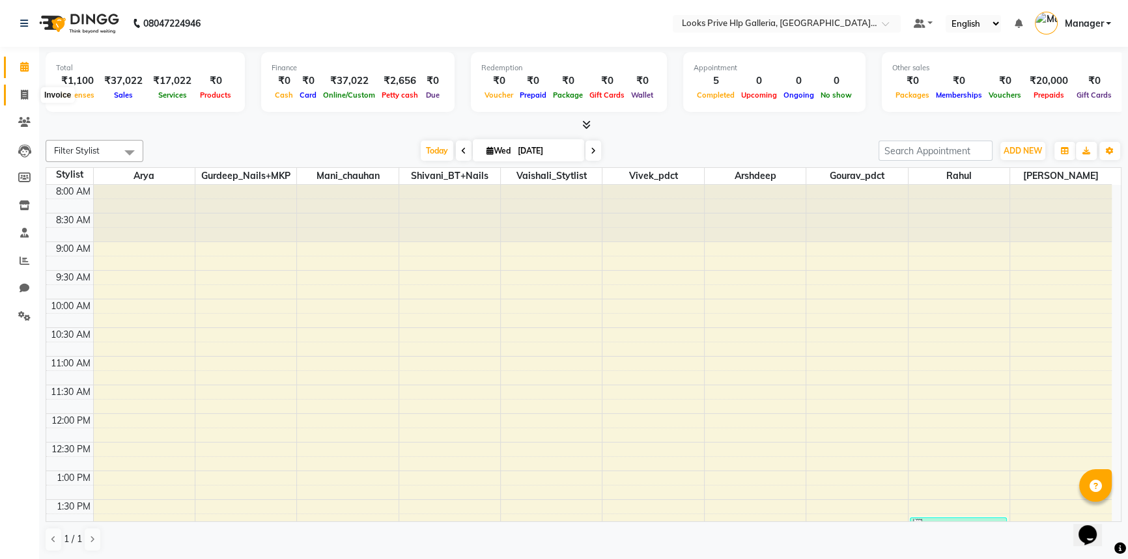
click at [21, 91] on icon at bounding box center [24, 95] width 7 height 10
select select "service"
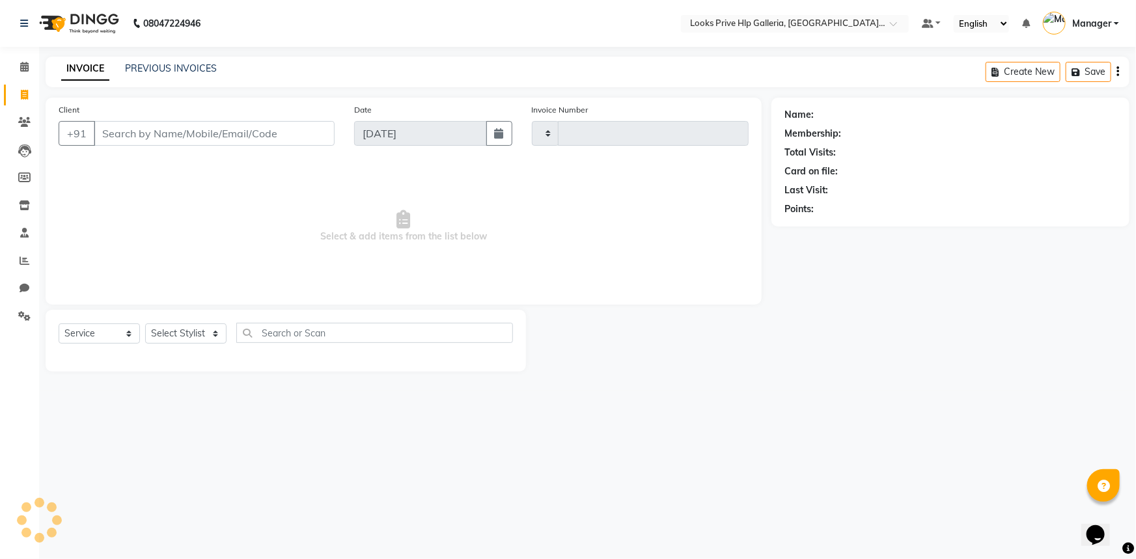
type input "0973"
select select "7937"
click at [23, 66] on icon at bounding box center [24, 67] width 8 height 10
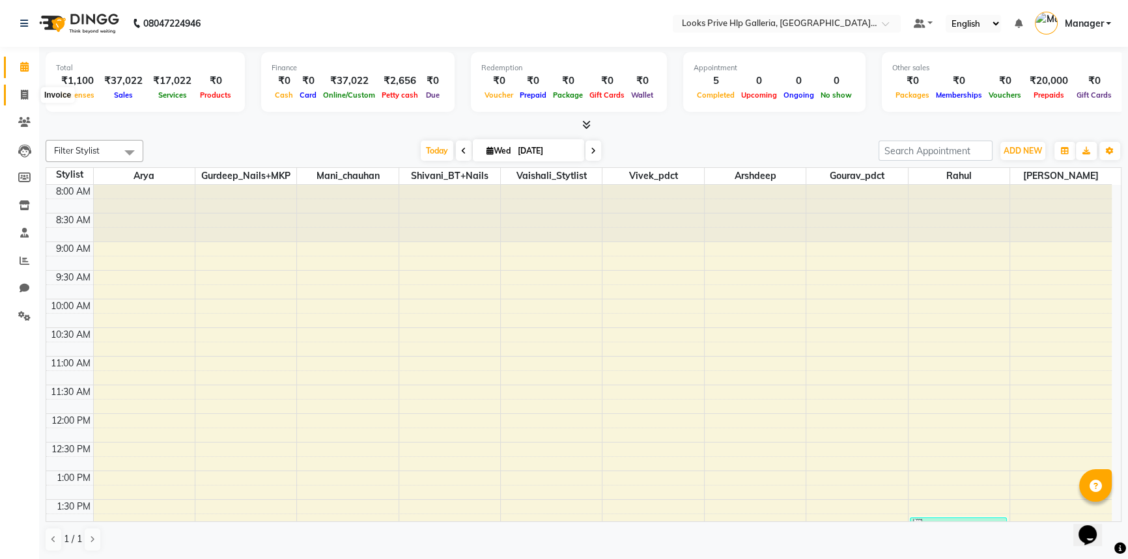
click at [24, 97] on icon at bounding box center [24, 95] width 7 height 10
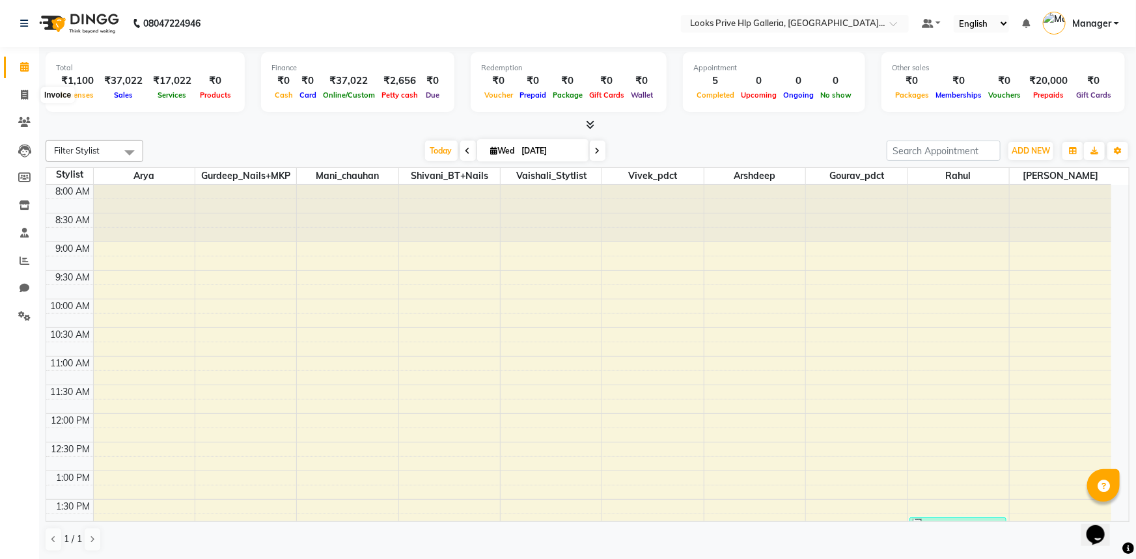
select select "service"
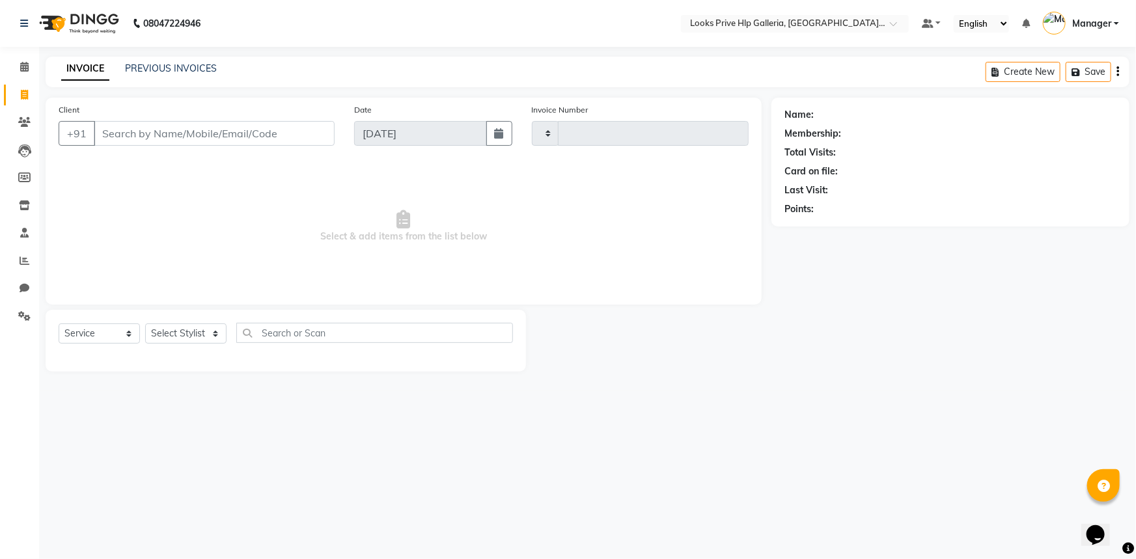
type input "0973"
select select "7937"
click at [155, 62] on div "PREVIOUS INVOICES" at bounding box center [171, 69] width 92 height 14
click at [17, 59] on link "Calendar" at bounding box center [19, 67] width 31 height 21
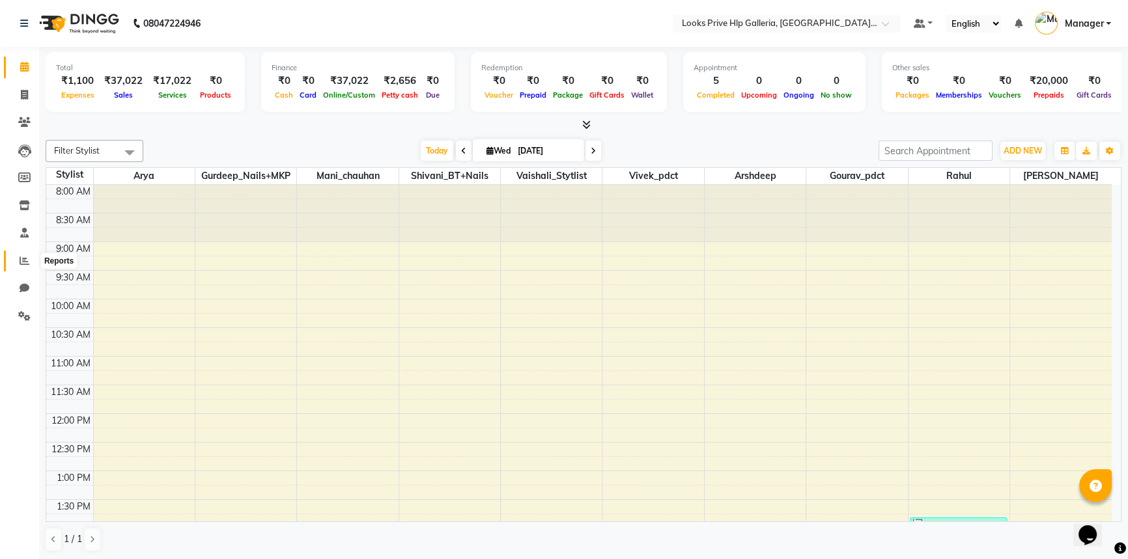
click at [20, 260] on icon at bounding box center [25, 261] width 10 height 10
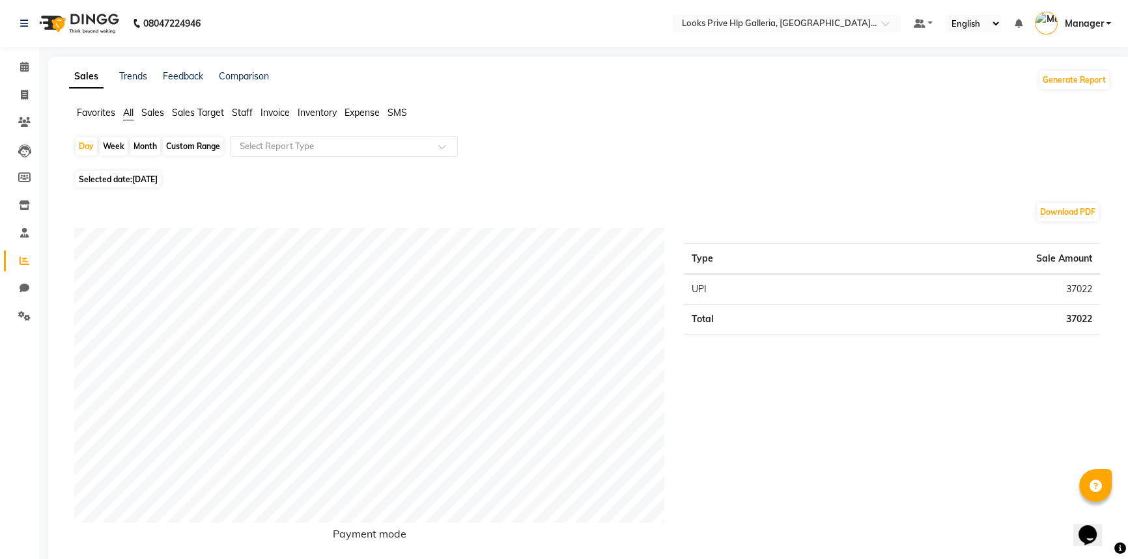
drag, startPoint x: 196, startPoint y: 137, endPoint x: 189, endPoint y: 143, distance: 8.9
click at [197, 137] on div "Custom Range" at bounding box center [193, 146] width 61 height 18
select select "9"
select select "2025"
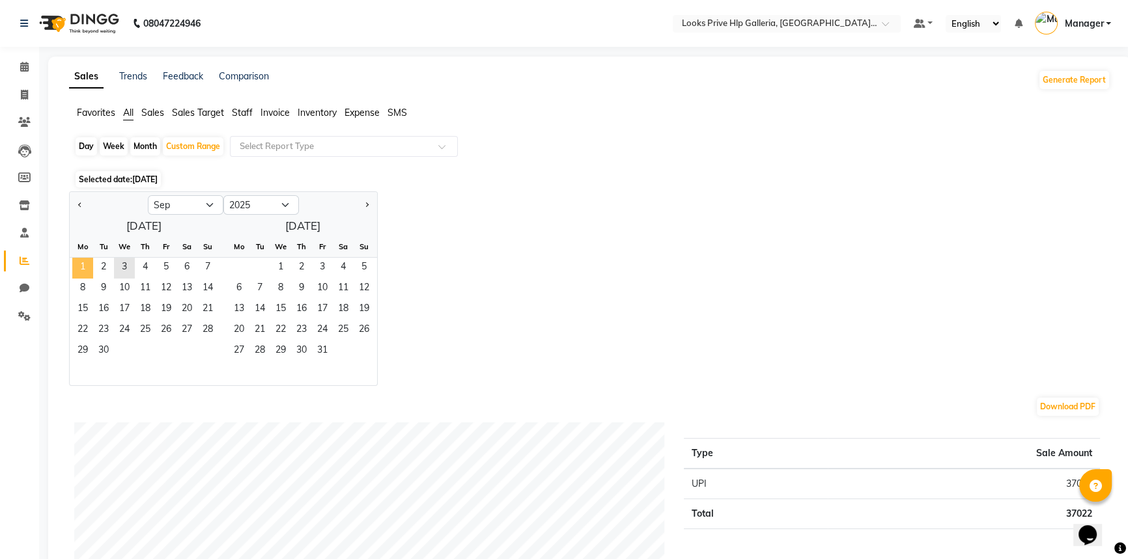
click at [89, 262] on span "1" at bounding box center [82, 268] width 21 height 21
click at [127, 265] on span "3" at bounding box center [124, 268] width 21 height 21
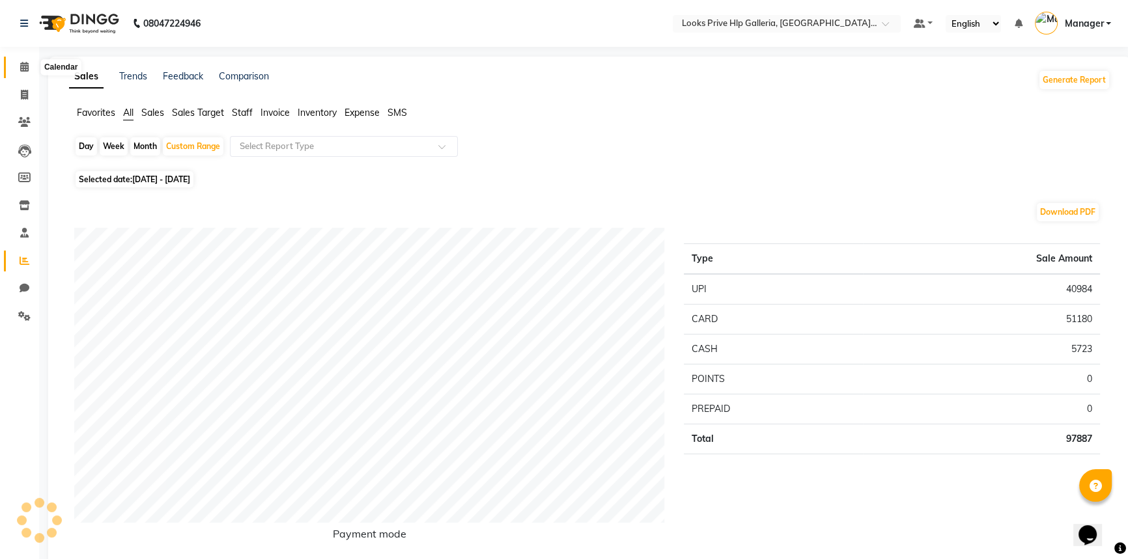
click at [20, 68] on icon at bounding box center [24, 67] width 8 height 10
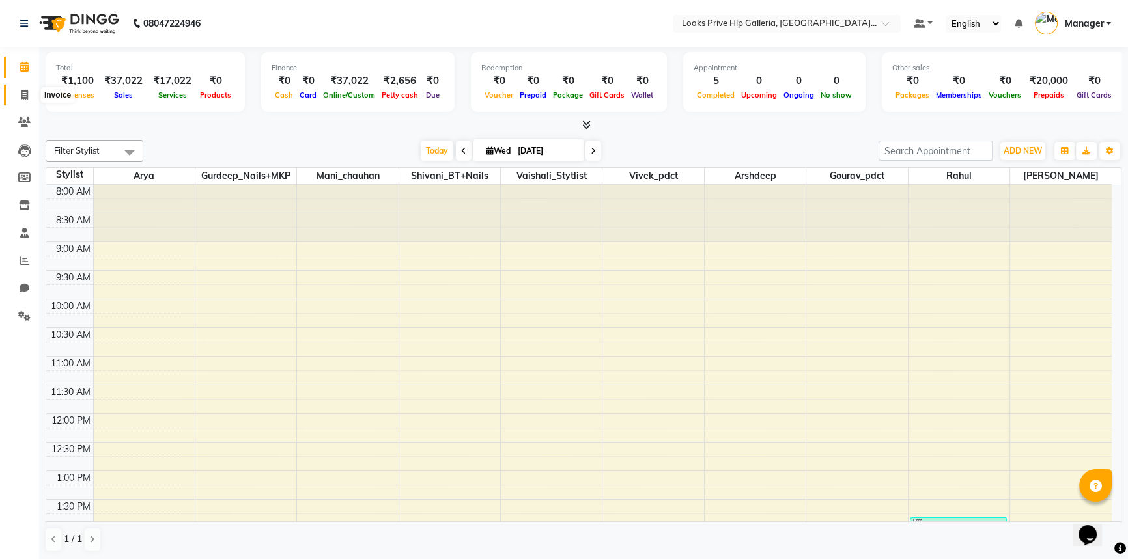
click at [23, 89] on span at bounding box center [24, 95] width 23 height 15
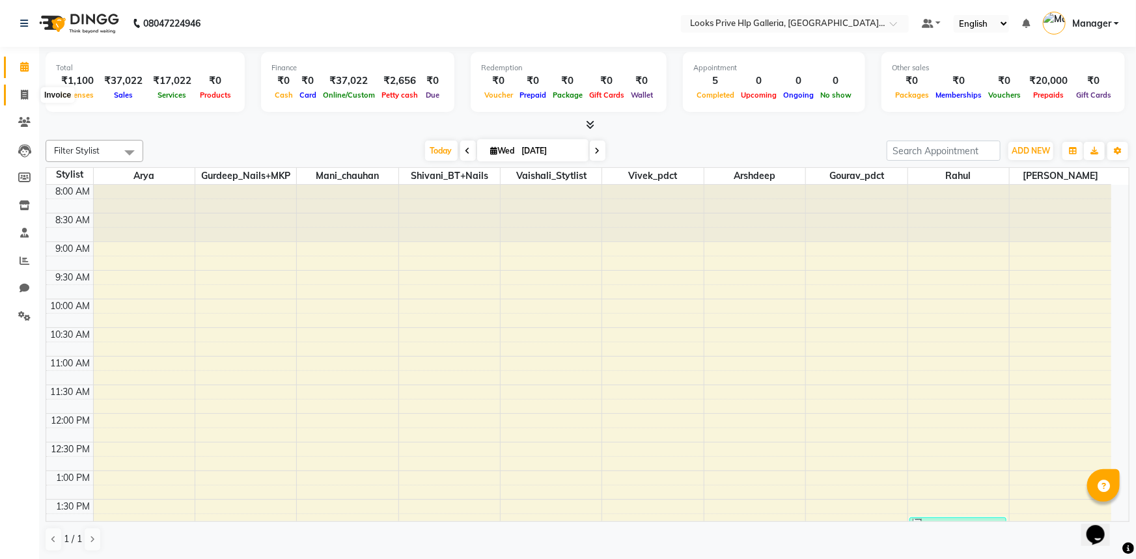
select select "service"
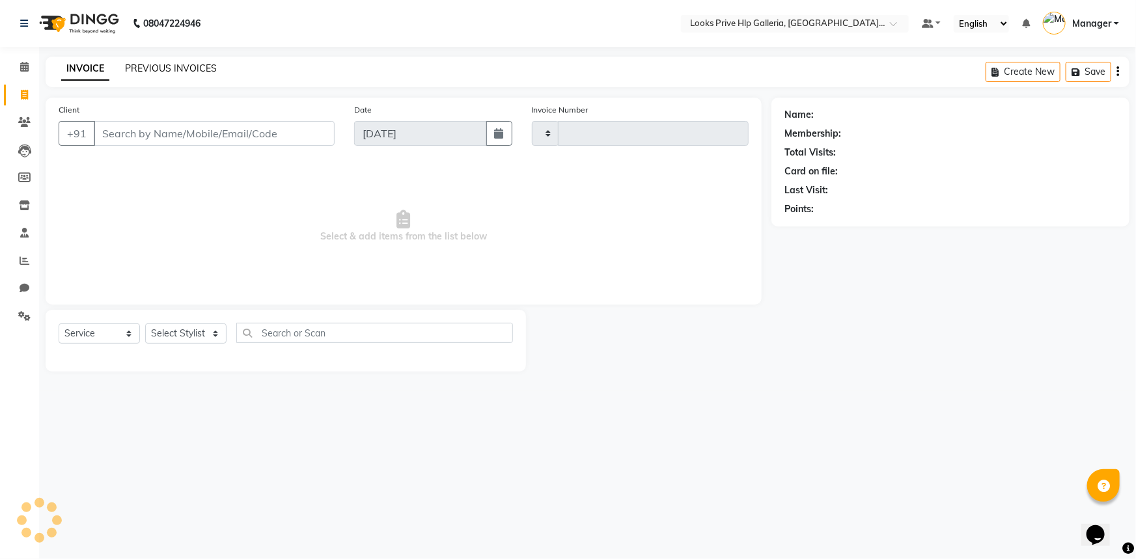
type input "0973"
select select "7937"
click at [174, 70] on link "PREVIOUS INVOICES" at bounding box center [171, 69] width 92 height 12
